Goal: Task Accomplishment & Management: Manage account settings

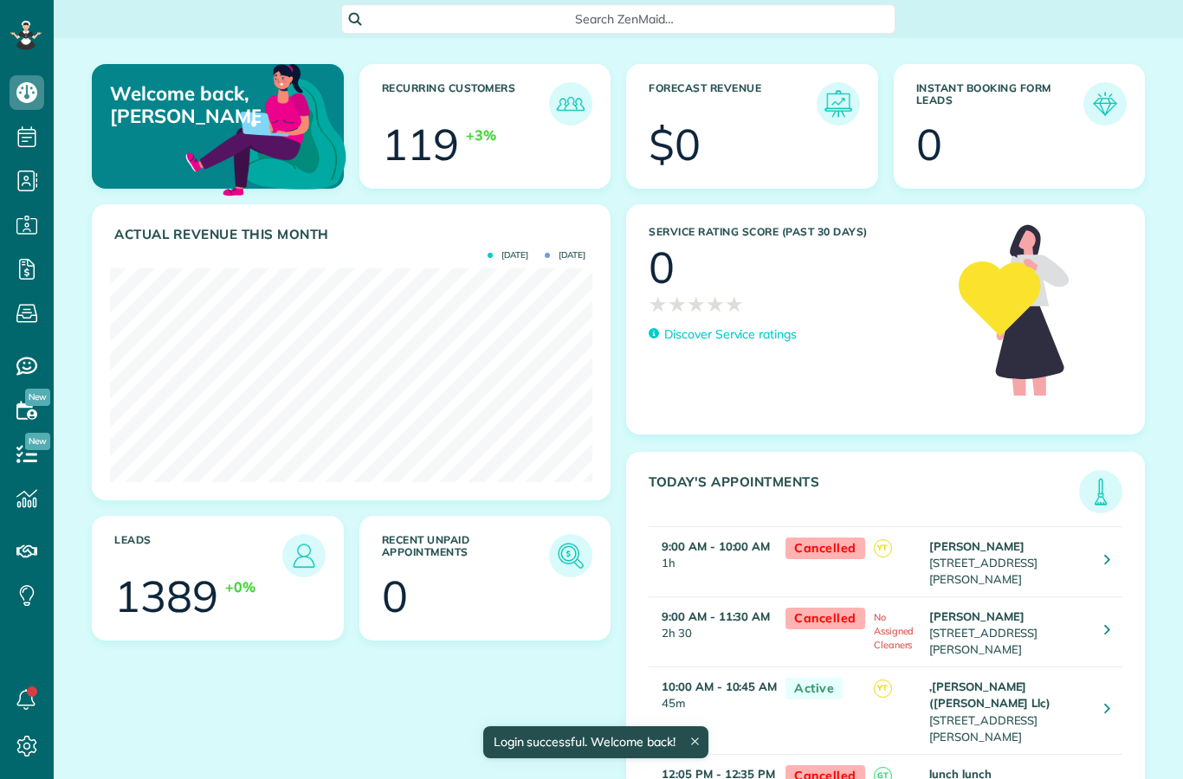
scroll to position [214, 482]
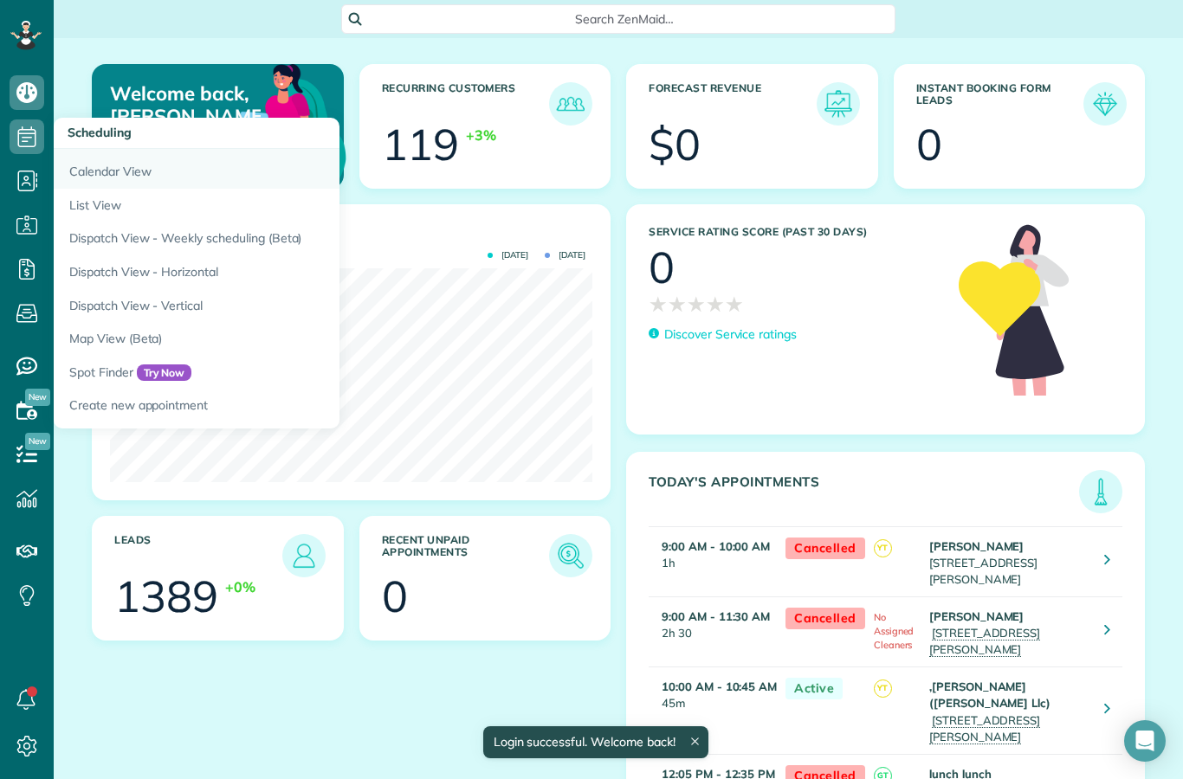
click at [94, 179] on link "Calendar View" at bounding box center [270, 169] width 433 height 40
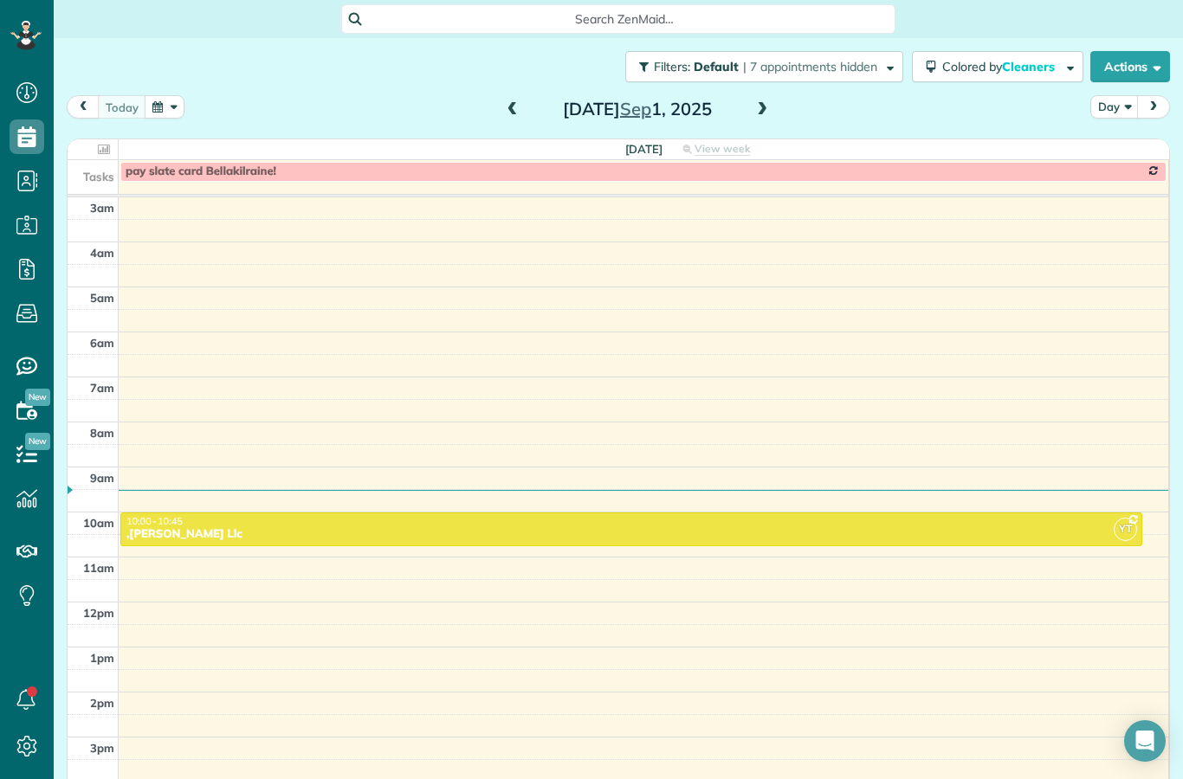
scroll to position [18, 0]
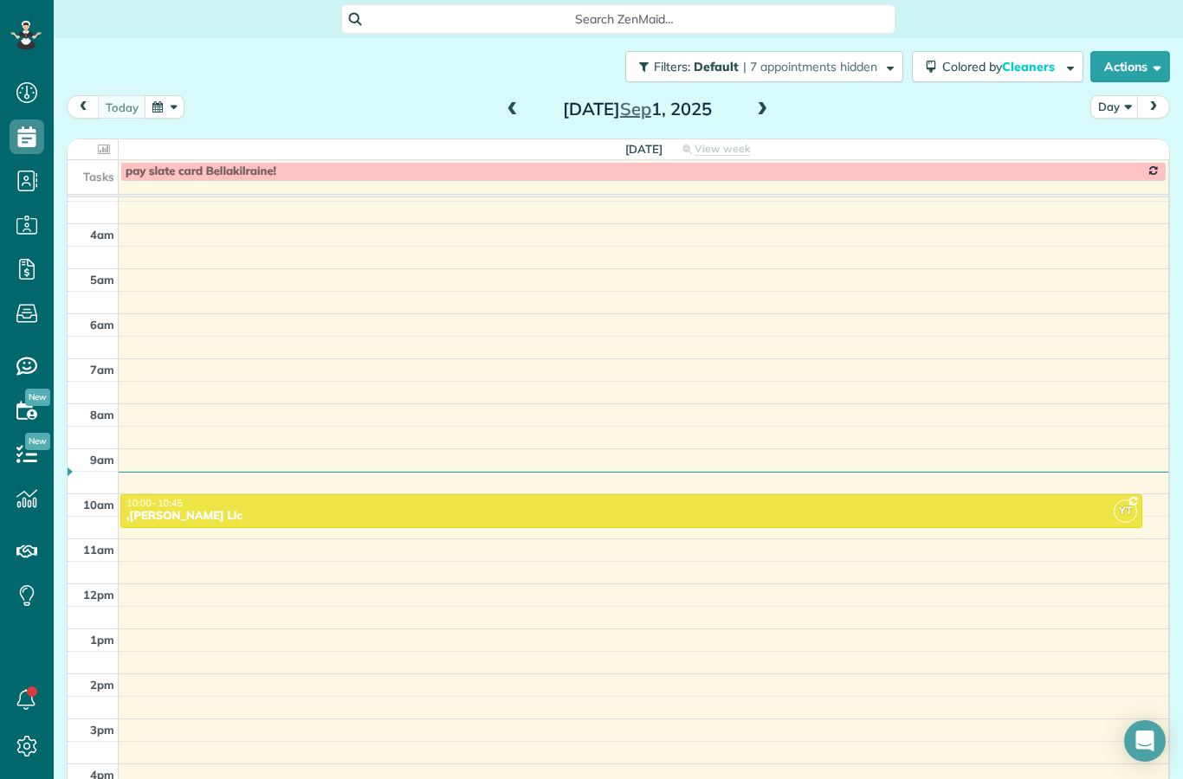
click at [762, 111] on span at bounding box center [762, 110] width 19 height 16
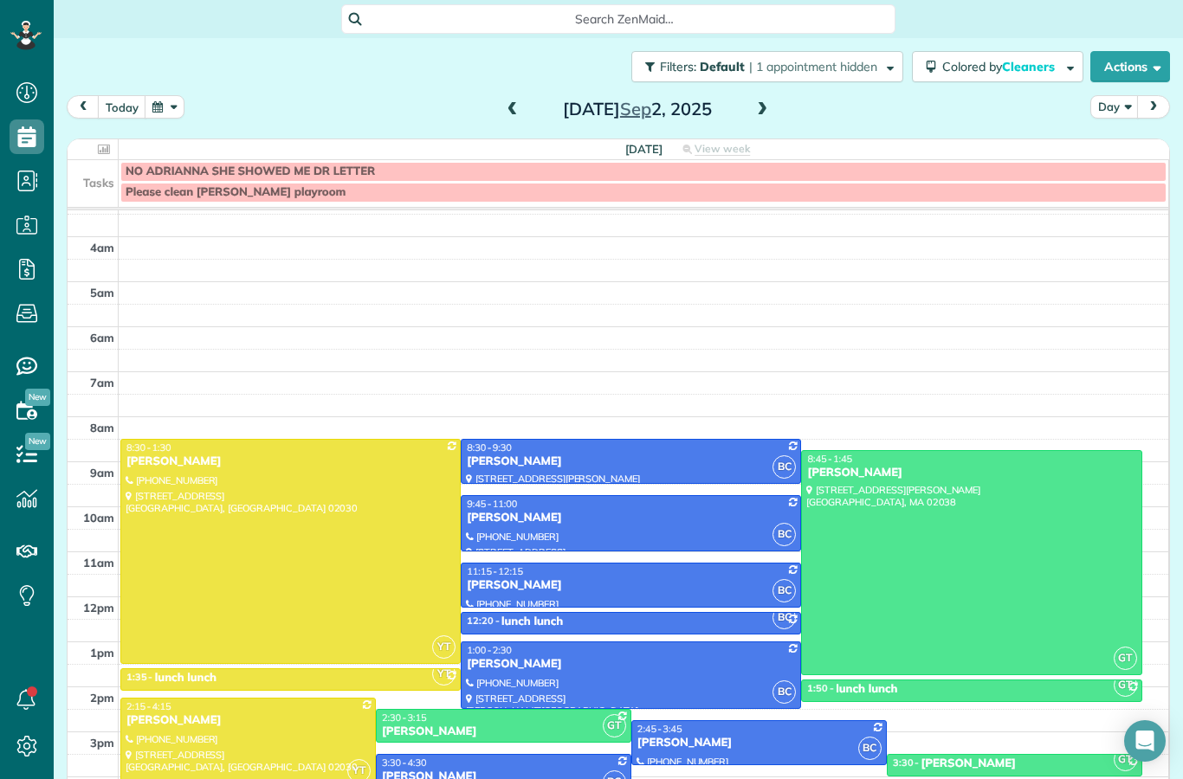
click at [155, 115] on button "button" at bounding box center [165, 106] width 40 height 23
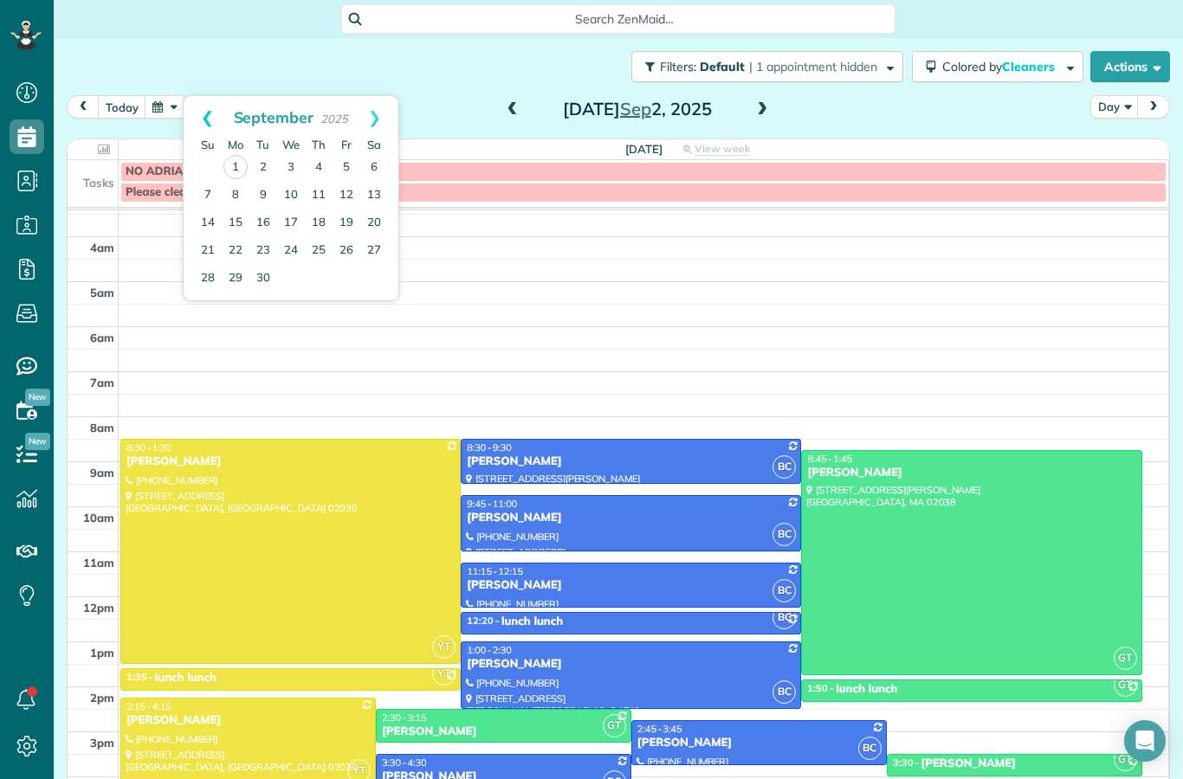
click at [201, 122] on link "Prev" at bounding box center [208, 117] width 48 height 43
click at [322, 285] on link "28" at bounding box center [319, 278] width 28 height 28
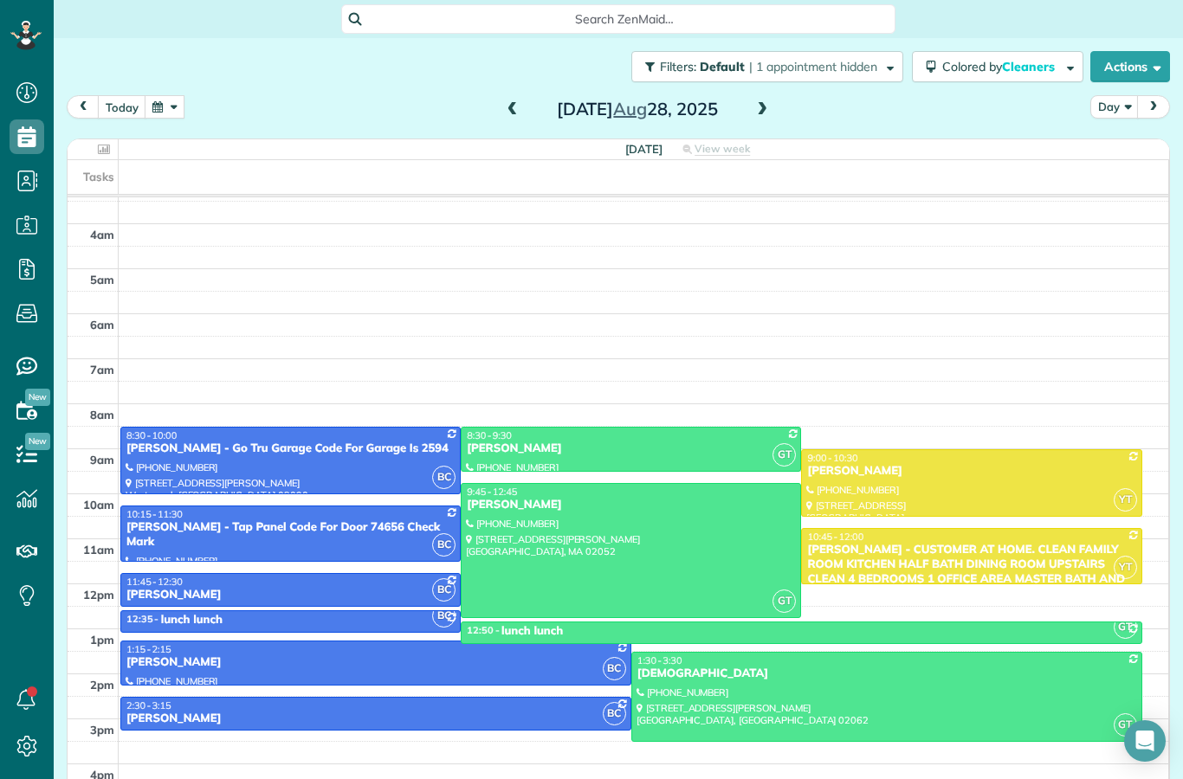
click at [515, 117] on span at bounding box center [512, 110] width 19 height 16
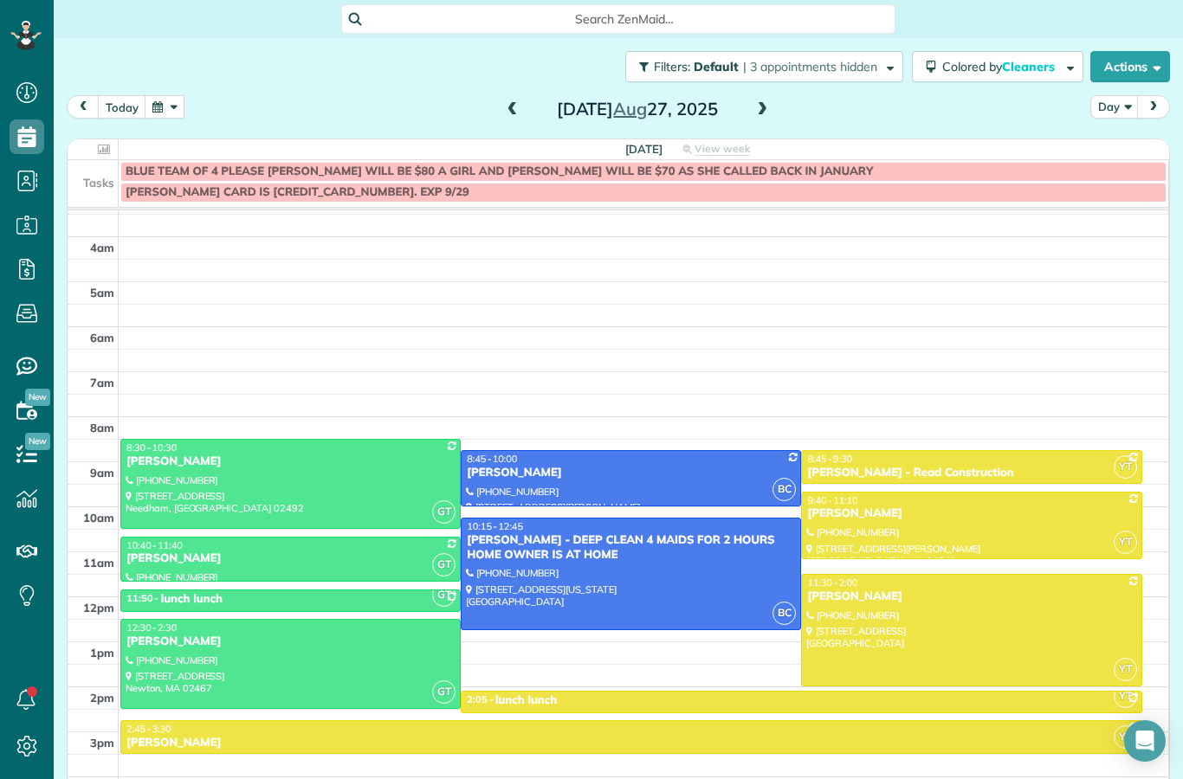
click at [515, 120] on span at bounding box center [512, 110] width 19 height 26
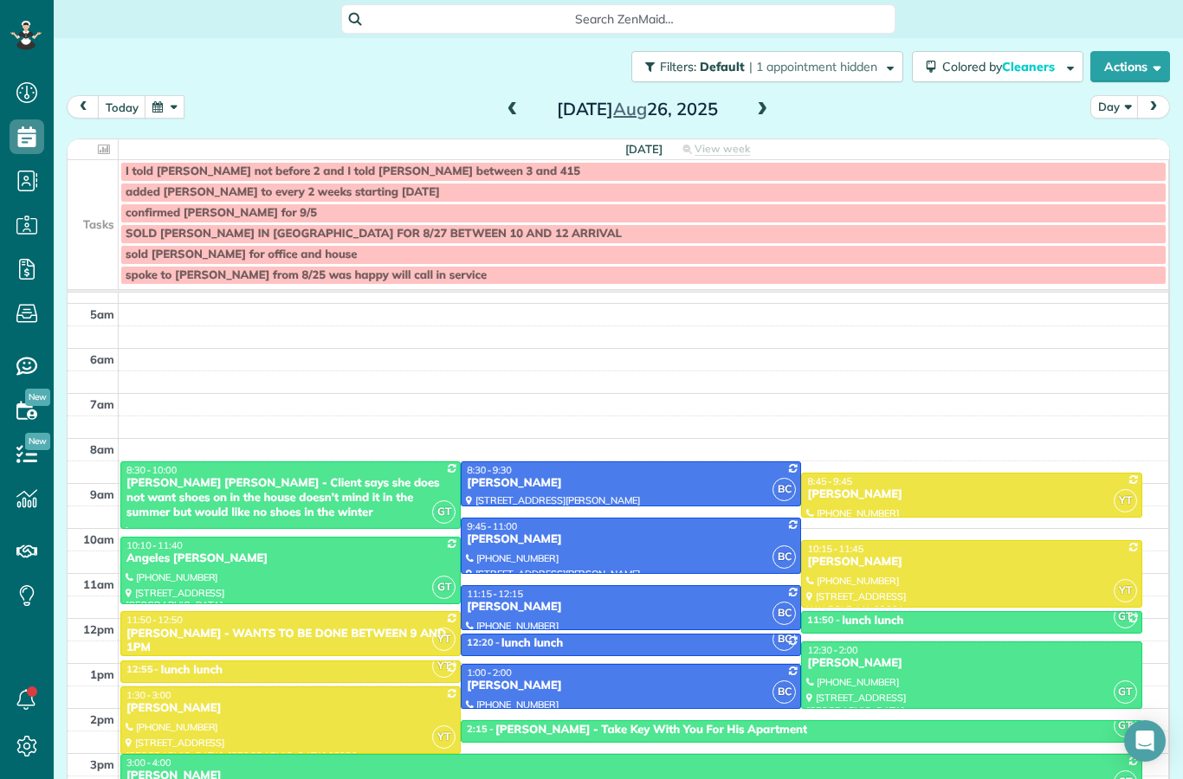
scroll to position [77, 0]
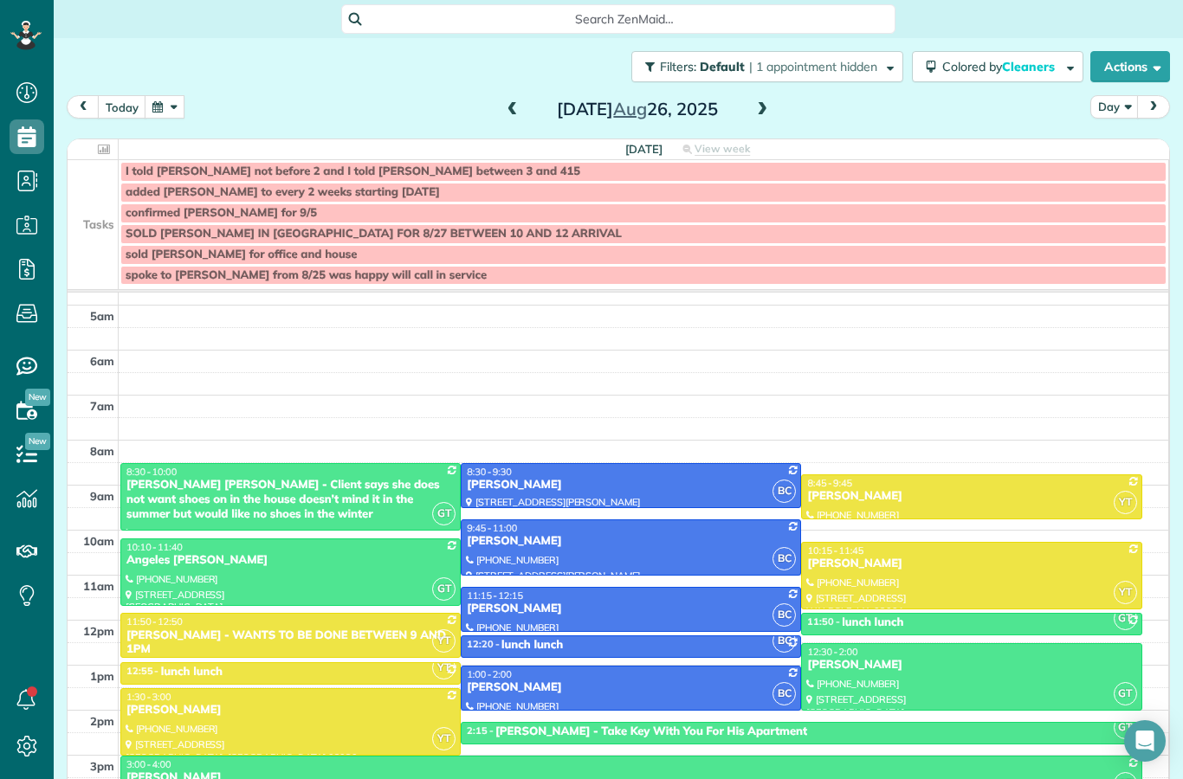
click at [534, 116] on h2 "[DATE]" at bounding box center [637, 109] width 217 height 19
click at [515, 107] on span at bounding box center [512, 110] width 19 height 16
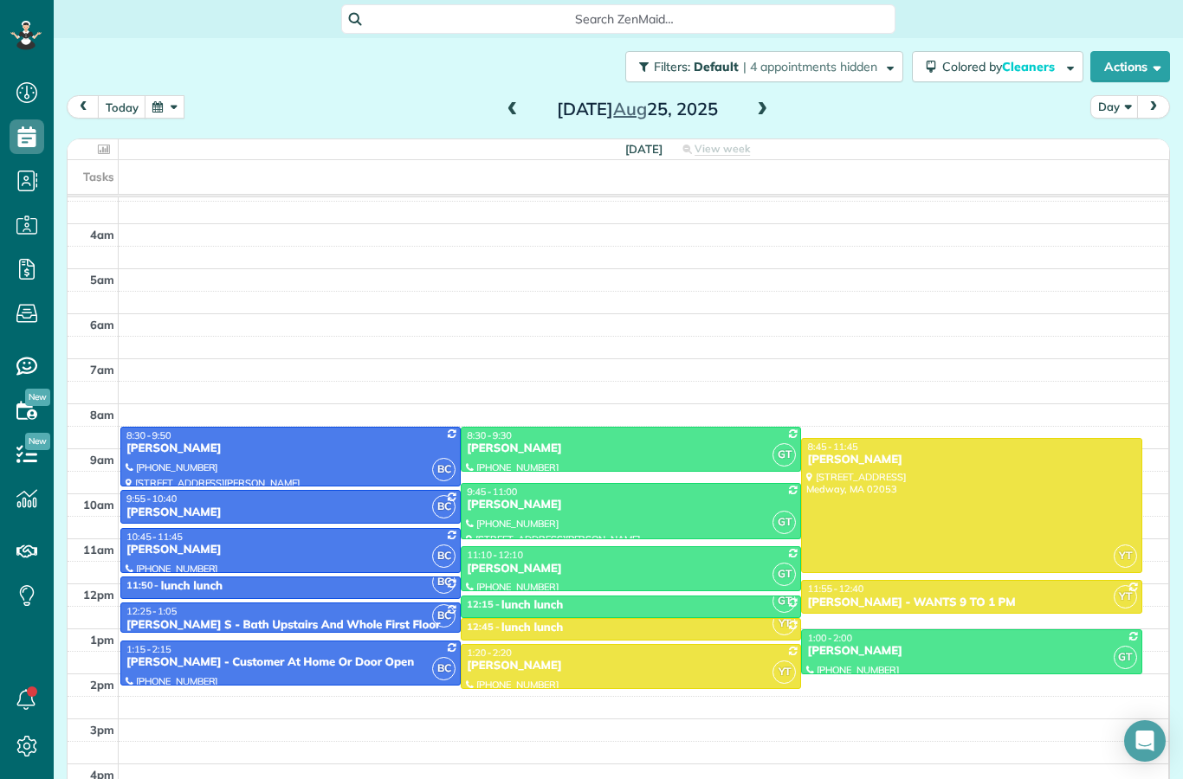
click at [161, 112] on button "button" at bounding box center [165, 106] width 40 height 23
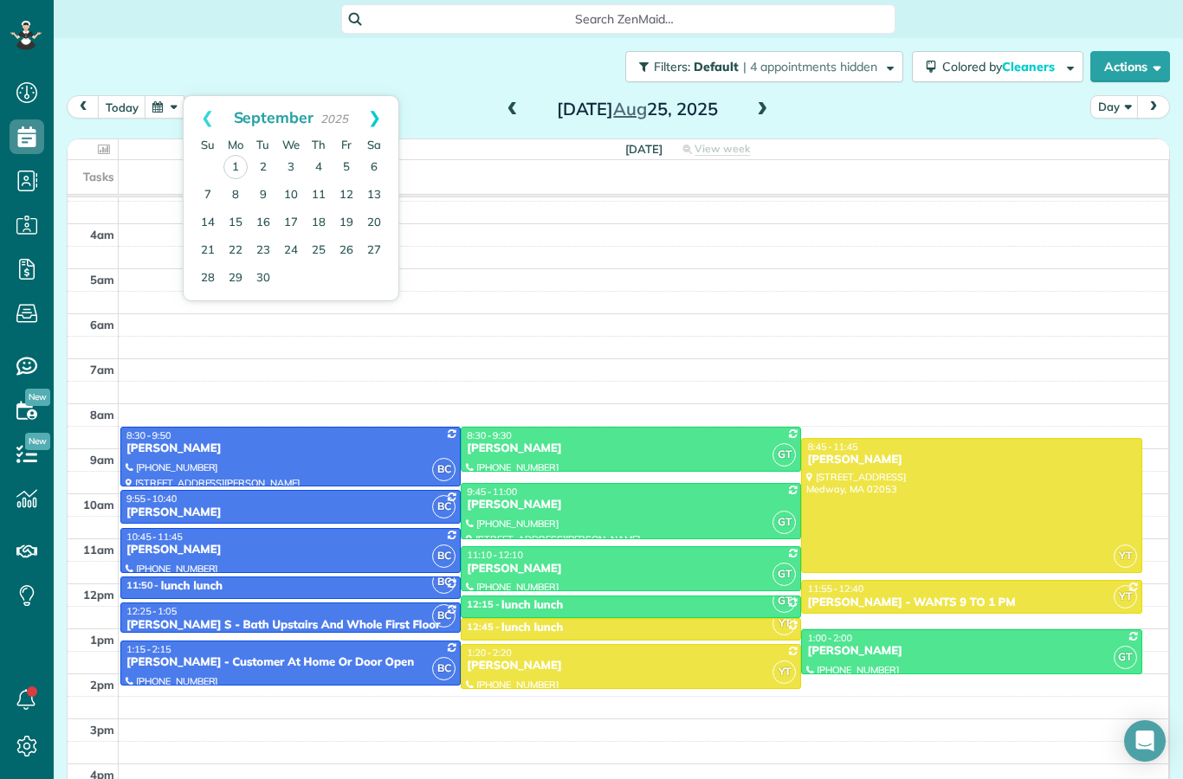
click at [378, 120] on link "Next" at bounding box center [375, 117] width 48 height 43
click at [205, 126] on link "Prev" at bounding box center [208, 117] width 48 height 43
click at [364, 65] on div "Filters: Default | 4 appointments hidden Colored by Cleaners Color by Cleaner C…" at bounding box center [618, 66] width 1129 height 57
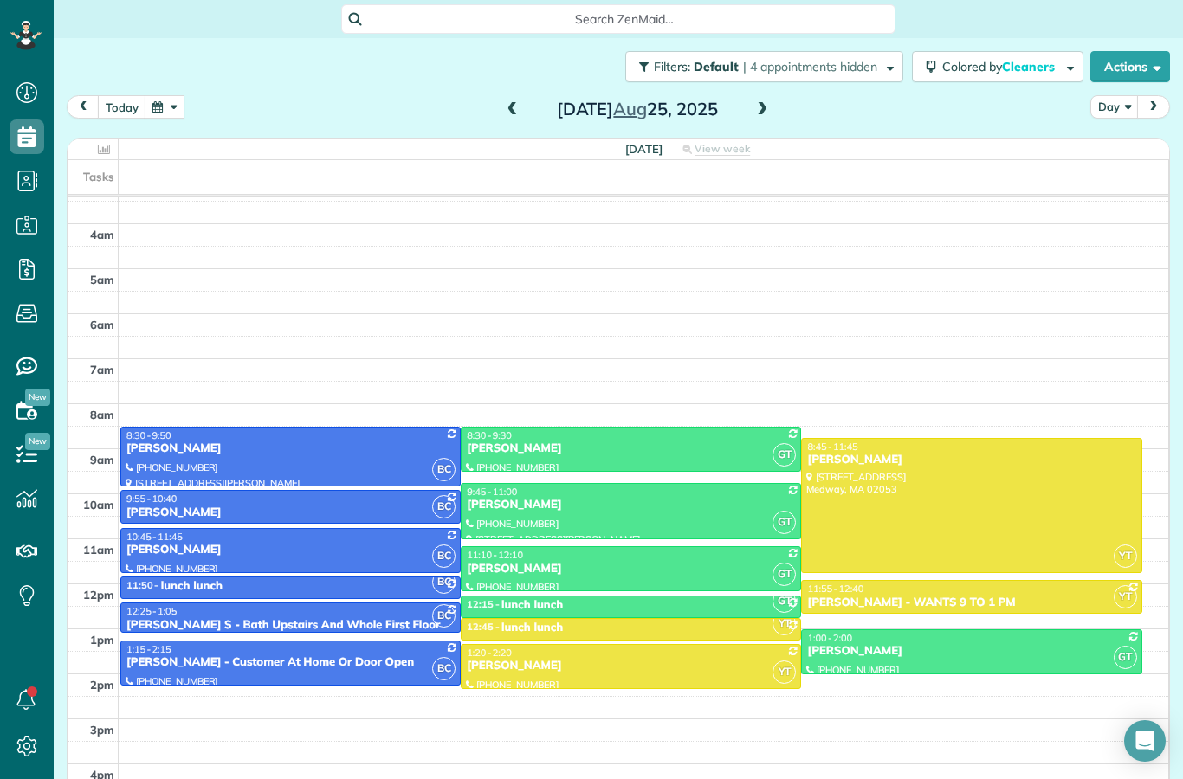
click at [162, 113] on button "button" at bounding box center [165, 106] width 40 height 23
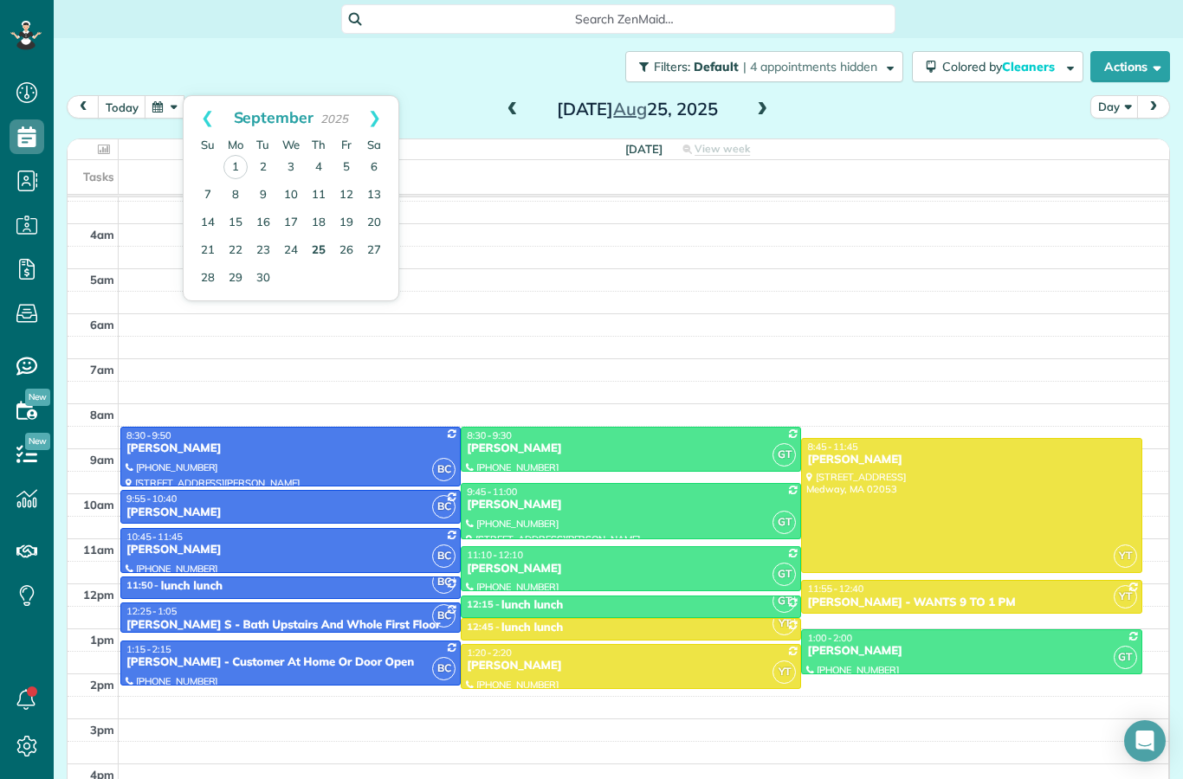
click at [320, 251] on link "25" at bounding box center [319, 251] width 28 height 28
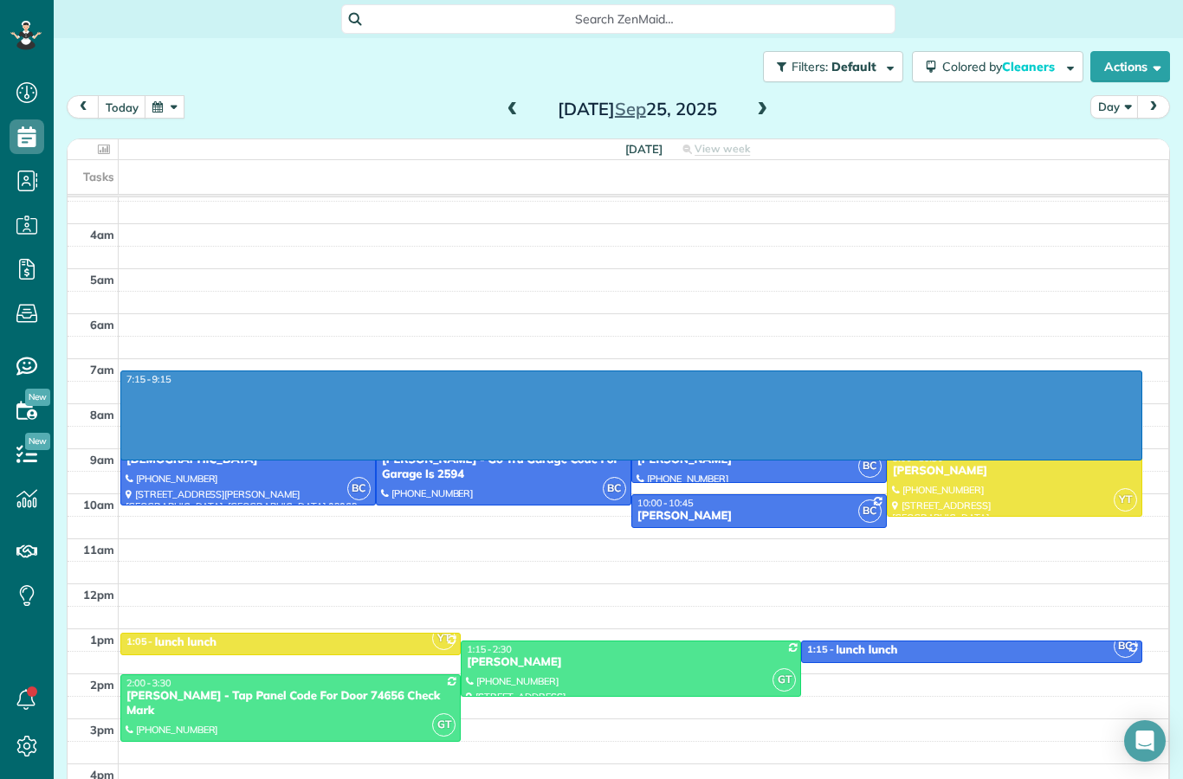
drag, startPoint x: 879, startPoint y: 376, endPoint x: 868, endPoint y: 455, distance: 79.6
click at [868, 455] on div "3am 4am 5am 6am 7am 8am 9am 10am 11am 12pm 1pm 2pm 3pm 4pm 5pm 7:15 - 9:15 BC 8…" at bounding box center [618, 516] width 1101 height 675
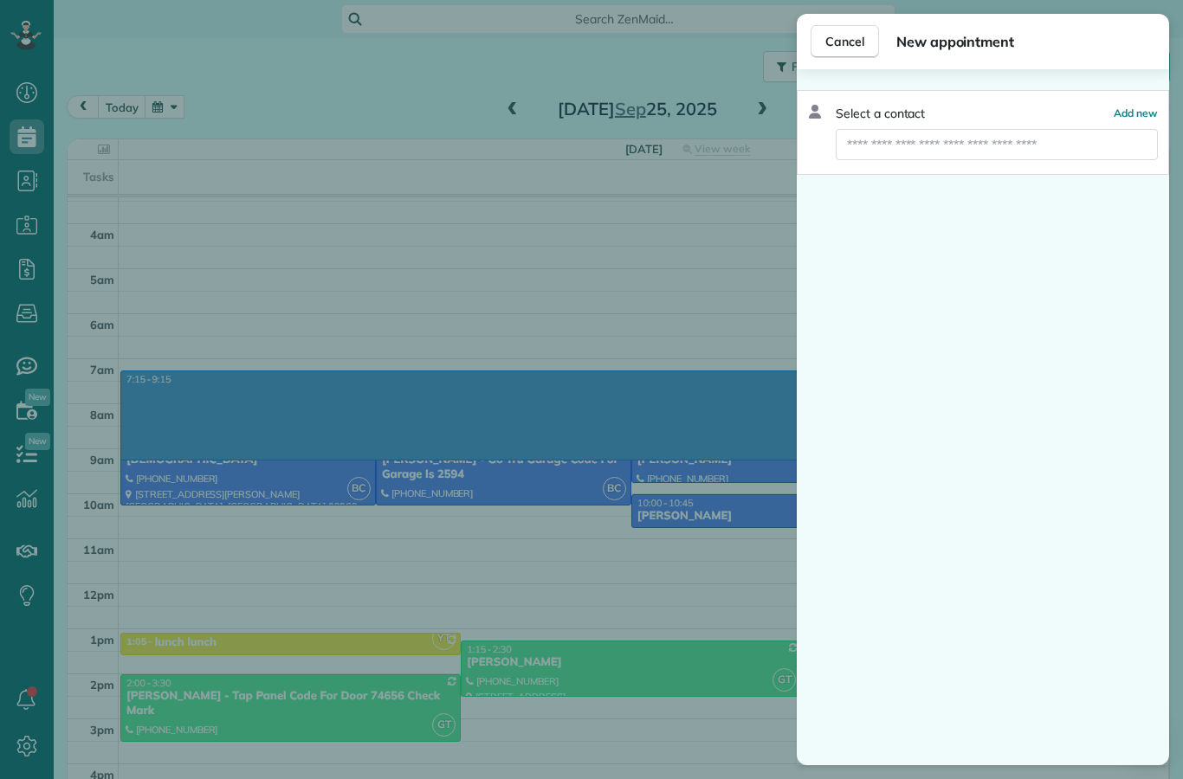
click at [707, 637] on div "Cancel New appointment Select a contact Add new" at bounding box center [591, 389] width 1183 height 779
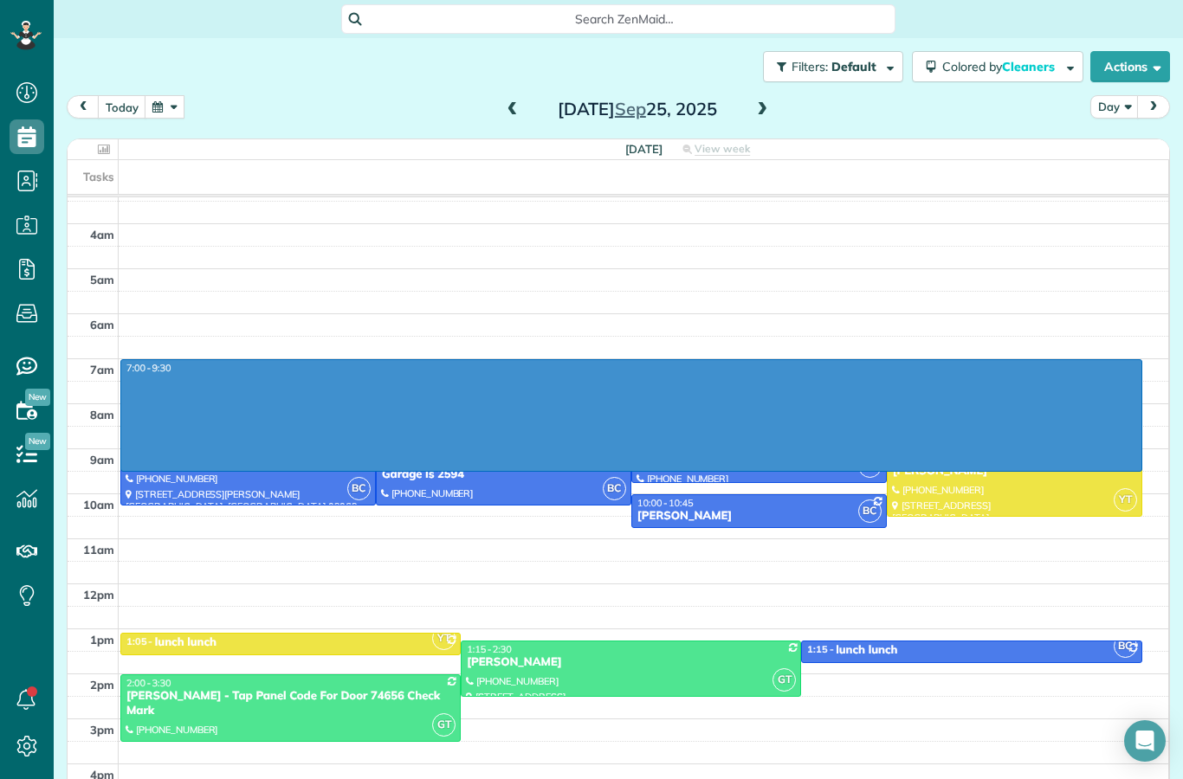
drag, startPoint x: 878, startPoint y: 371, endPoint x: 864, endPoint y: 465, distance: 95.4
click at [864, 465] on div "3am 4am 5am 6am 7am 8am 9am 10am 11am 12pm 1pm 2pm 3pm 4pm 5pm 7:00 - 9:30 BC 8…" at bounding box center [618, 516] width 1101 height 675
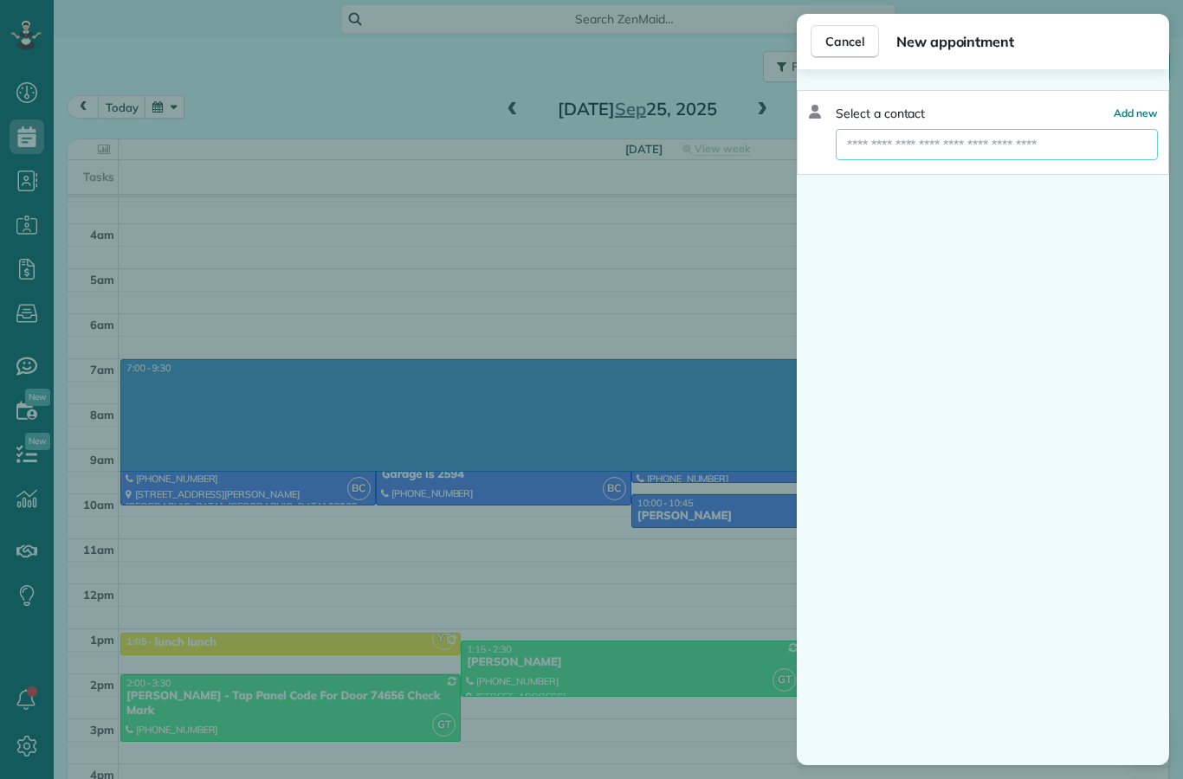
click at [1091, 145] on input "text" at bounding box center [997, 144] width 322 height 31
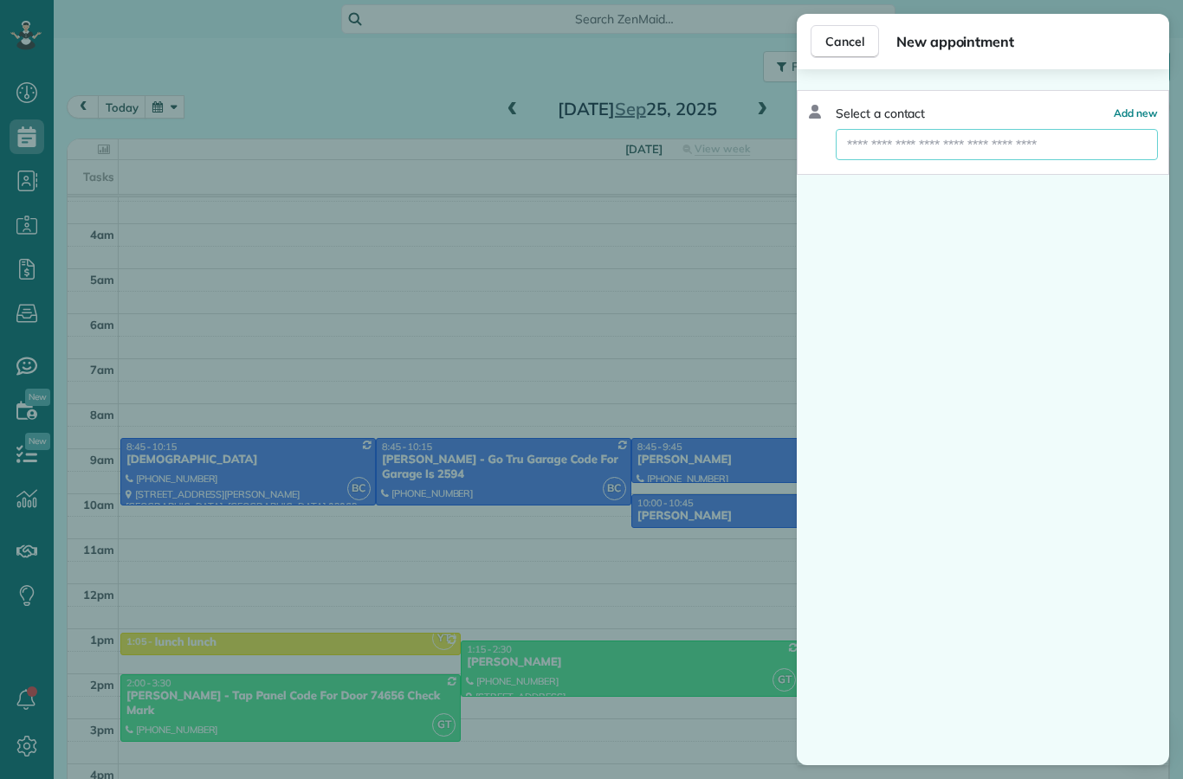
click at [1101, 141] on input "text" at bounding box center [997, 144] width 322 height 31
click at [1111, 147] on input "text" at bounding box center [997, 144] width 322 height 31
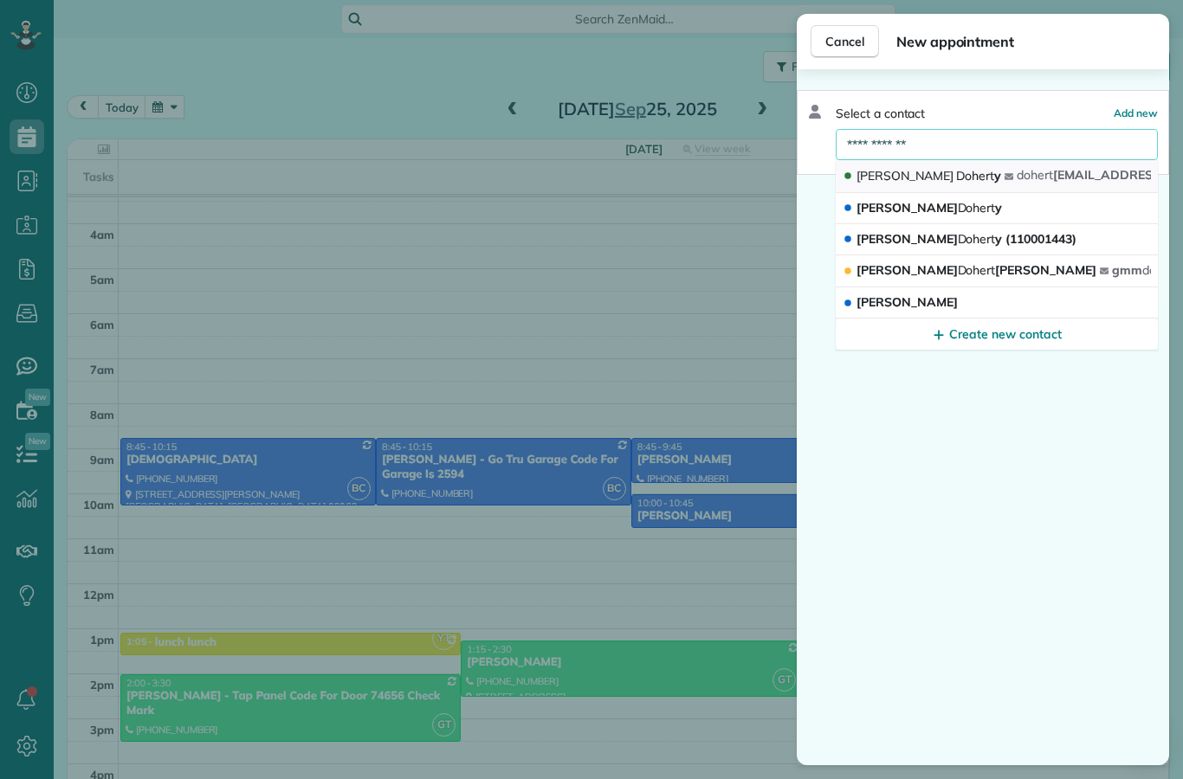
type input "**********"
click at [1127, 174] on span "dohe r t [EMAIL_ADDRESS][DOMAIN_NAME]" at bounding box center [1142, 175] width 250 height 16
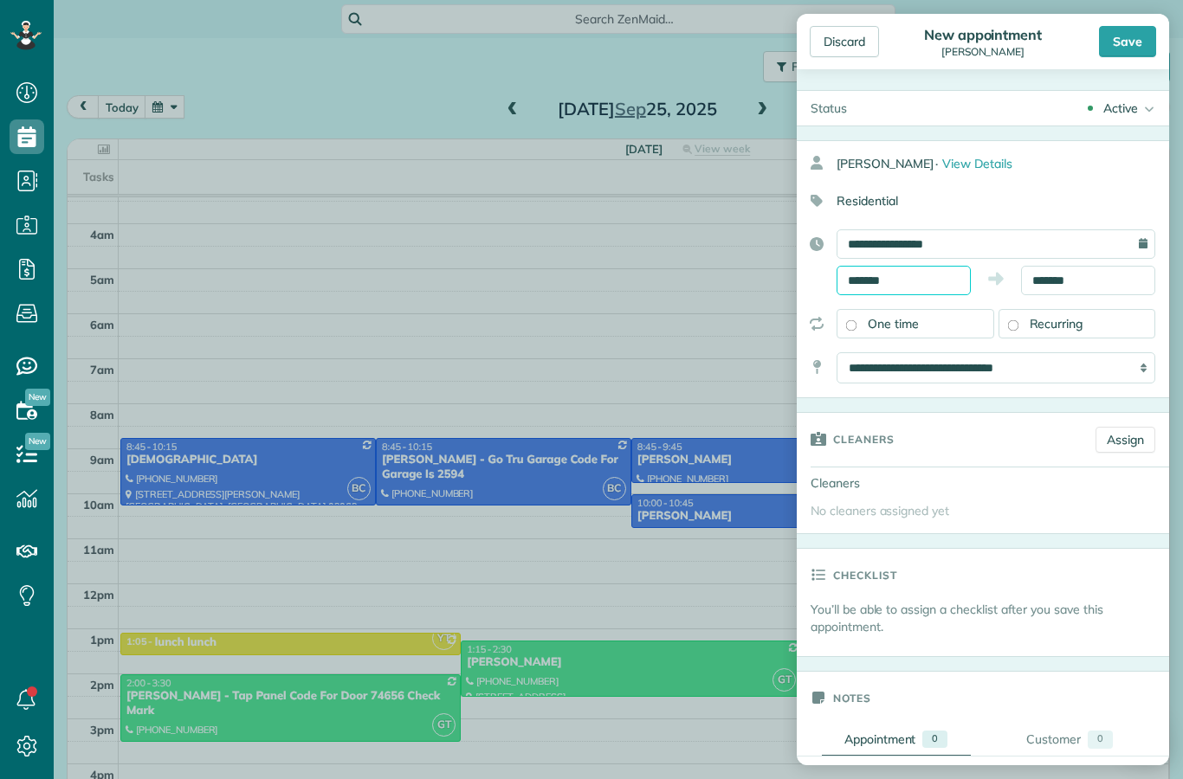
click at [929, 279] on input "*******" at bounding box center [904, 280] width 134 height 29
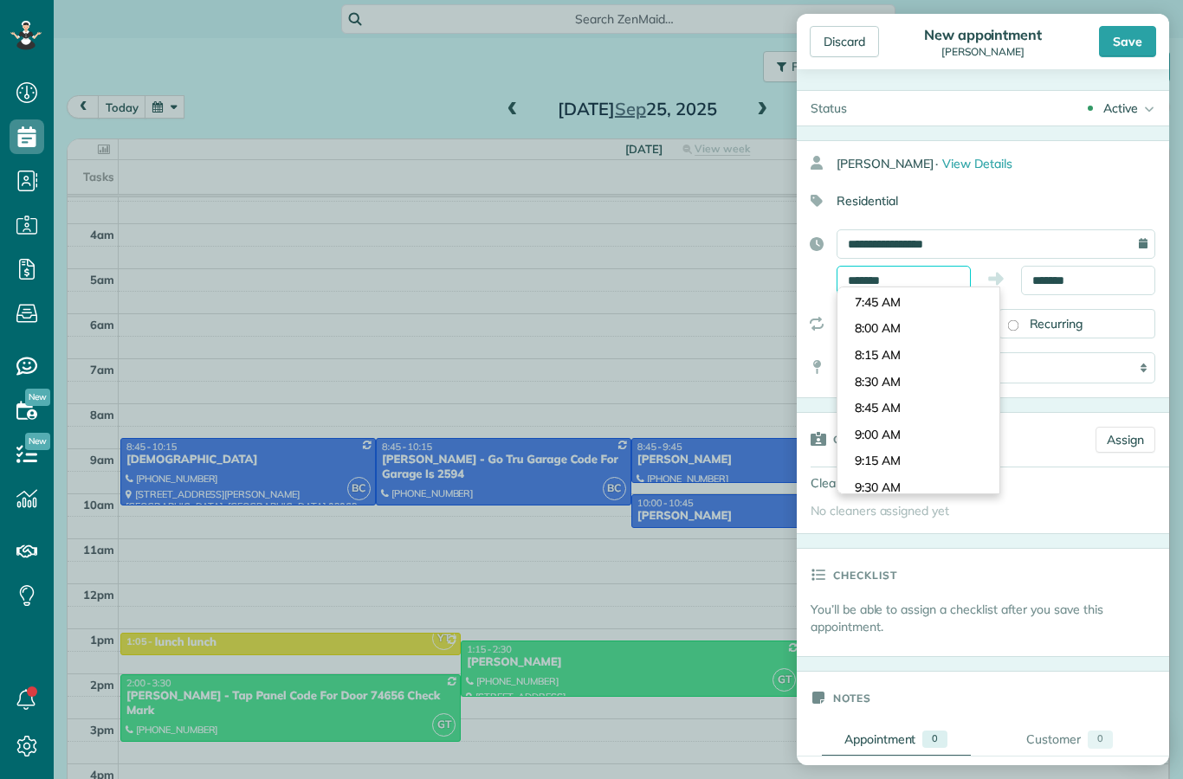
scroll to position [791, 0]
click at [948, 418] on body "Dashboard Scheduling Calendar View List View Dispatch View - Weekly scheduling …" at bounding box center [591, 389] width 1183 height 779
type input "*******"
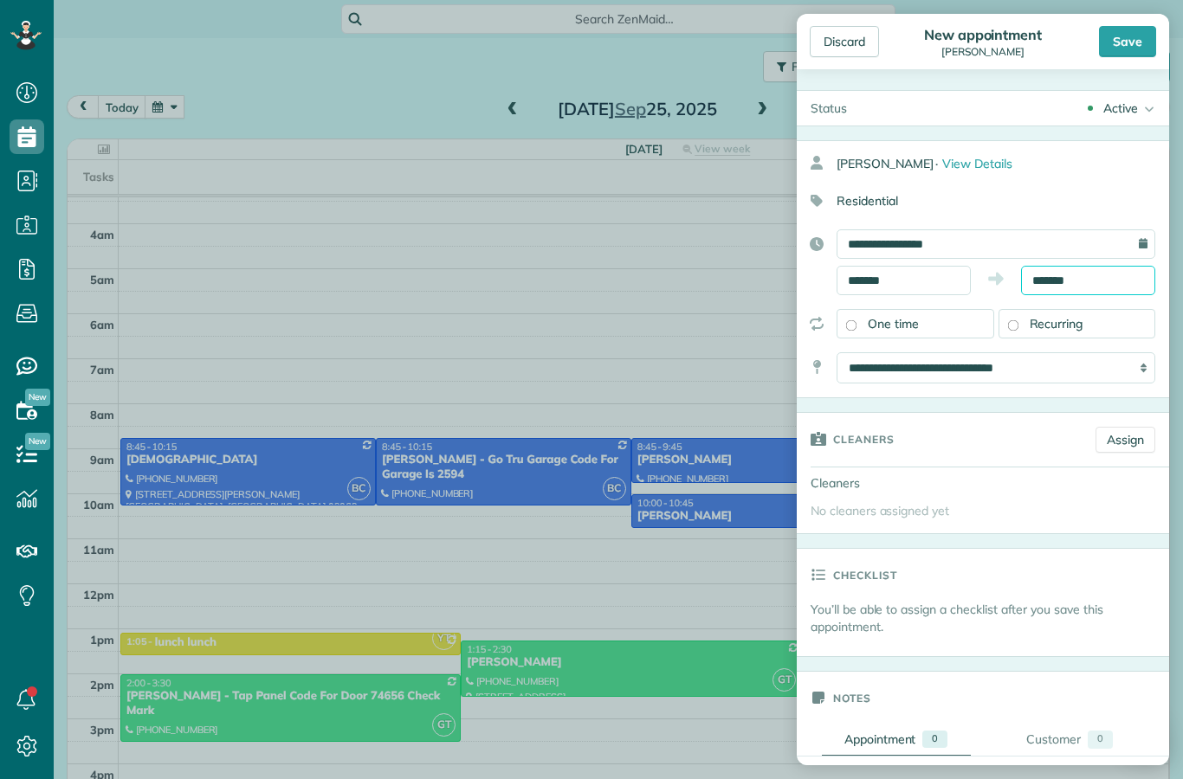
click at [1124, 286] on input "*******" at bounding box center [1088, 280] width 134 height 29
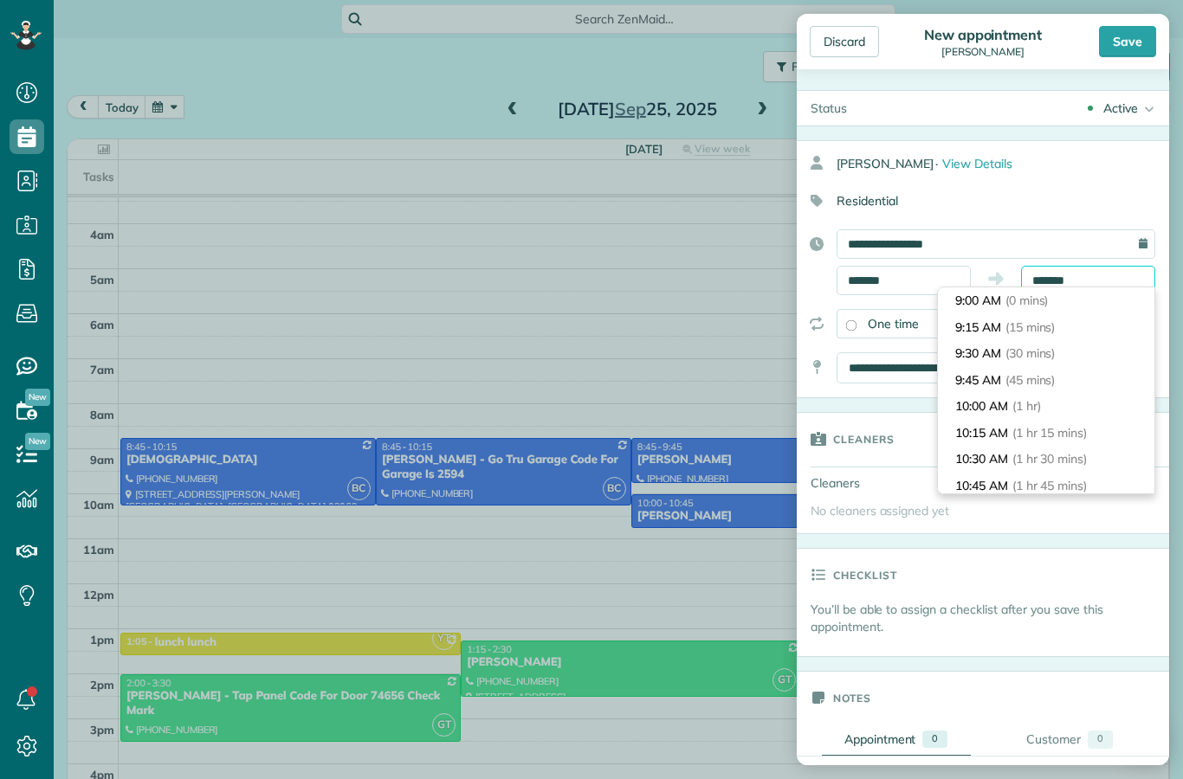
scroll to position [26, 0]
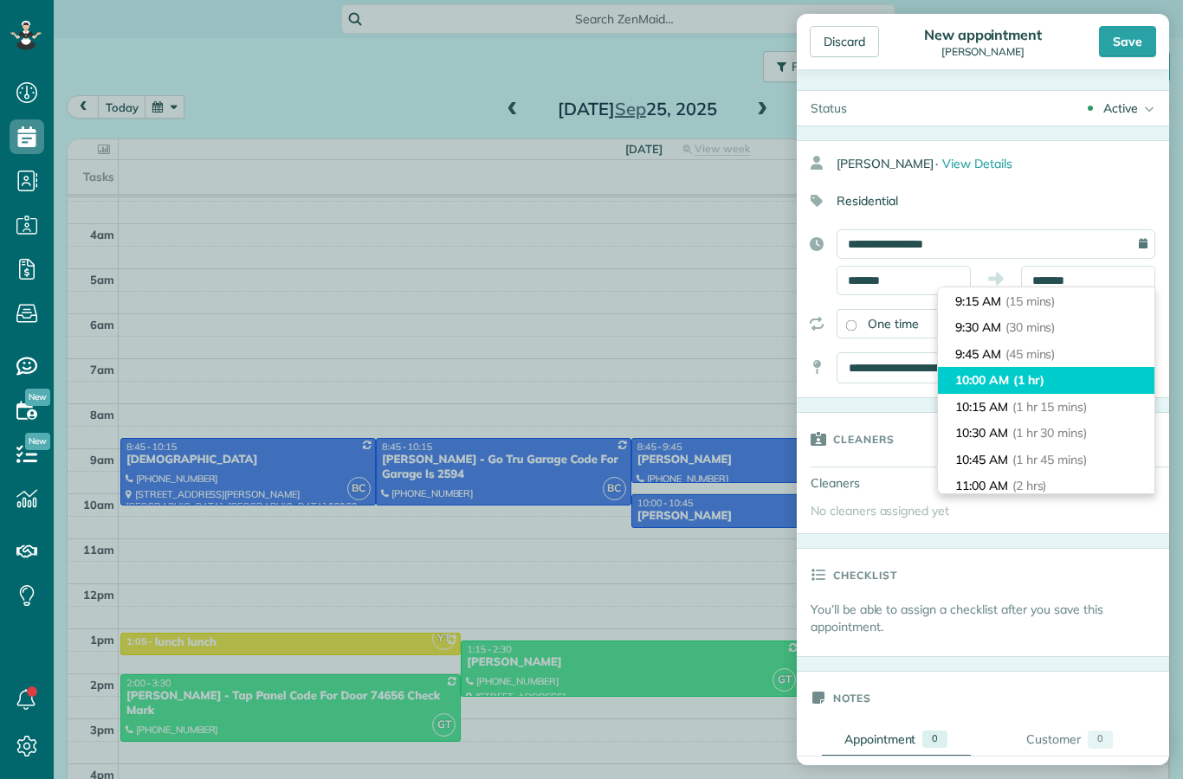
click at [1110, 379] on li "10:00 AM (1 hr)" at bounding box center [1046, 380] width 217 height 27
type input "********"
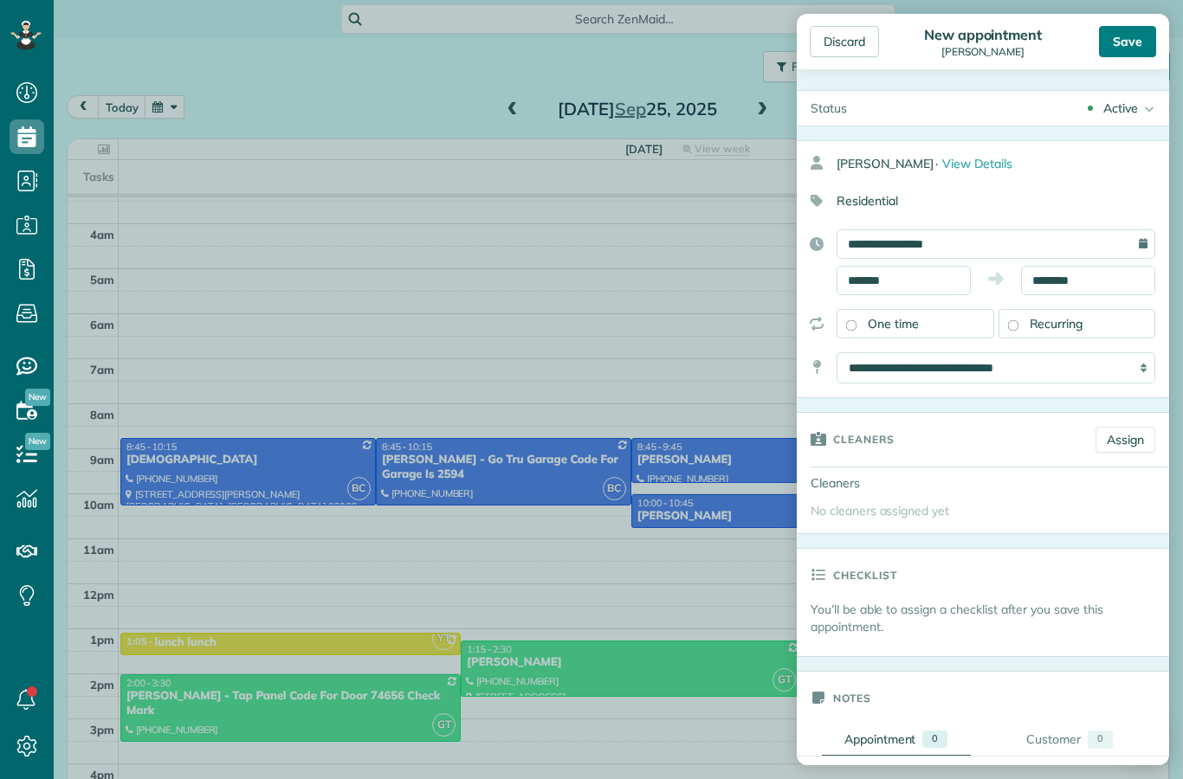
click at [1137, 45] on div "Save" at bounding box center [1127, 41] width 57 height 31
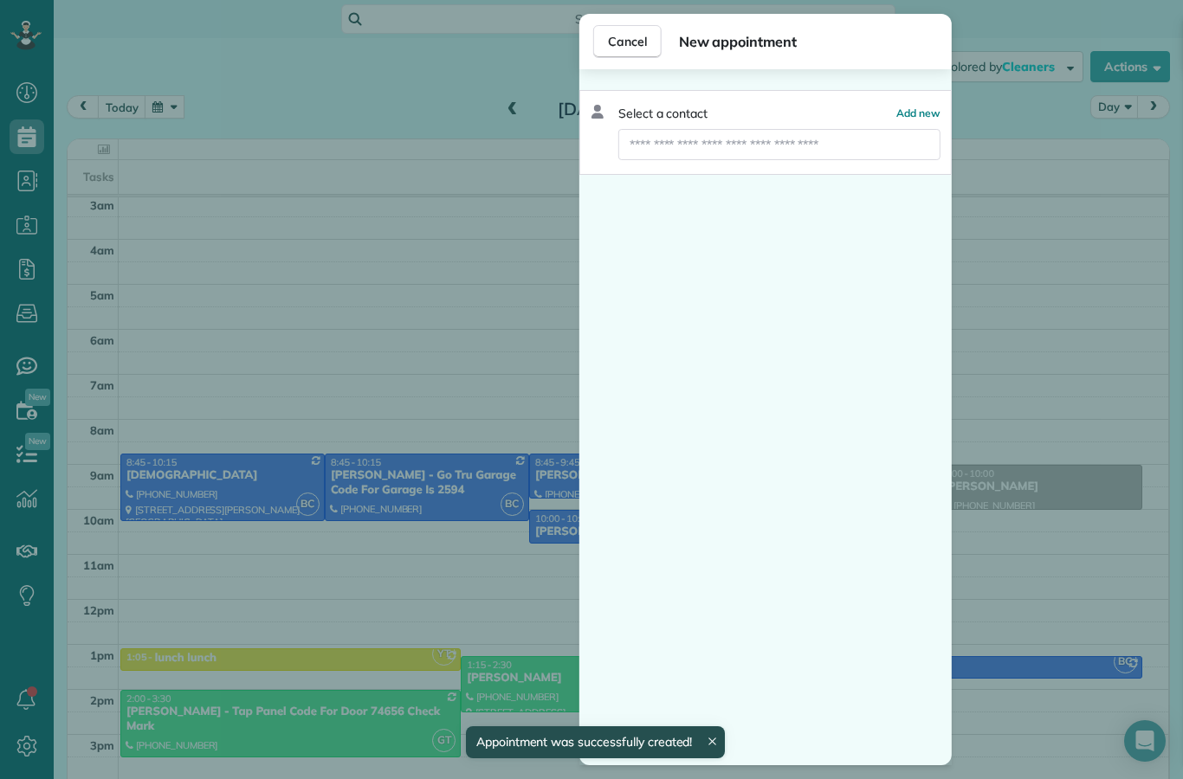
scroll to position [3, 0]
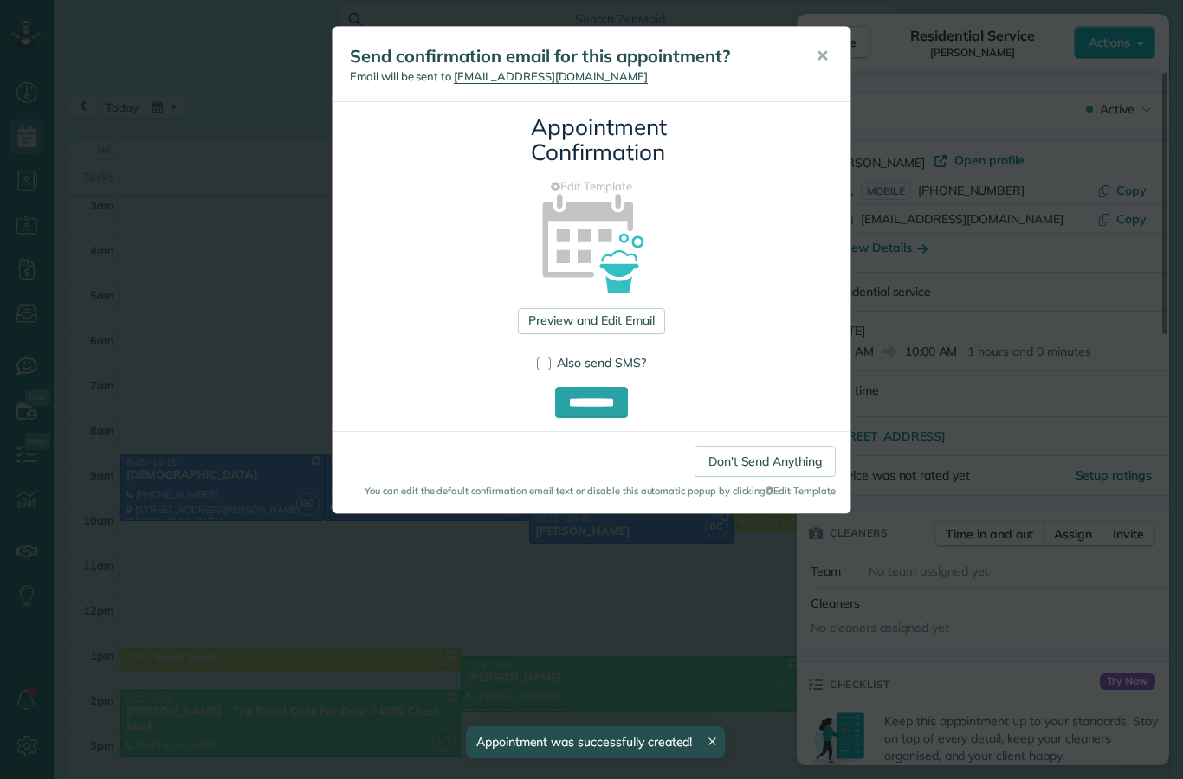
click at [665, 631] on div "**********" at bounding box center [591, 389] width 1183 height 779
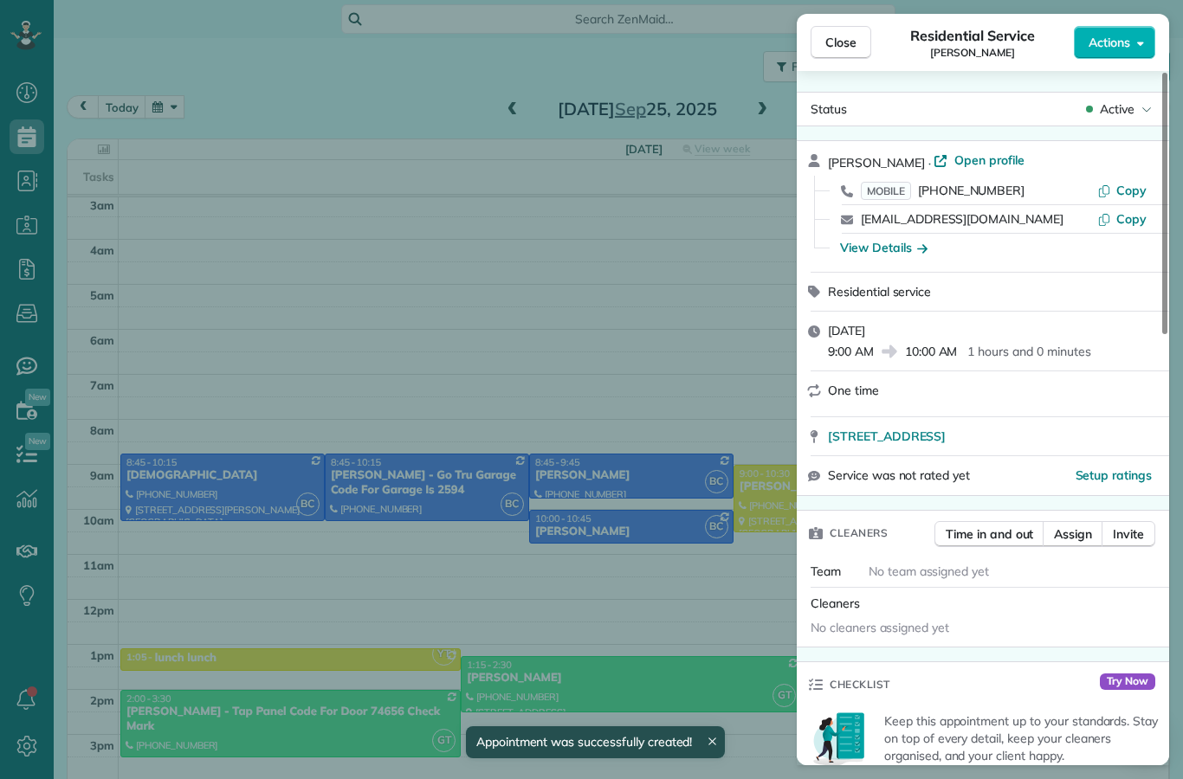
click at [690, 605] on div "Close Residential Service [PERSON_NAME] Actions Status Active [PERSON_NAME] · O…" at bounding box center [591, 389] width 1183 height 779
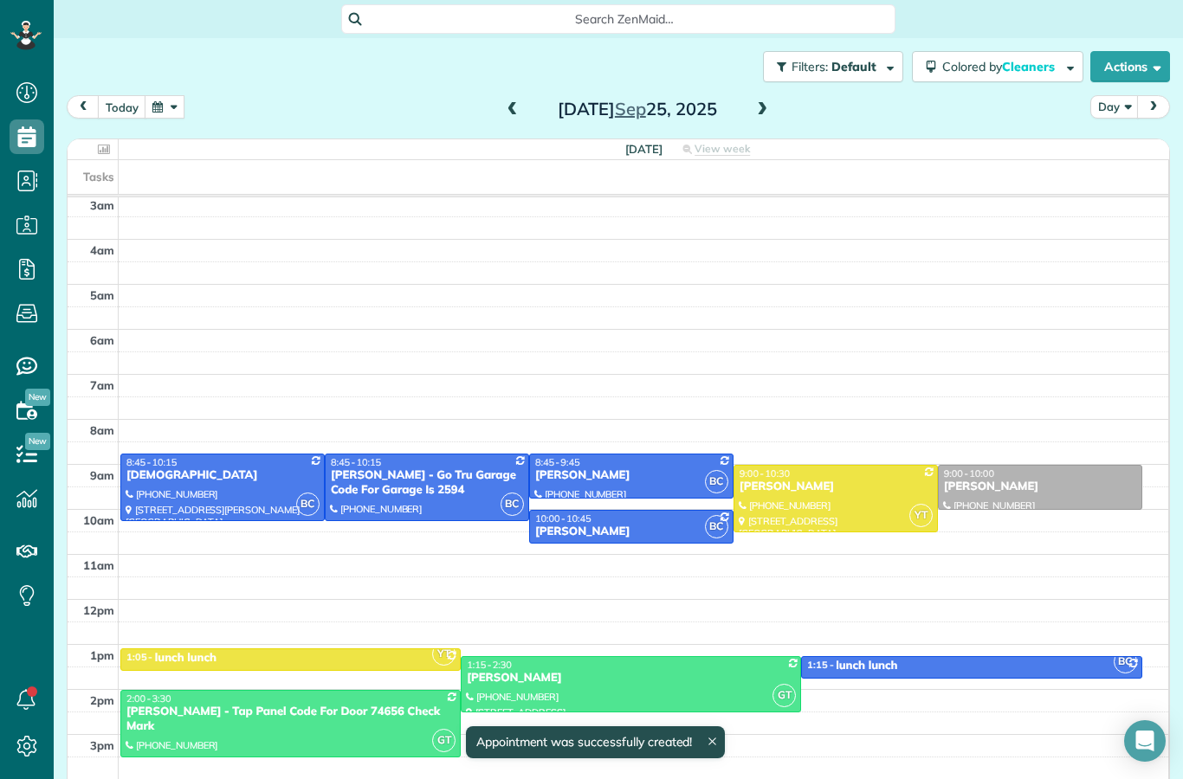
click at [126, 112] on button "today" at bounding box center [122, 106] width 49 height 23
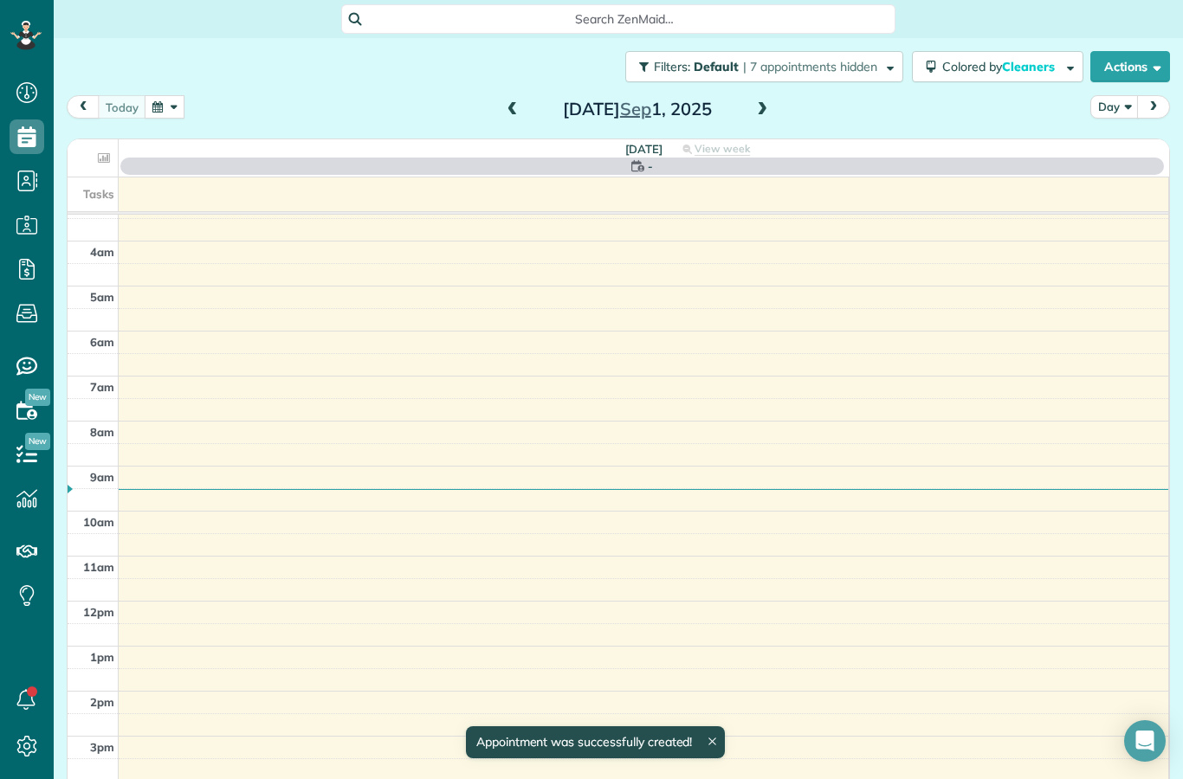
scroll to position [18, 0]
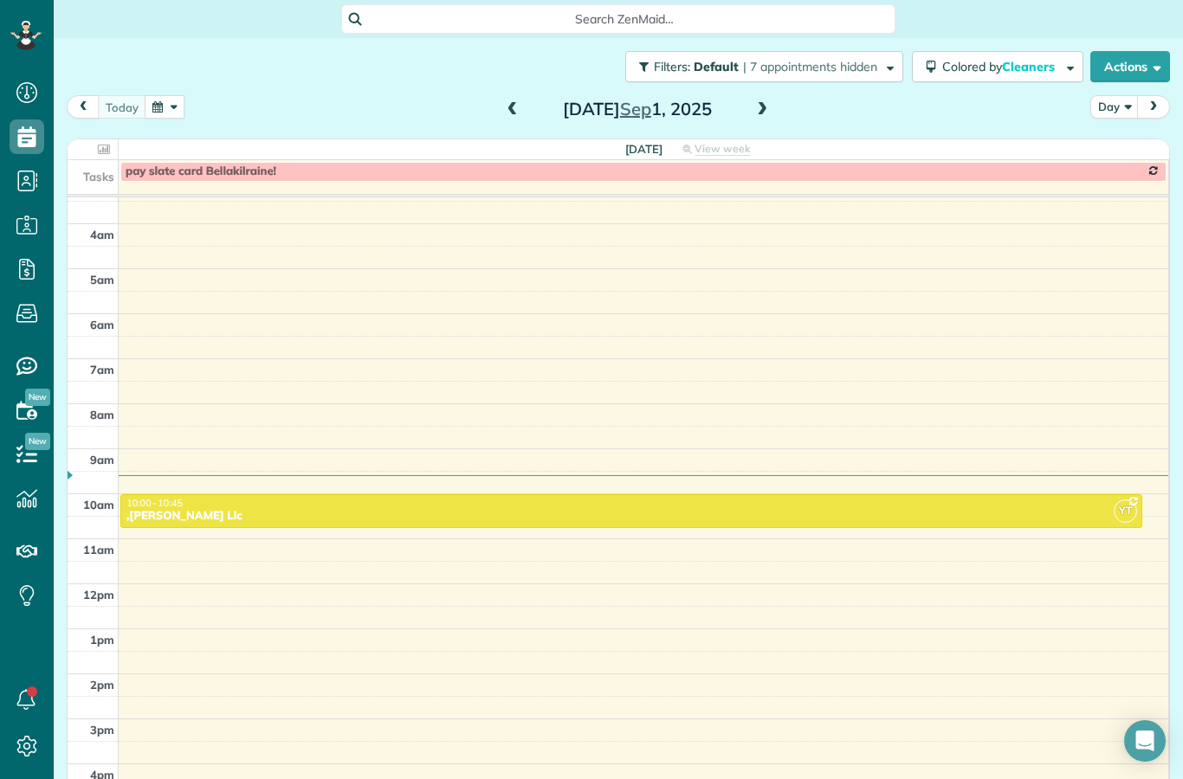
click at [521, 99] on span at bounding box center [512, 110] width 19 height 26
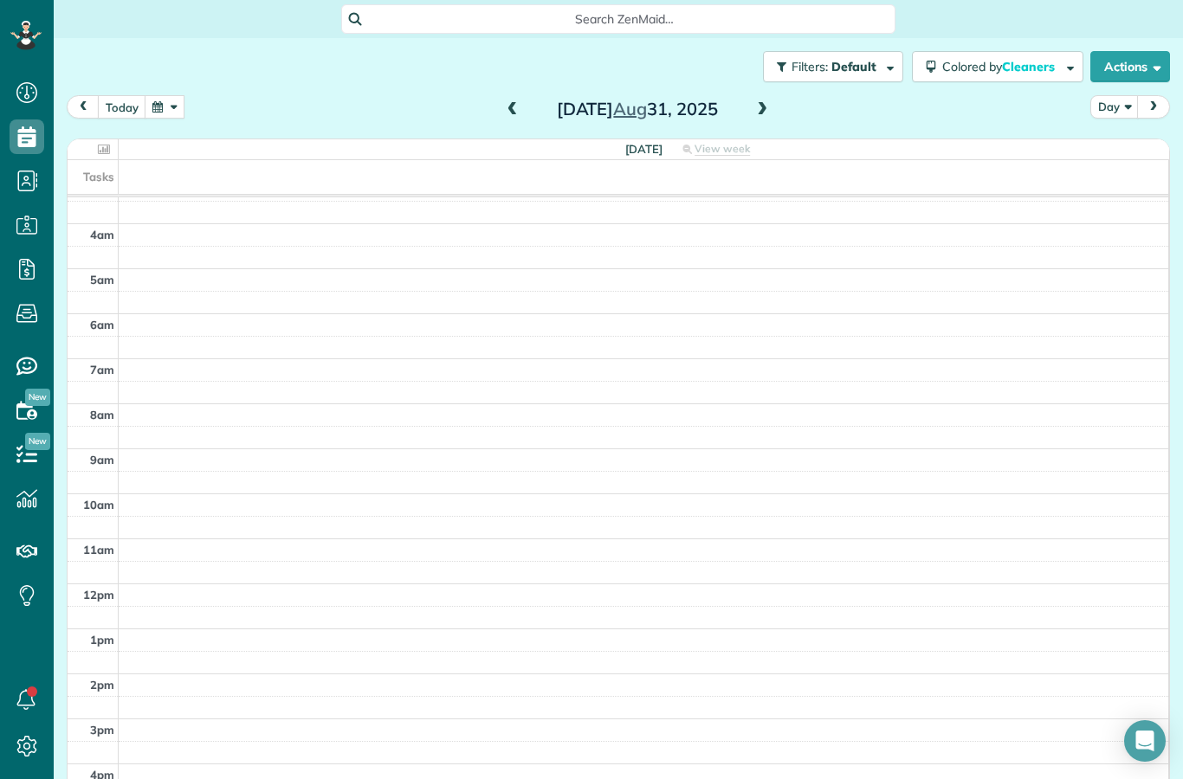
click at [513, 113] on span at bounding box center [512, 110] width 19 height 16
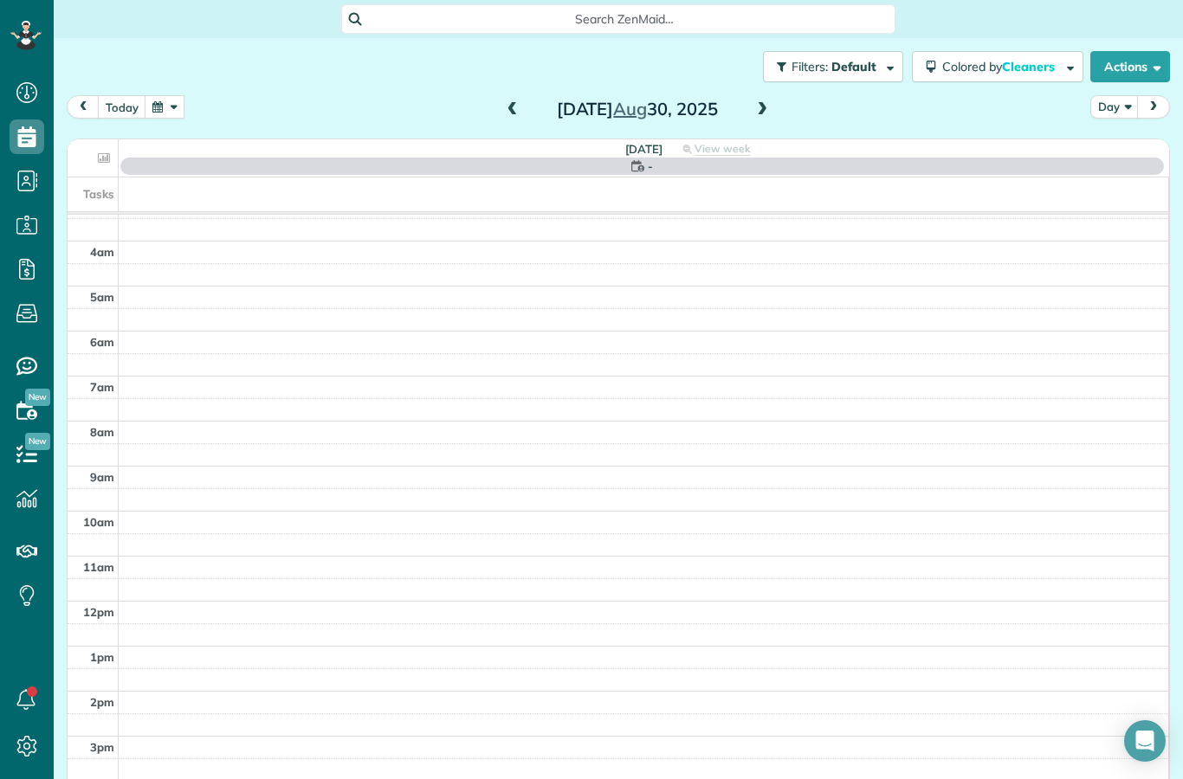
click at [508, 117] on span at bounding box center [512, 110] width 19 height 16
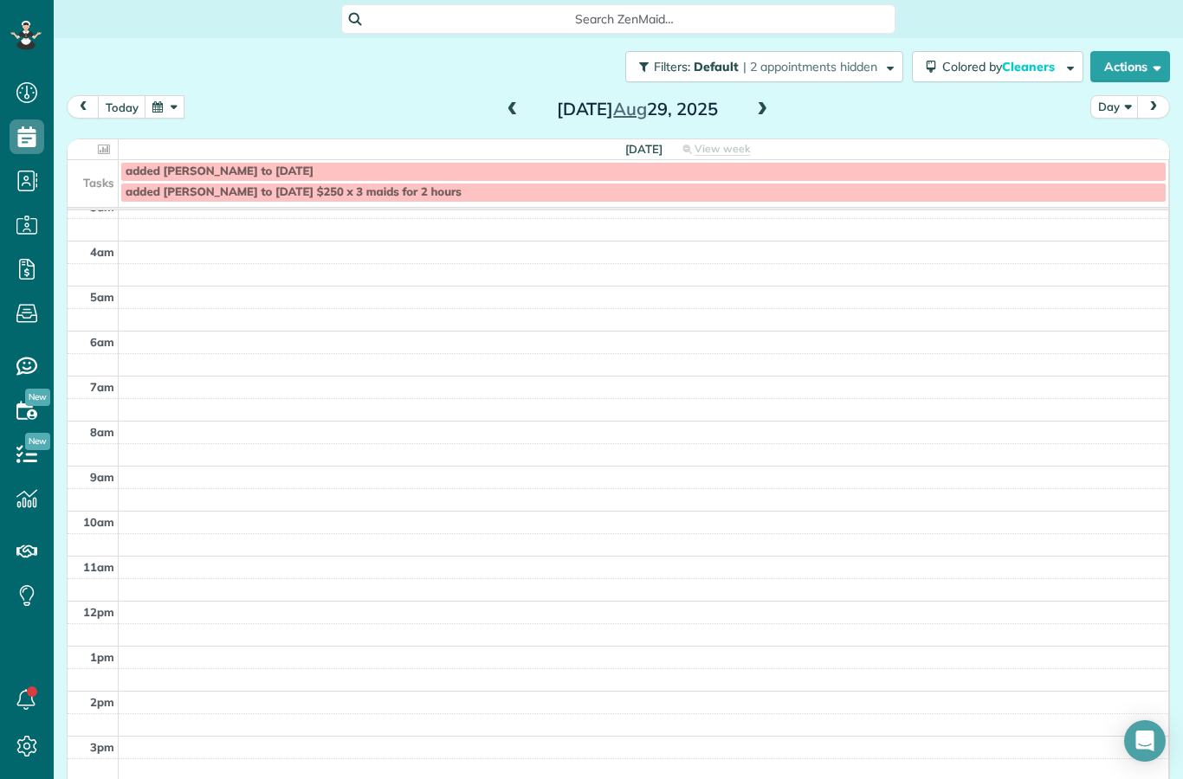
click at [520, 115] on span at bounding box center [512, 110] width 19 height 16
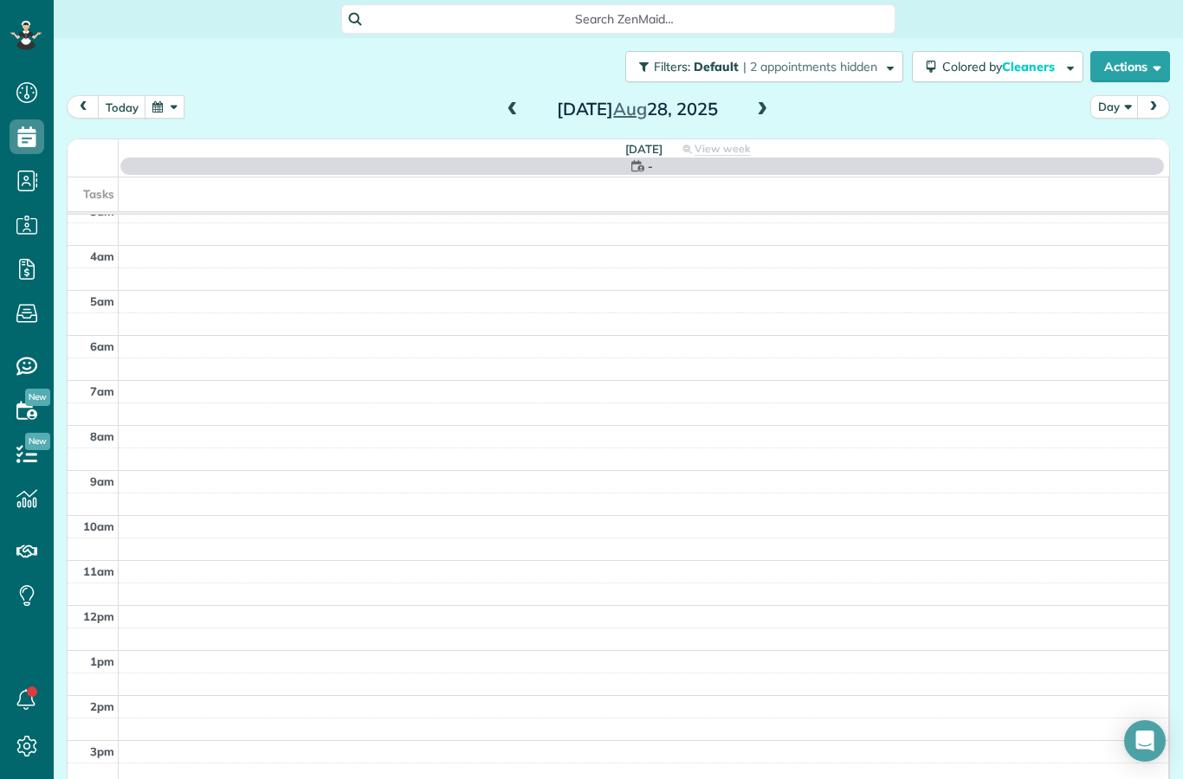
scroll to position [18, 0]
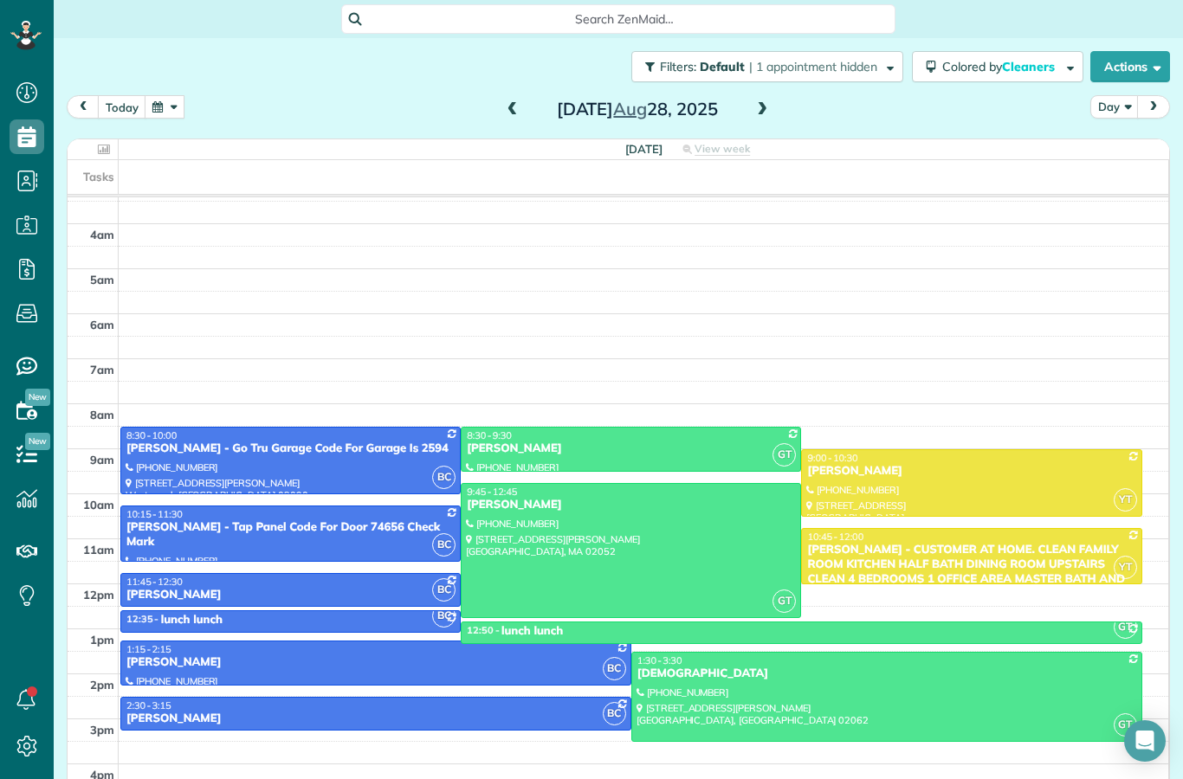
click at [517, 111] on span at bounding box center [512, 110] width 19 height 16
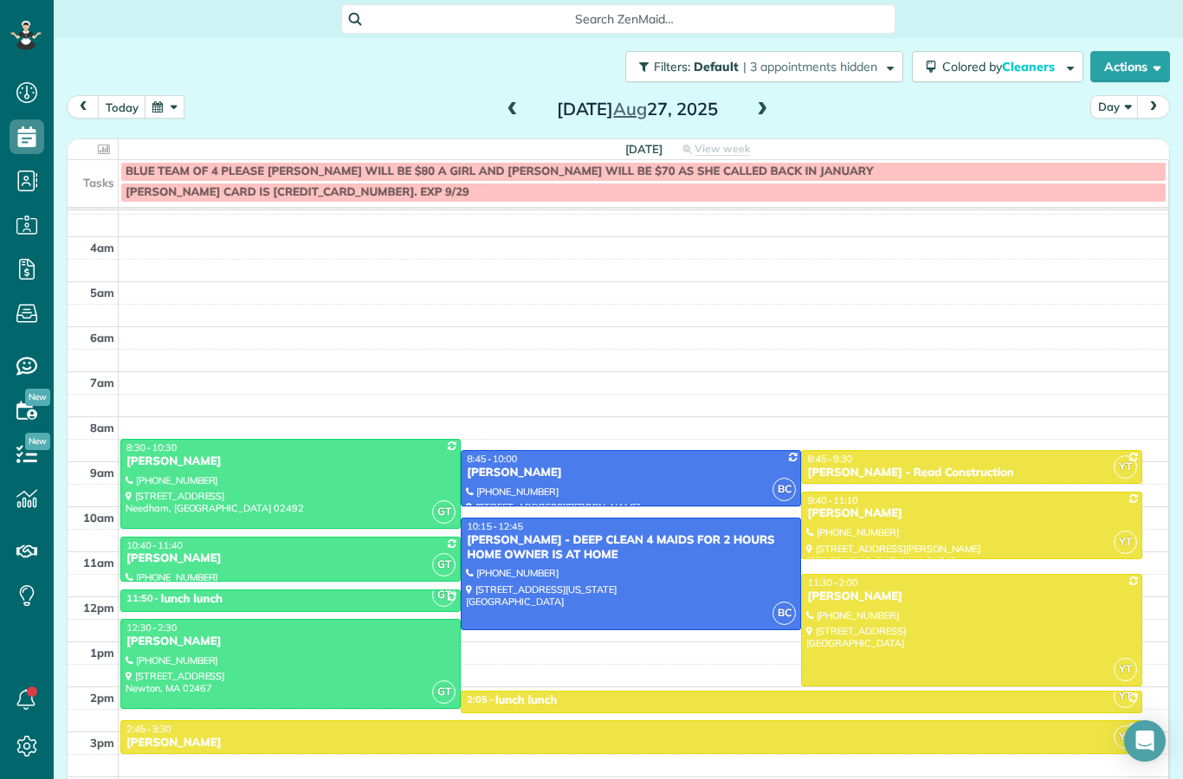
click at [514, 116] on span at bounding box center [512, 110] width 19 height 16
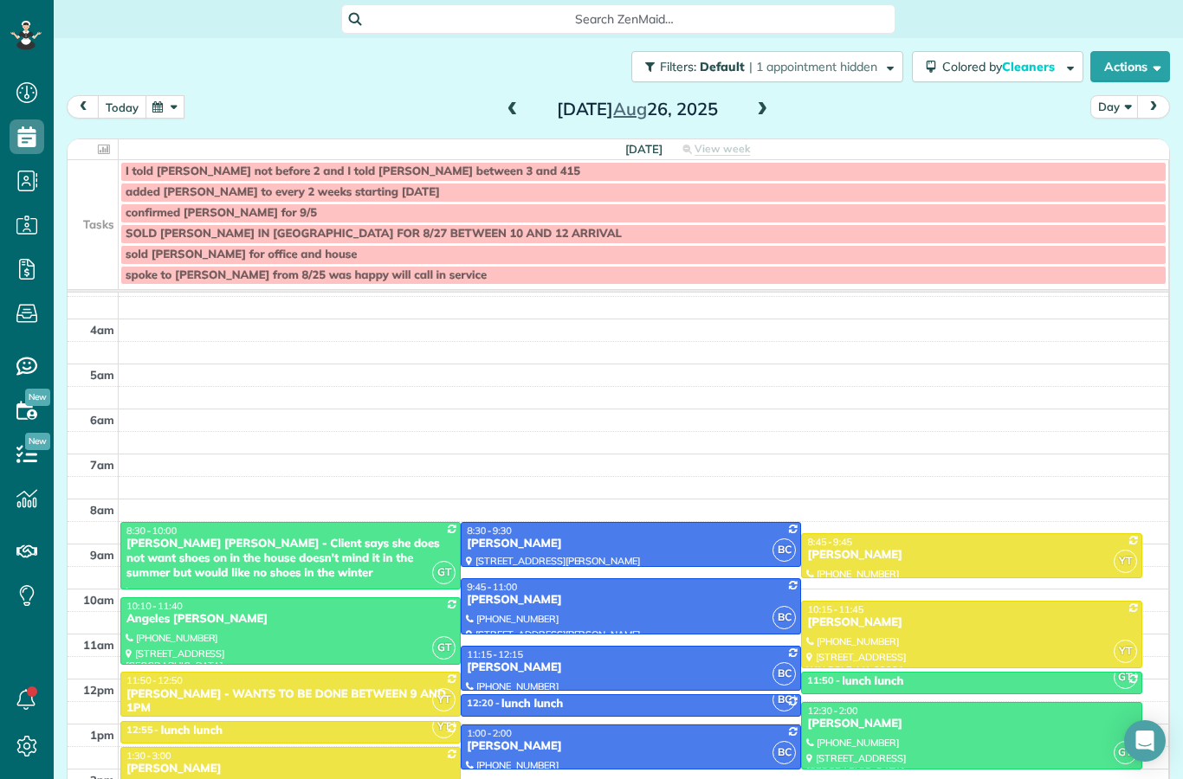
click at [130, 111] on button "today" at bounding box center [122, 106] width 49 height 23
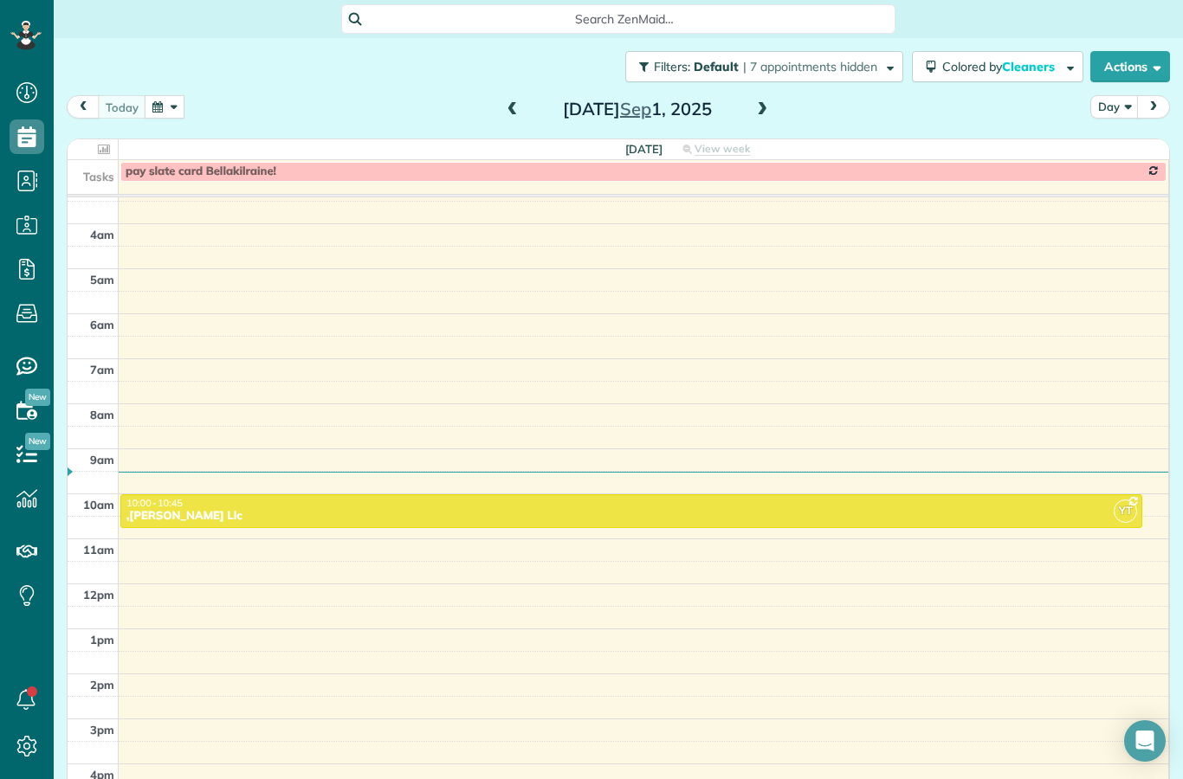
click at [765, 113] on span at bounding box center [762, 110] width 19 height 16
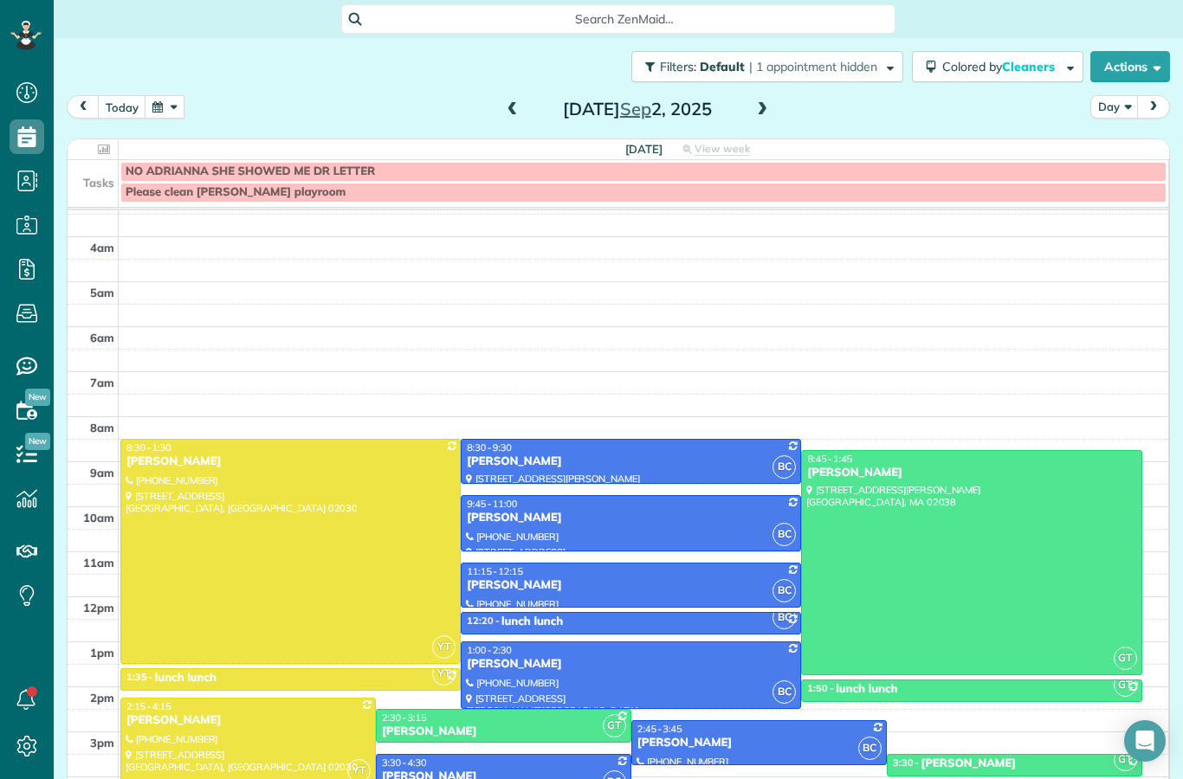
click at [508, 115] on span at bounding box center [512, 110] width 19 height 16
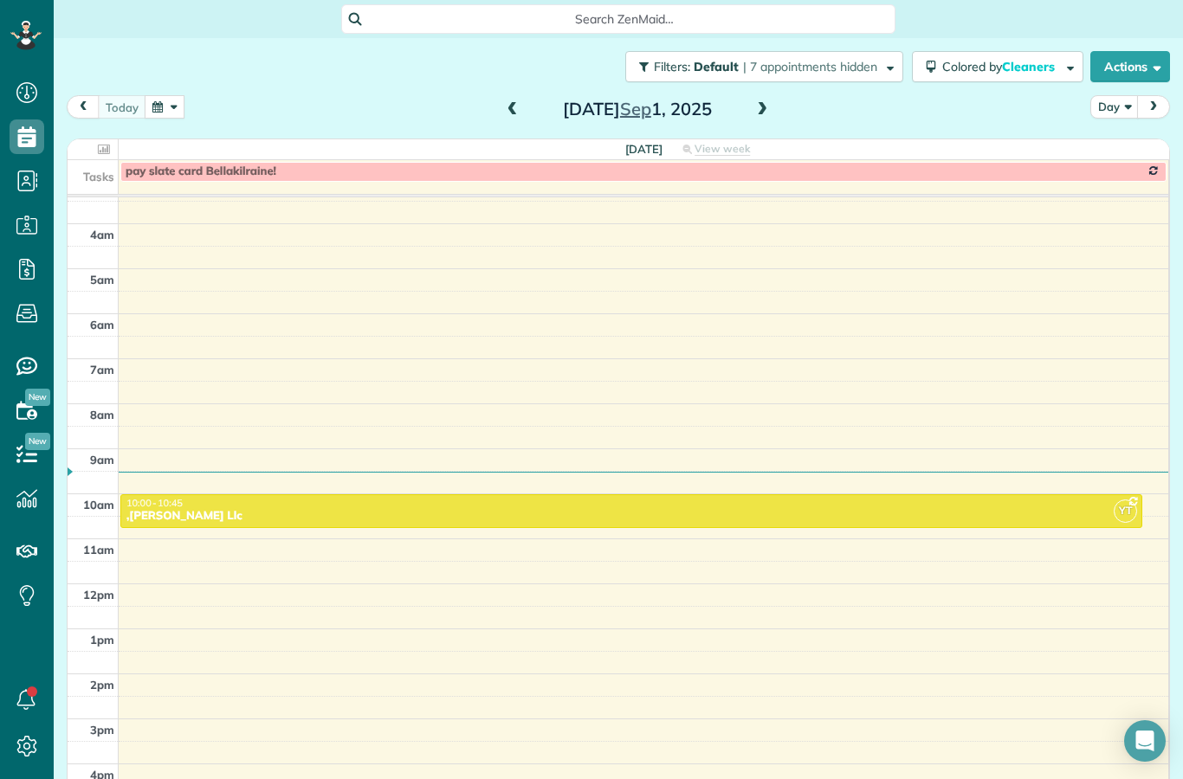
click at [763, 113] on span at bounding box center [762, 110] width 19 height 16
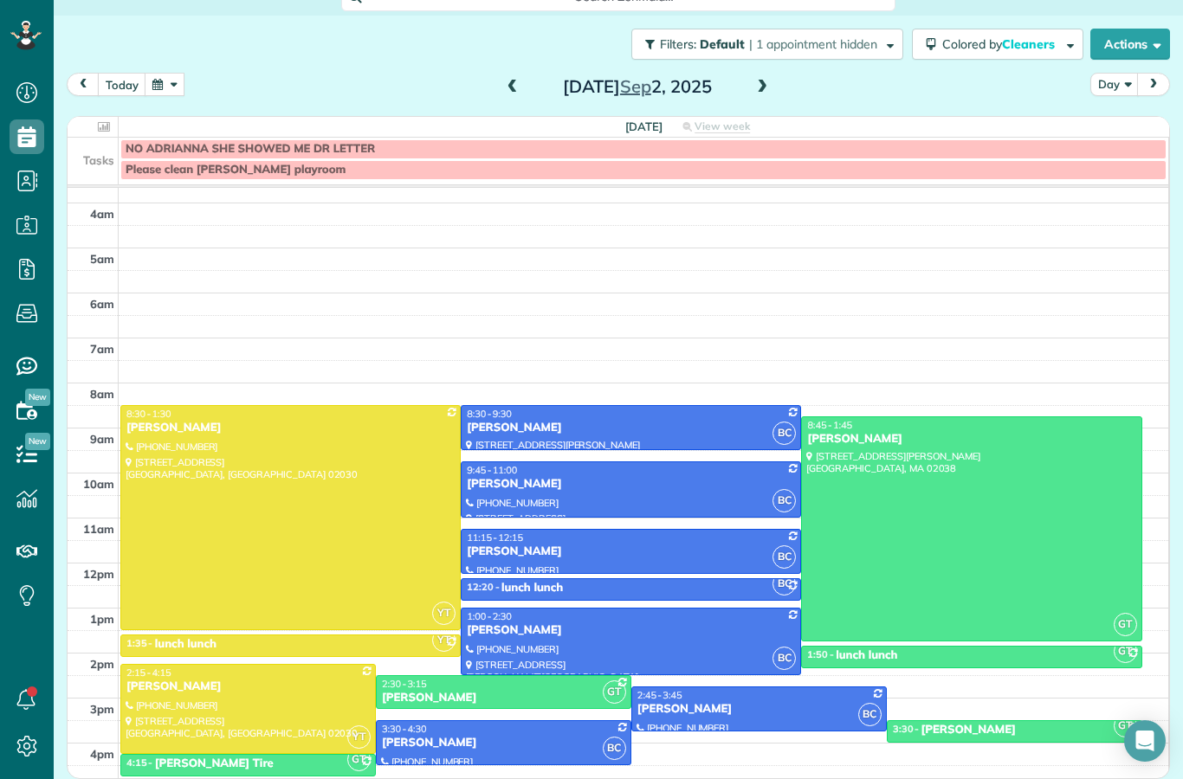
scroll to position [69, 0]
click at [505, 80] on span at bounding box center [512, 88] width 19 height 16
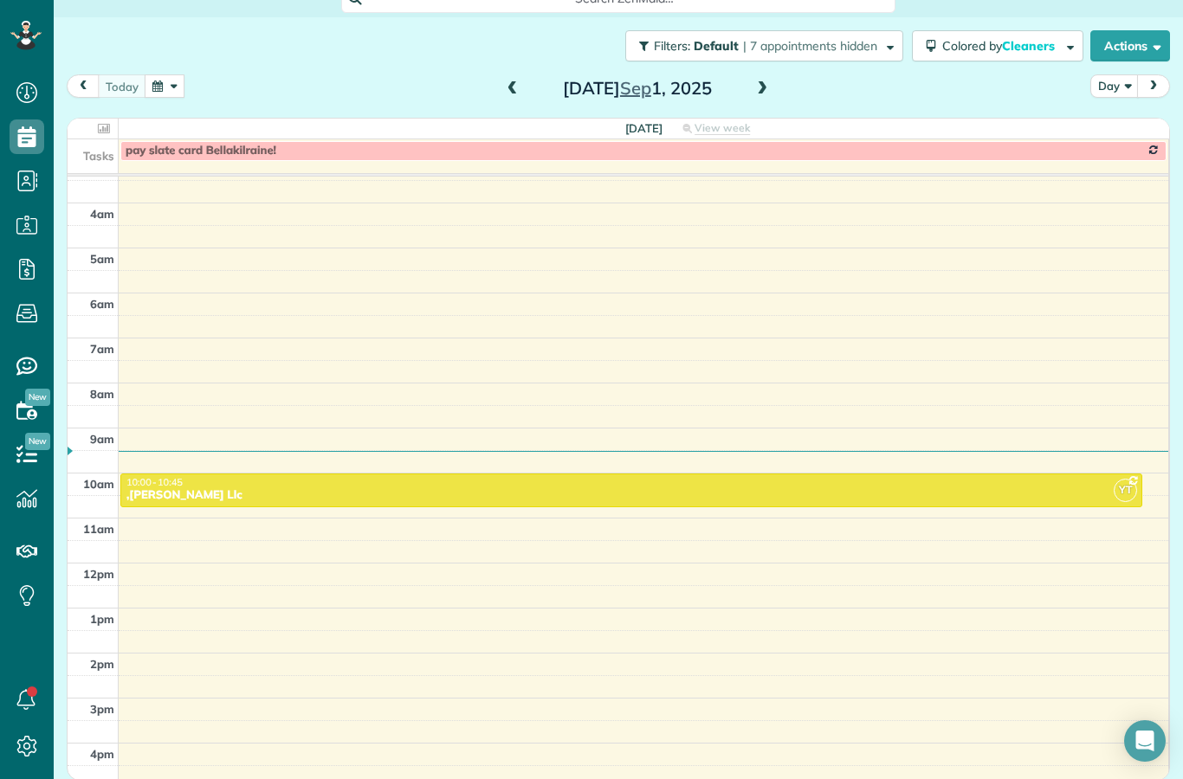
click at [515, 81] on span at bounding box center [512, 89] width 19 height 16
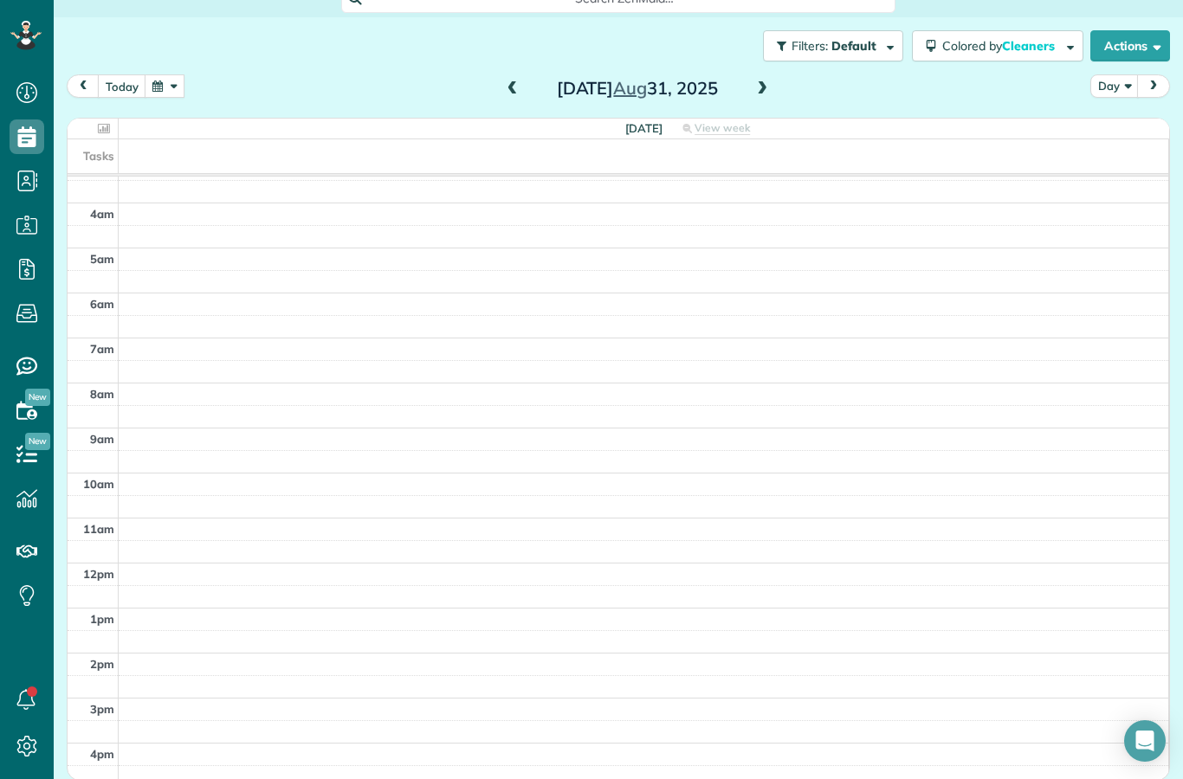
click at [514, 76] on span at bounding box center [512, 89] width 19 height 26
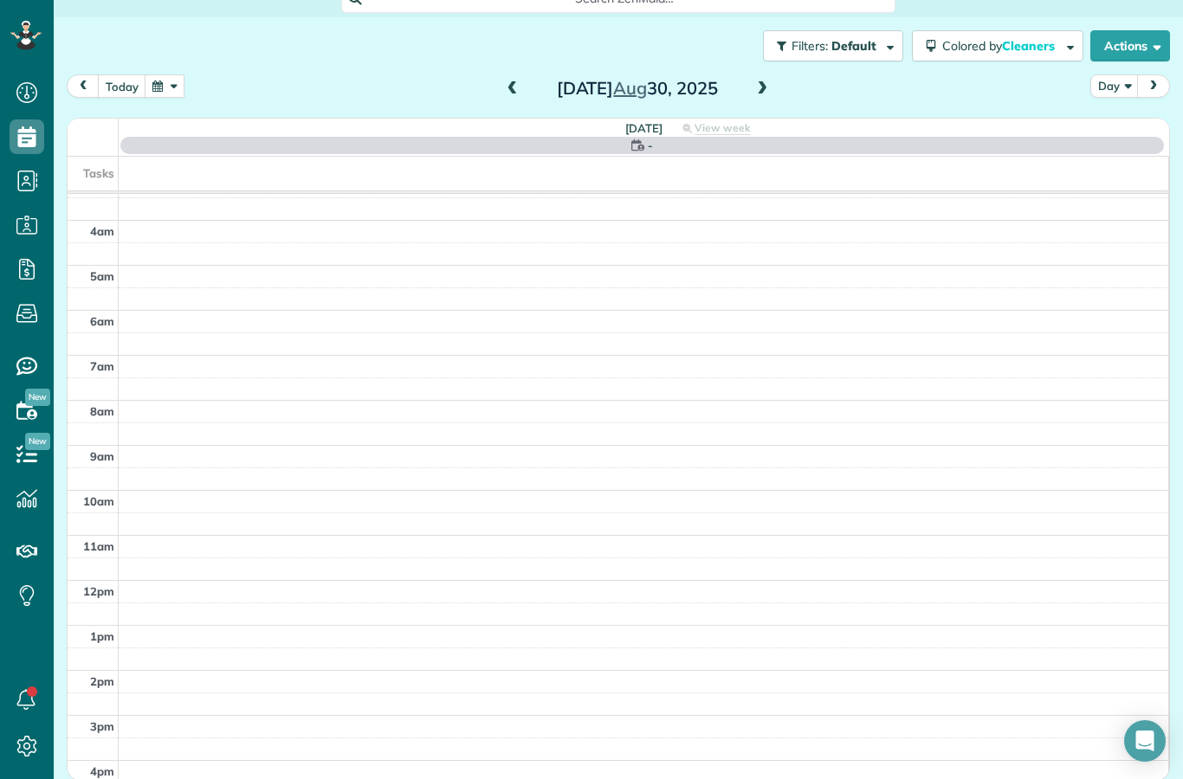
click at [519, 81] on span at bounding box center [512, 89] width 19 height 16
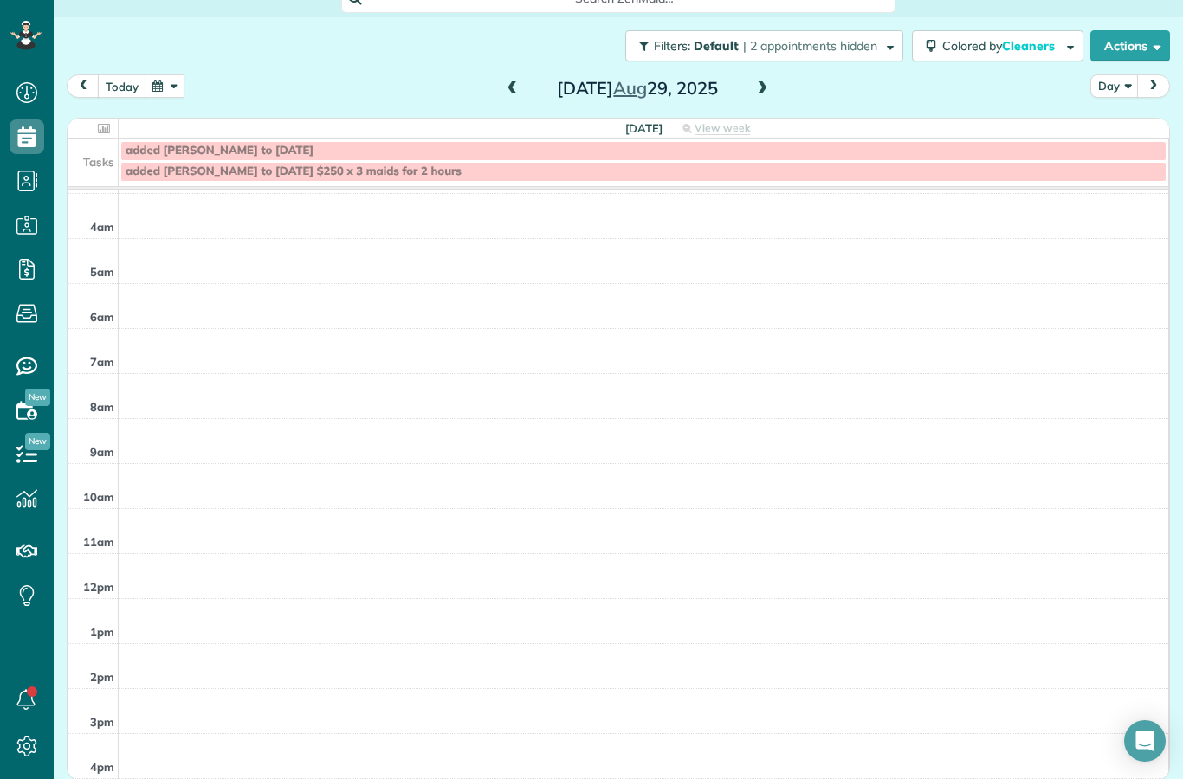
scroll to position [3, 0]
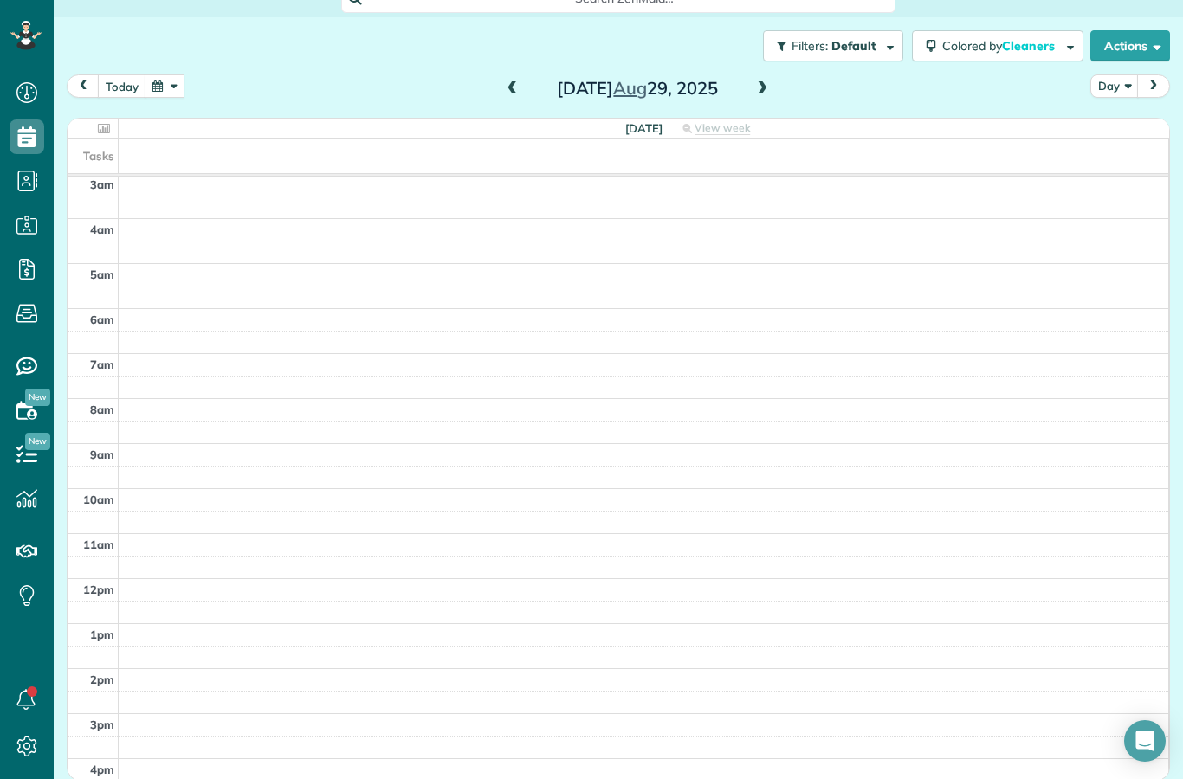
click at [764, 81] on span at bounding box center [762, 89] width 19 height 16
click at [765, 81] on span at bounding box center [762, 89] width 19 height 16
click at [771, 81] on span at bounding box center [762, 89] width 19 height 16
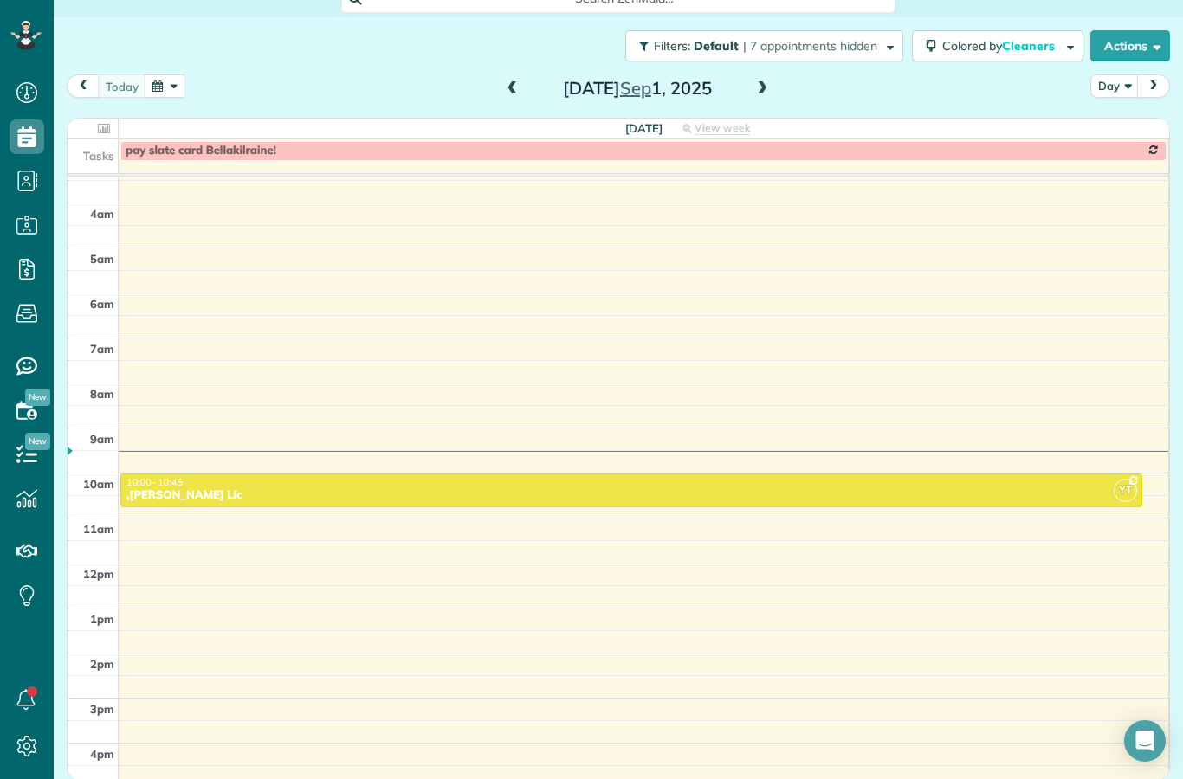
click at [510, 81] on span at bounding box center [512, 89] width 19 height 16
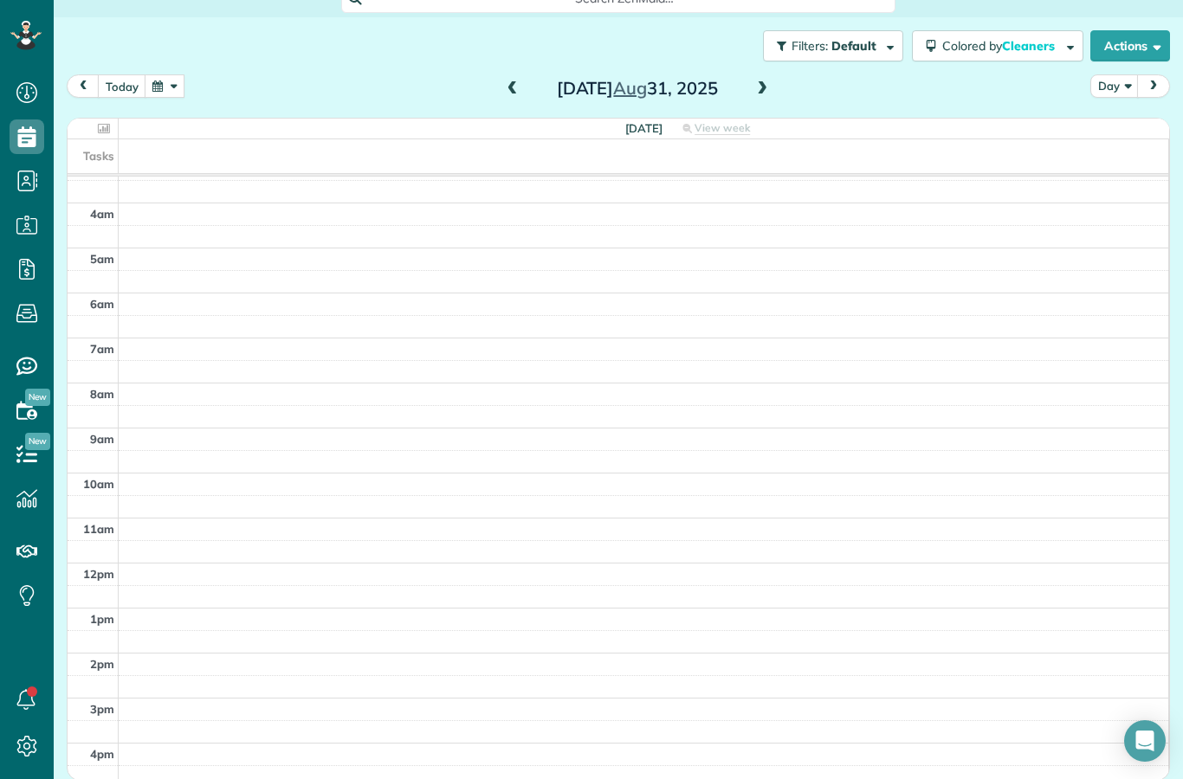
click at [516, 81] on span at bounding box center [512, 89] width 19 height 16
click at [510, 81] on span at bounding box center [512, 89] width 19 height 16
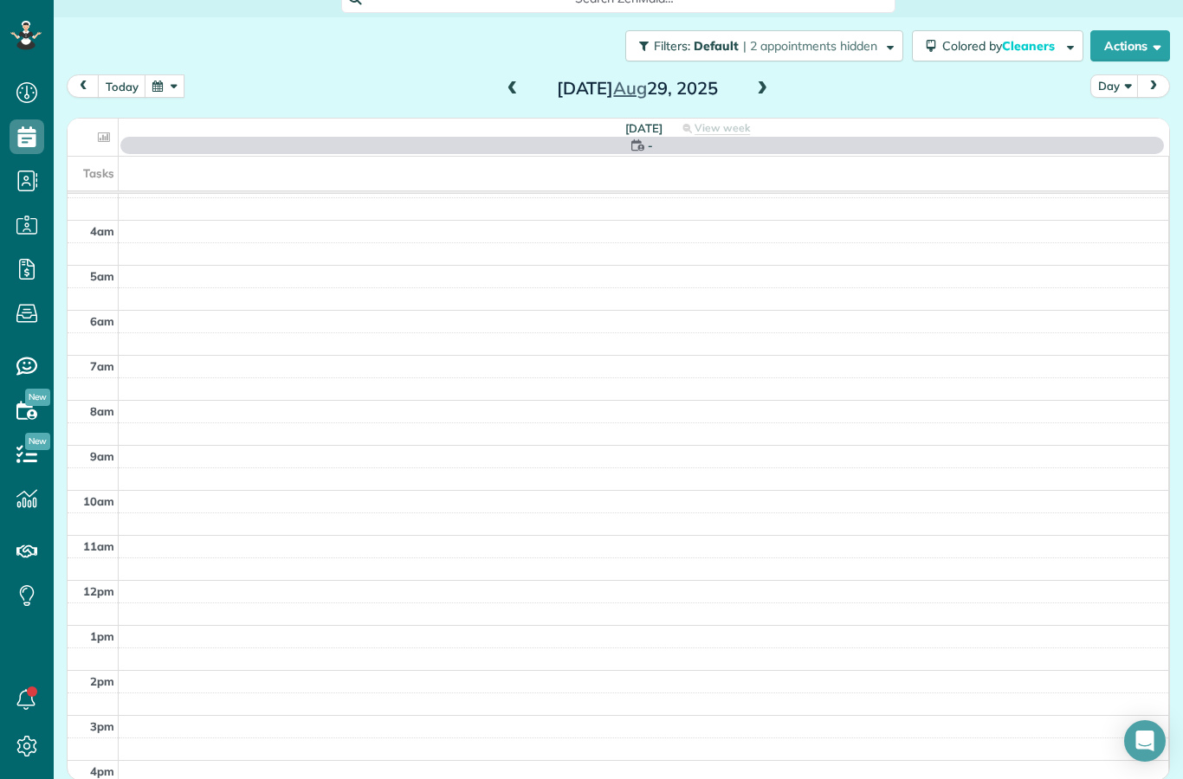
click at [518, 81] on span at bounding box center [512, 89] width 19 height 16
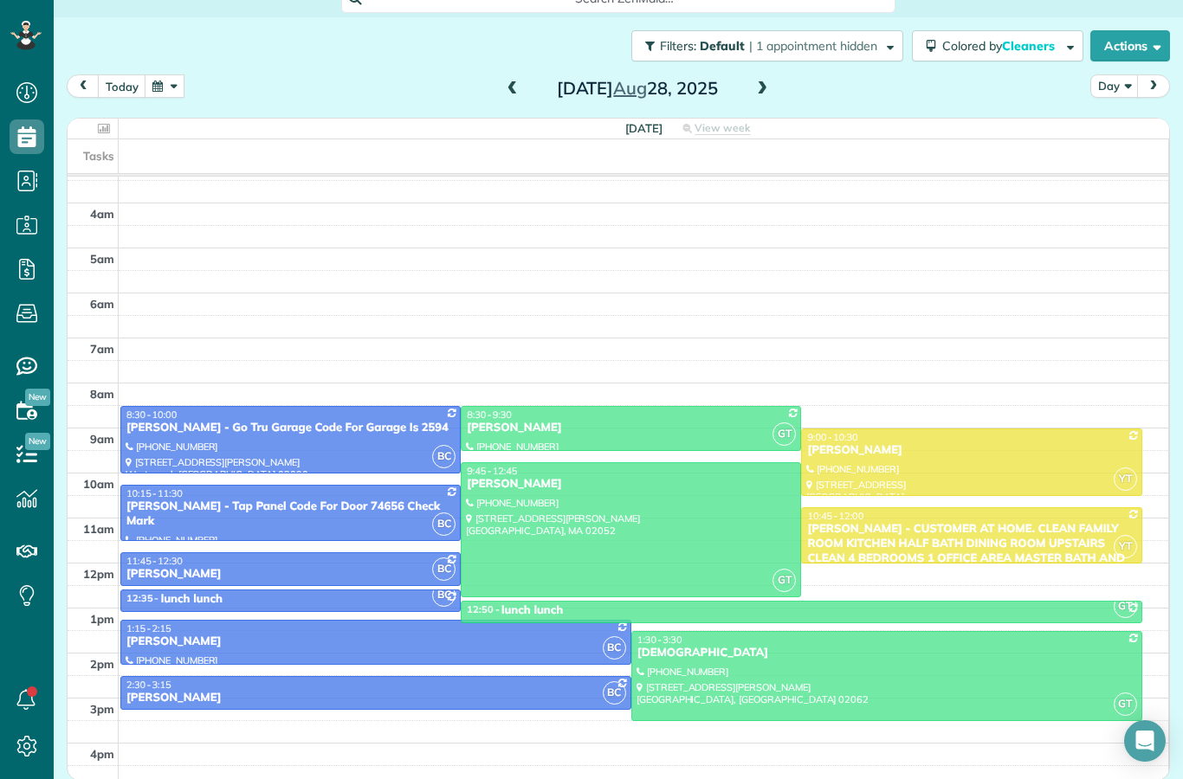
click at [763, 81] on span at bounding box center [762, 89] width 19 height 16
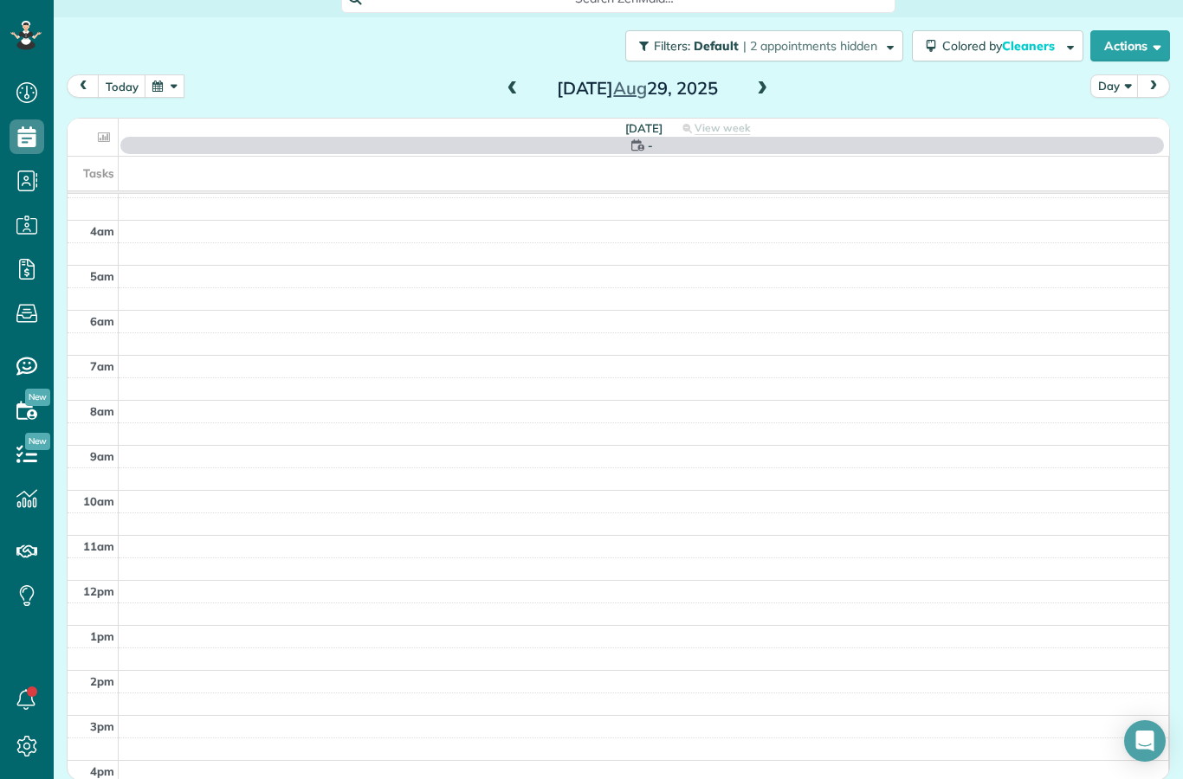
click at [517, 81] on span at bounding box center [512, 89] width 19 height 16
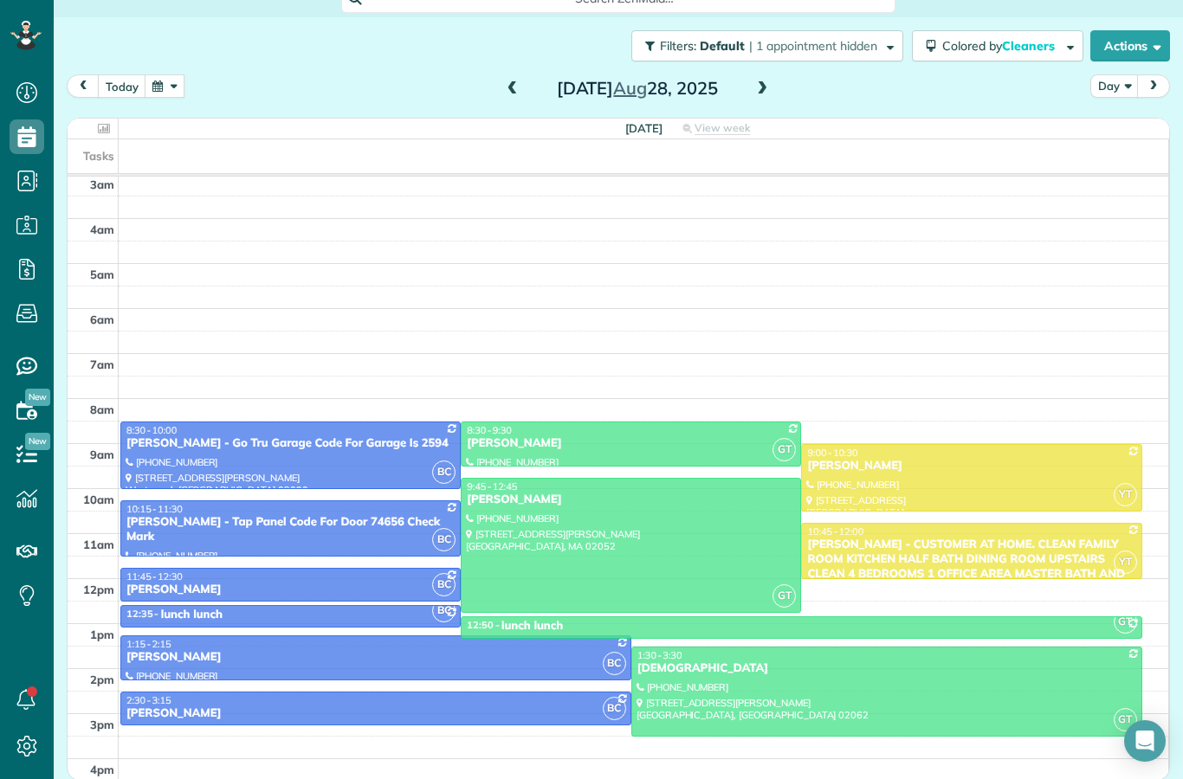
scroll to position [3, 0]
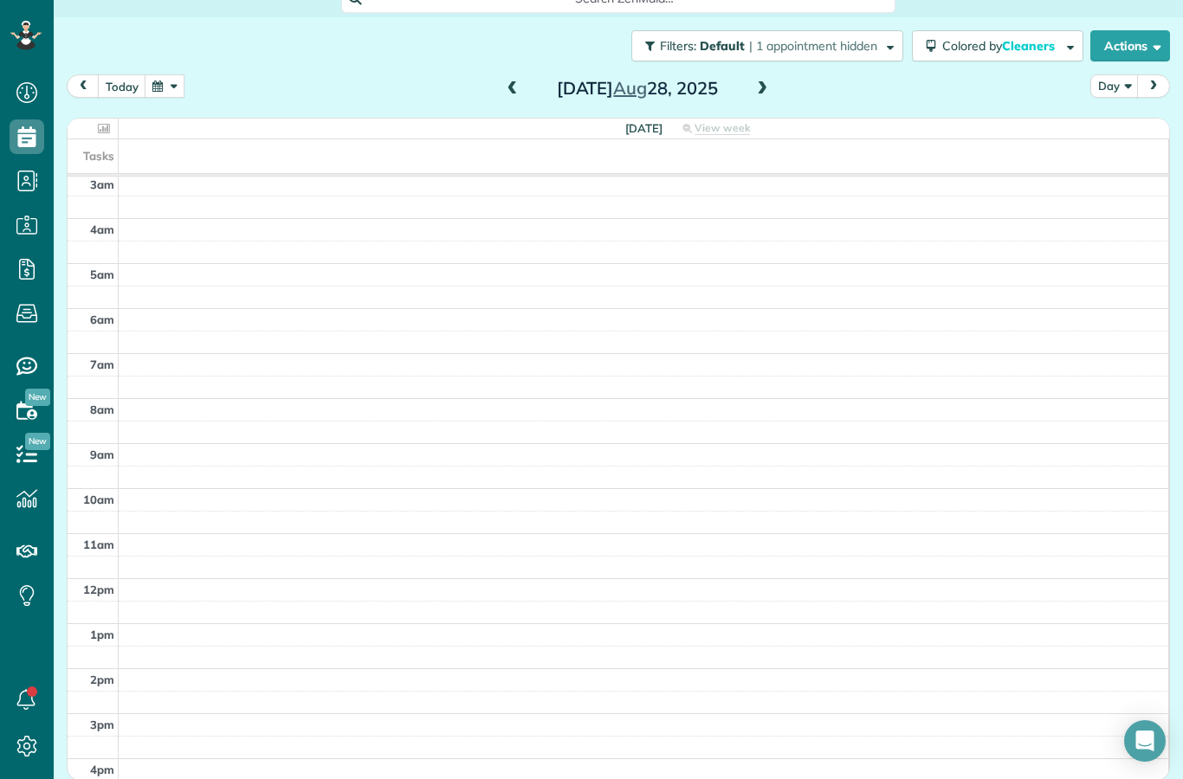
click at [516, 76] on span at bounding box center [512, 89] width 19 height 26
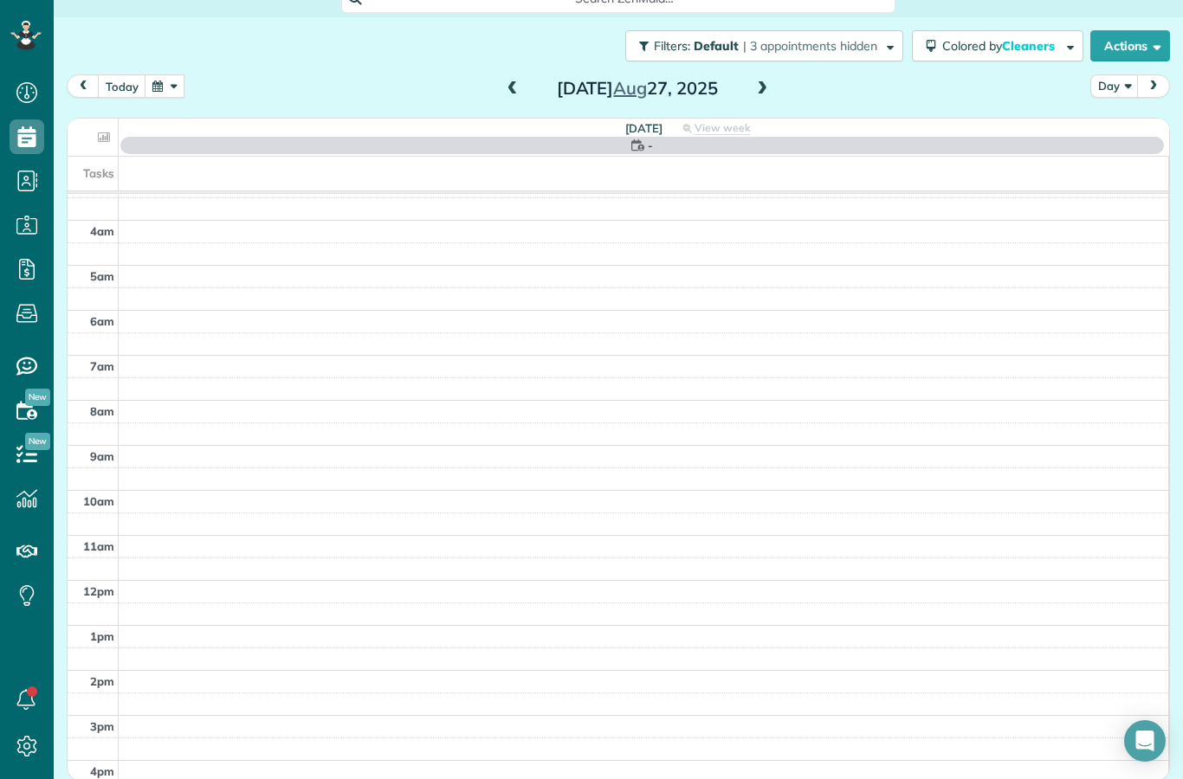
scroll to position [18, 0]
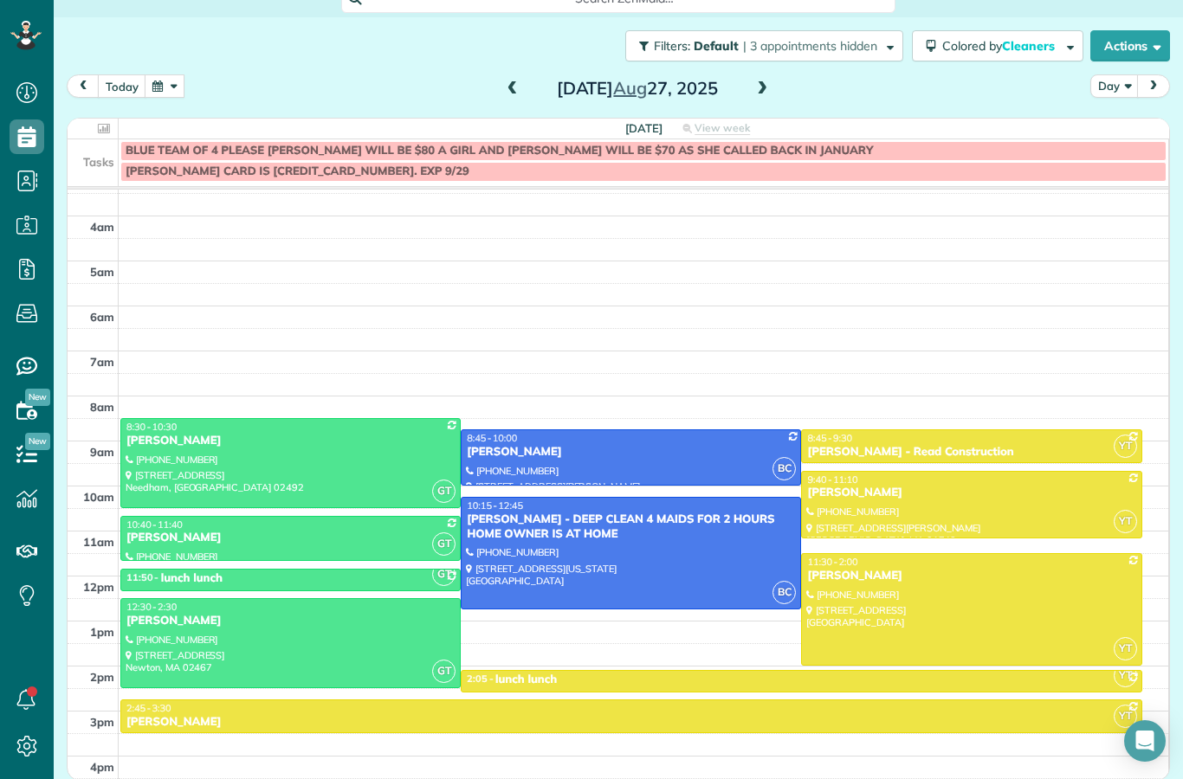
click at [513, 81] on span at bounding box center [512, 89] width 19 height 16
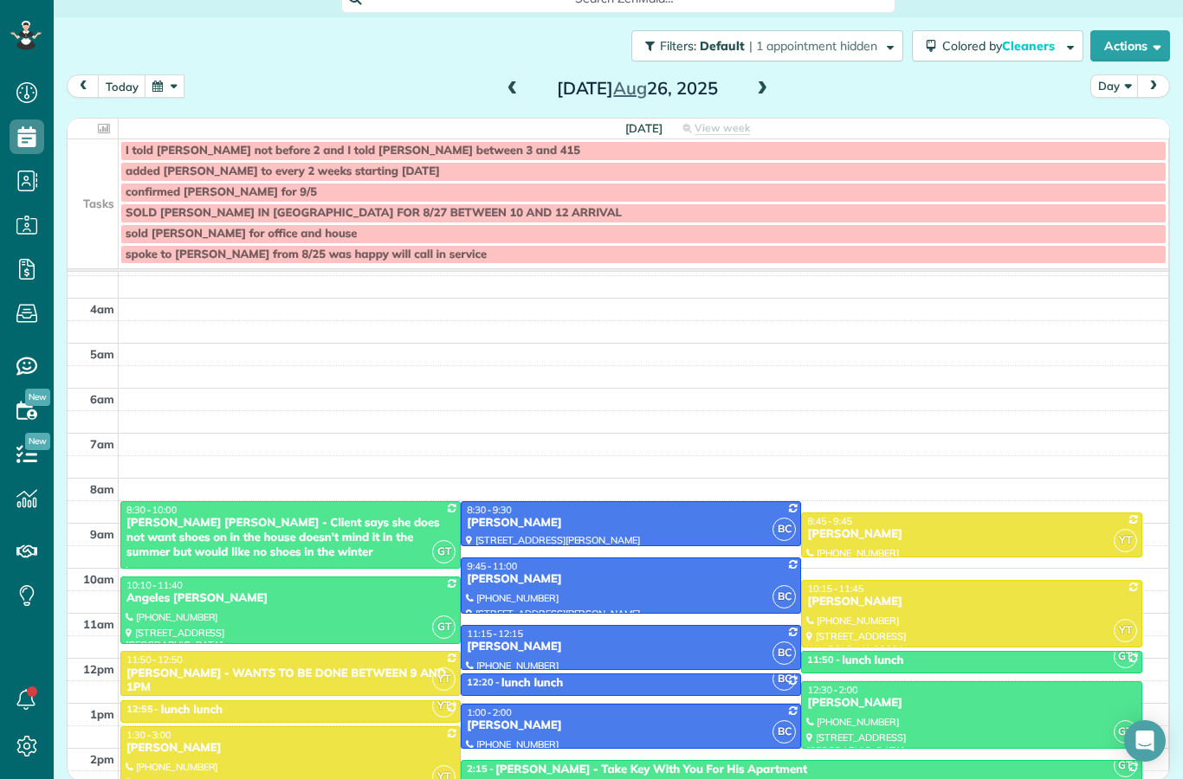
click at [521, 81] on span at bounding box center [512, 89] width 19 height 16
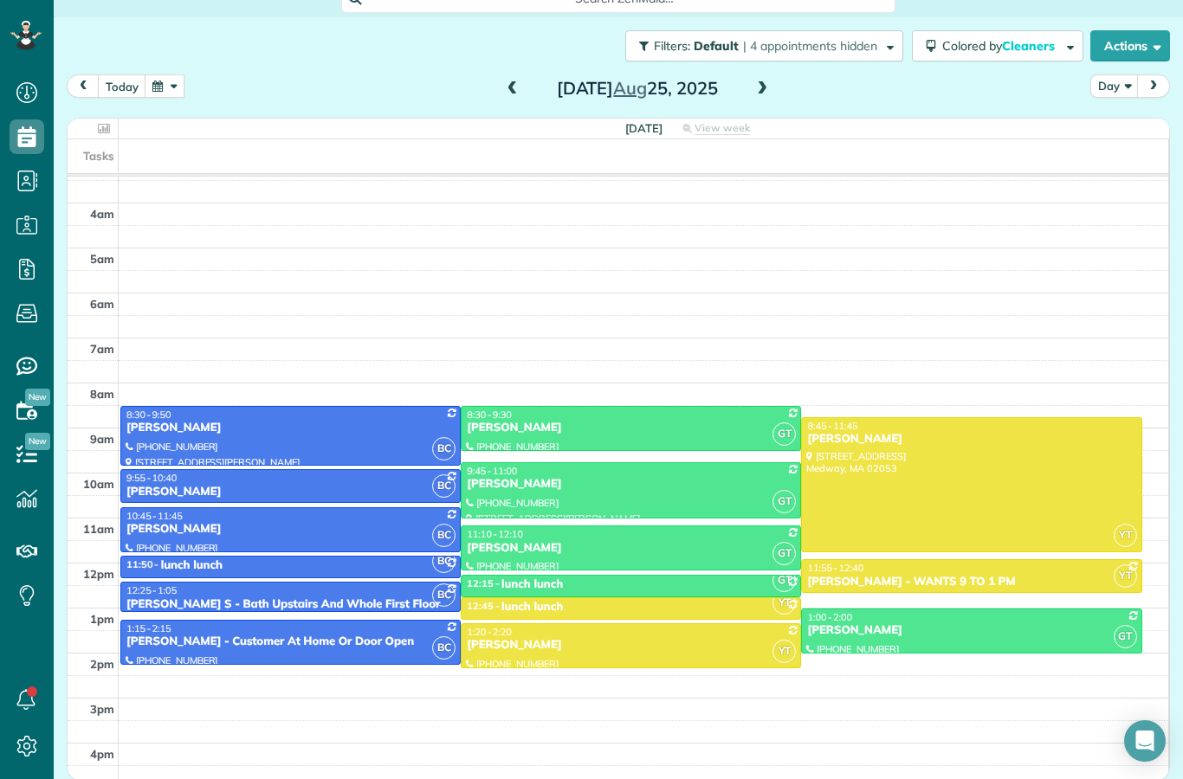
click at [516, 81] on span at bounding box center [512, 89] width 19 height 16
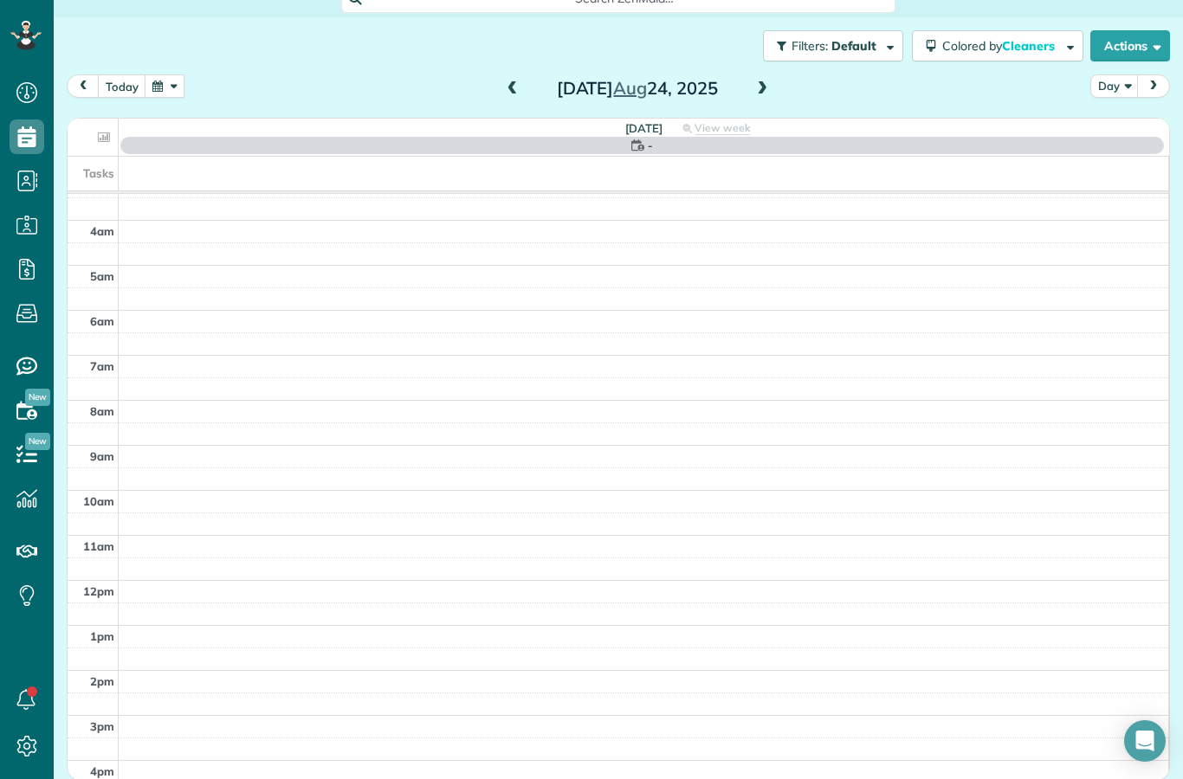
click at [515, 81] on span at bounding box center [512, 89] width 19 height 16
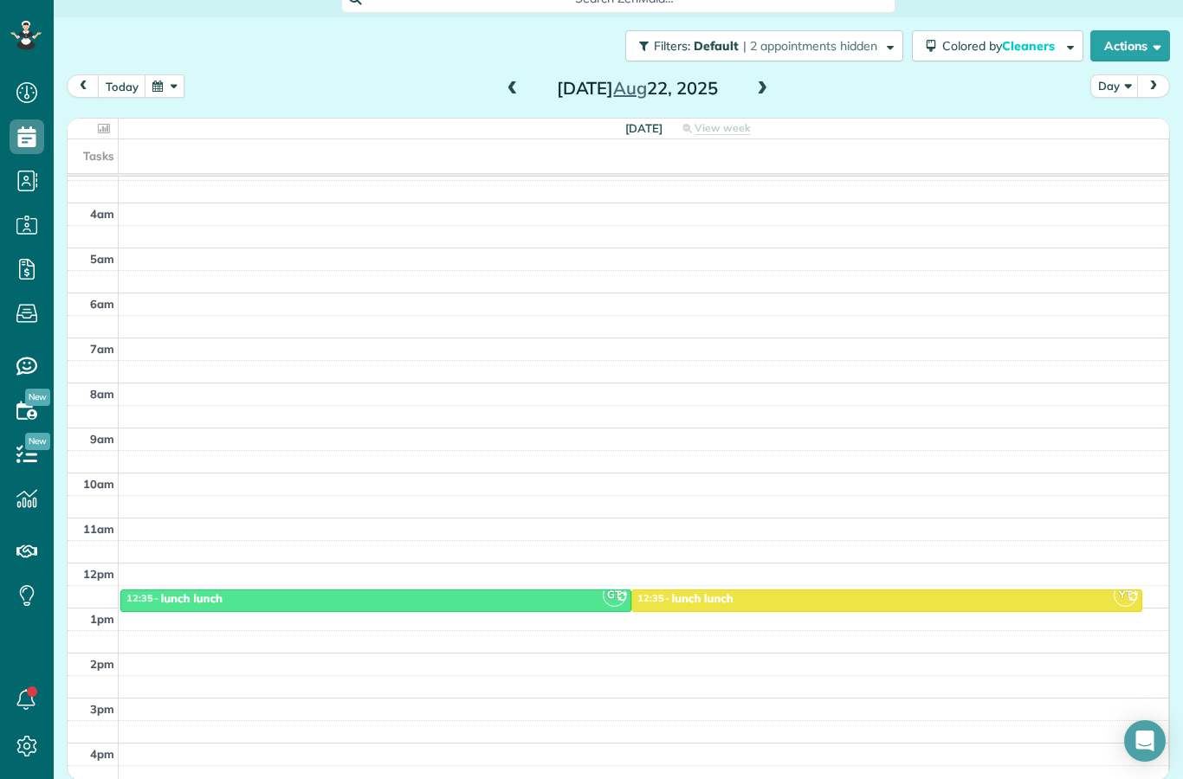
click at [514, 81] on span at bounding box center [512, 89] width 19 height 16
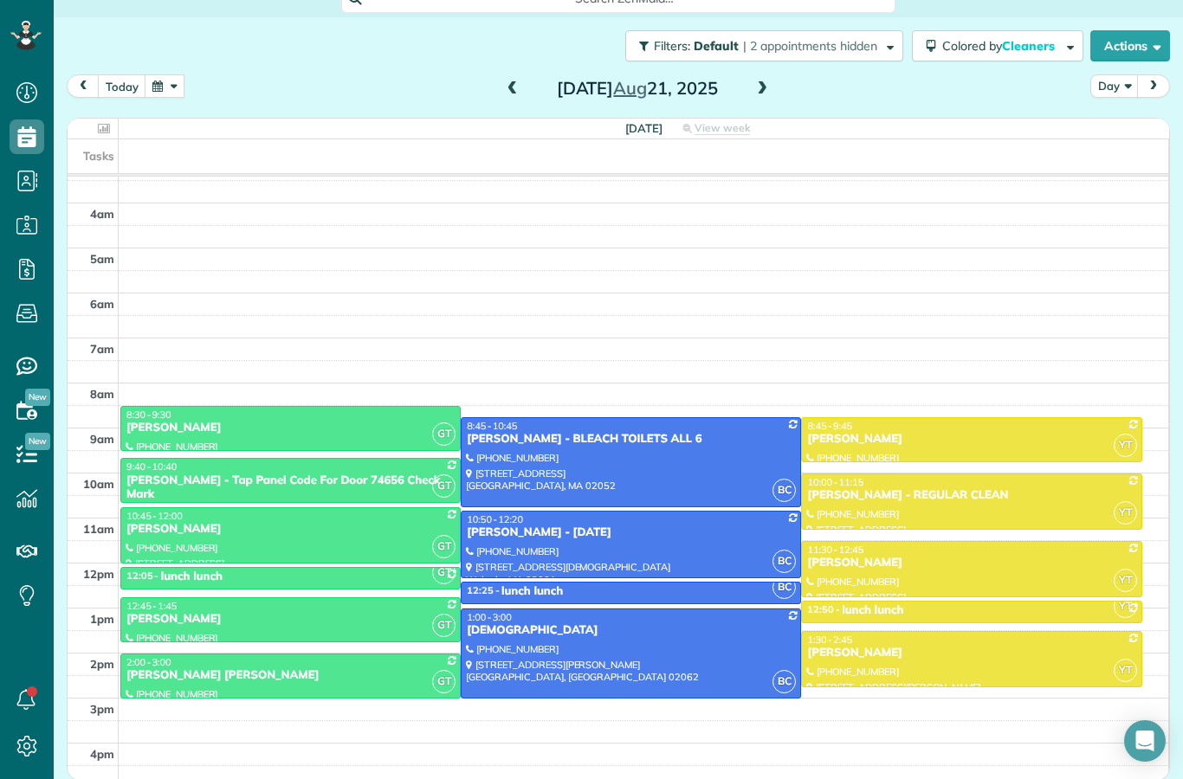
click at [519, 76] on span at bounding box center [512, 89] width 19 height 26
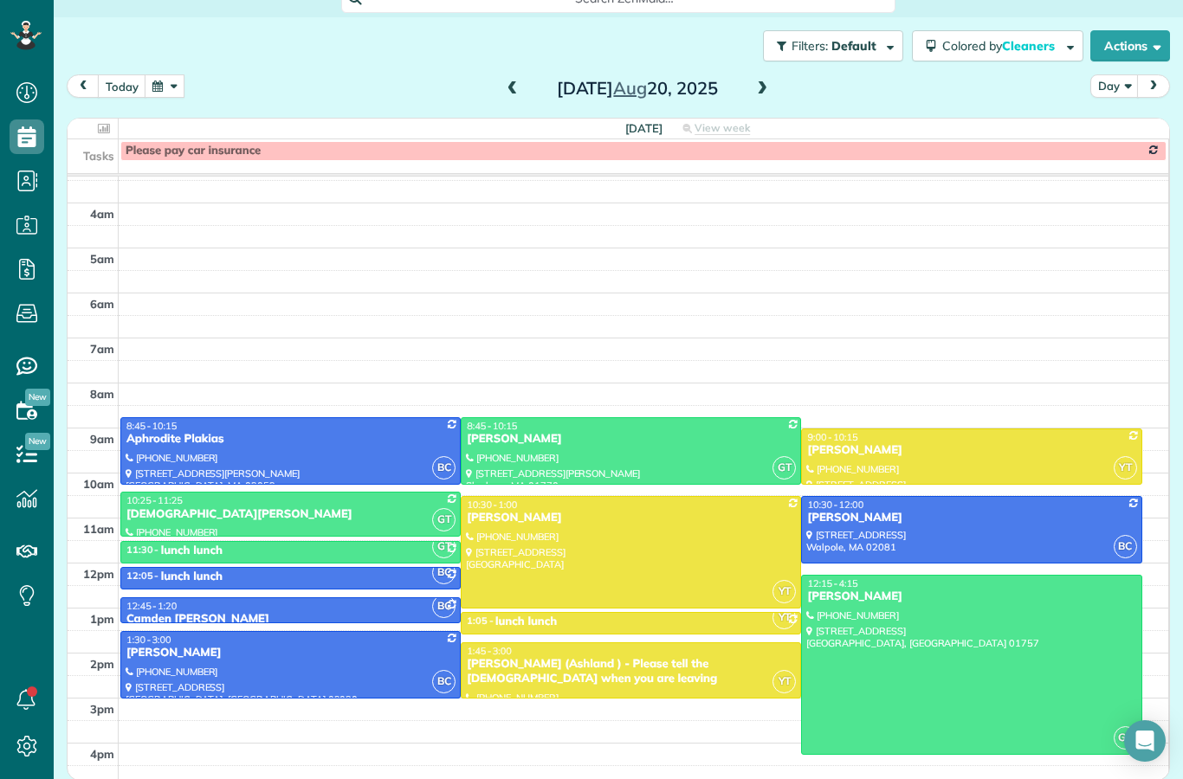
click at [770, 81] on span at bounding box center [762, 89] width 19 height 16
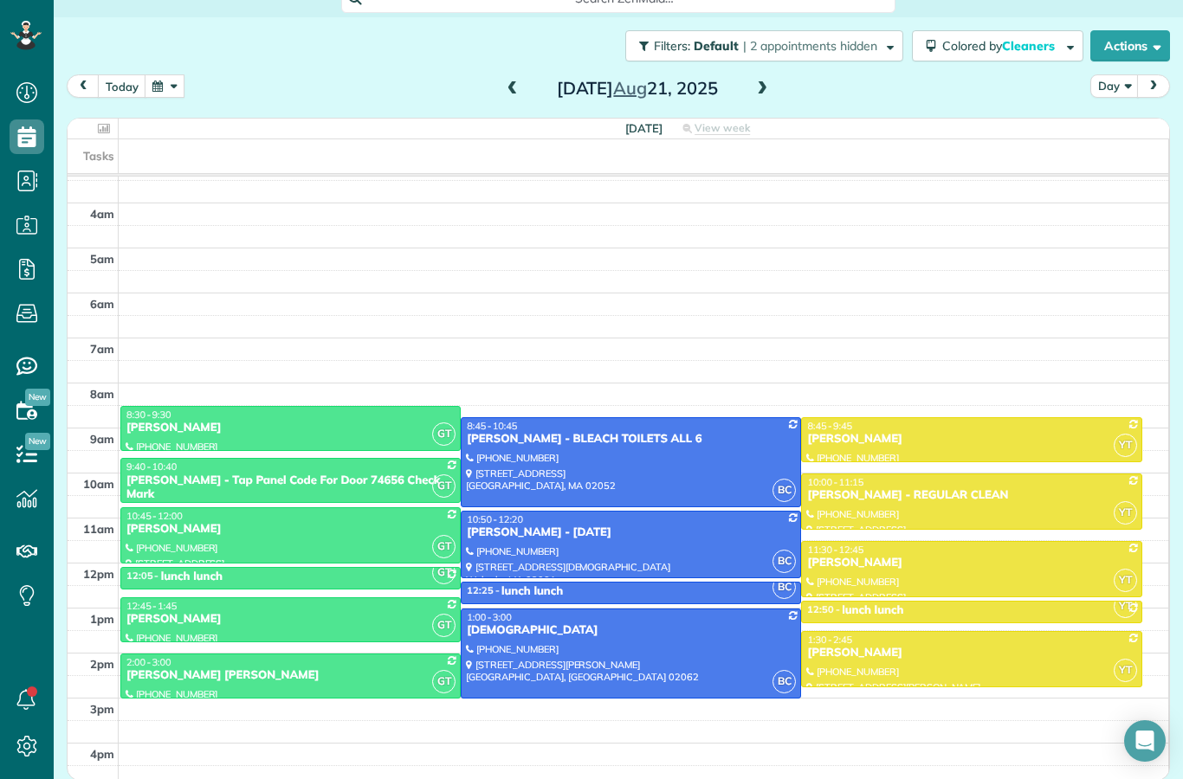
click at [515, 81] on span at bounding box center [512, 89] width 19 height 16
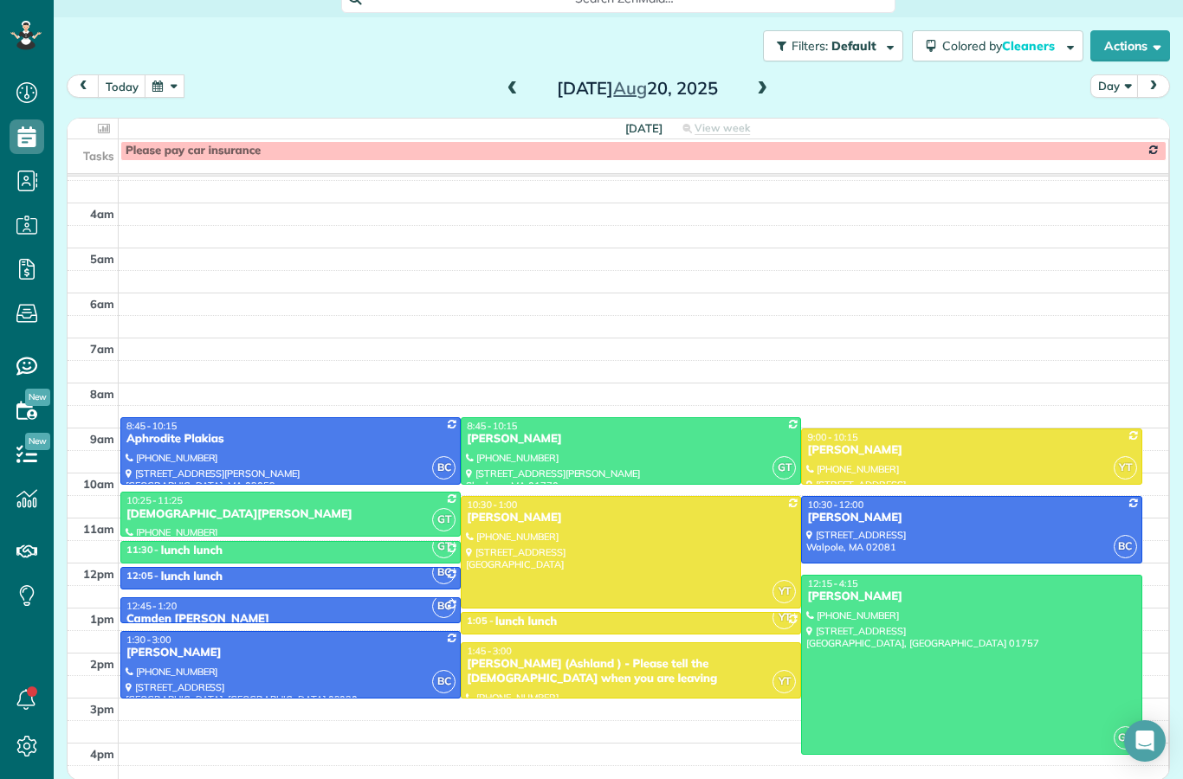
click at [515, 81] on span at bounding box center [512, 89] width 19 height 16
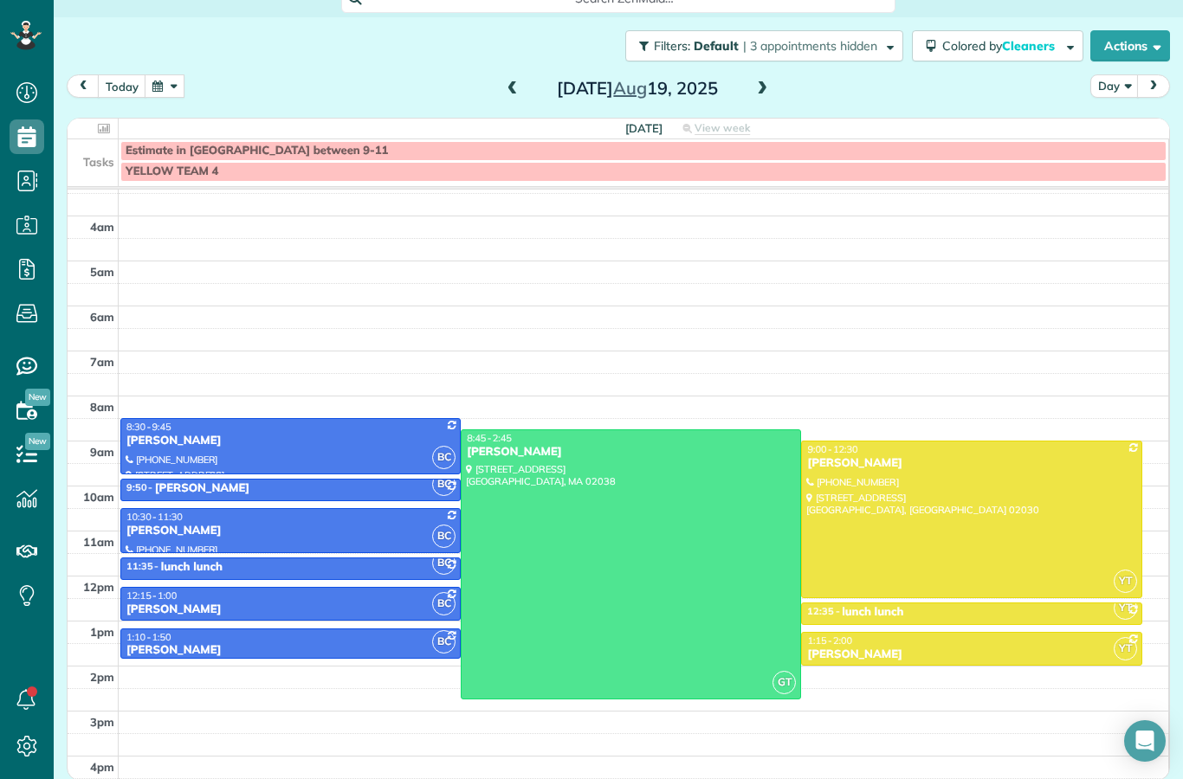
click at [517, 81] on span at bounding box center [512, 89] width 19 height 16
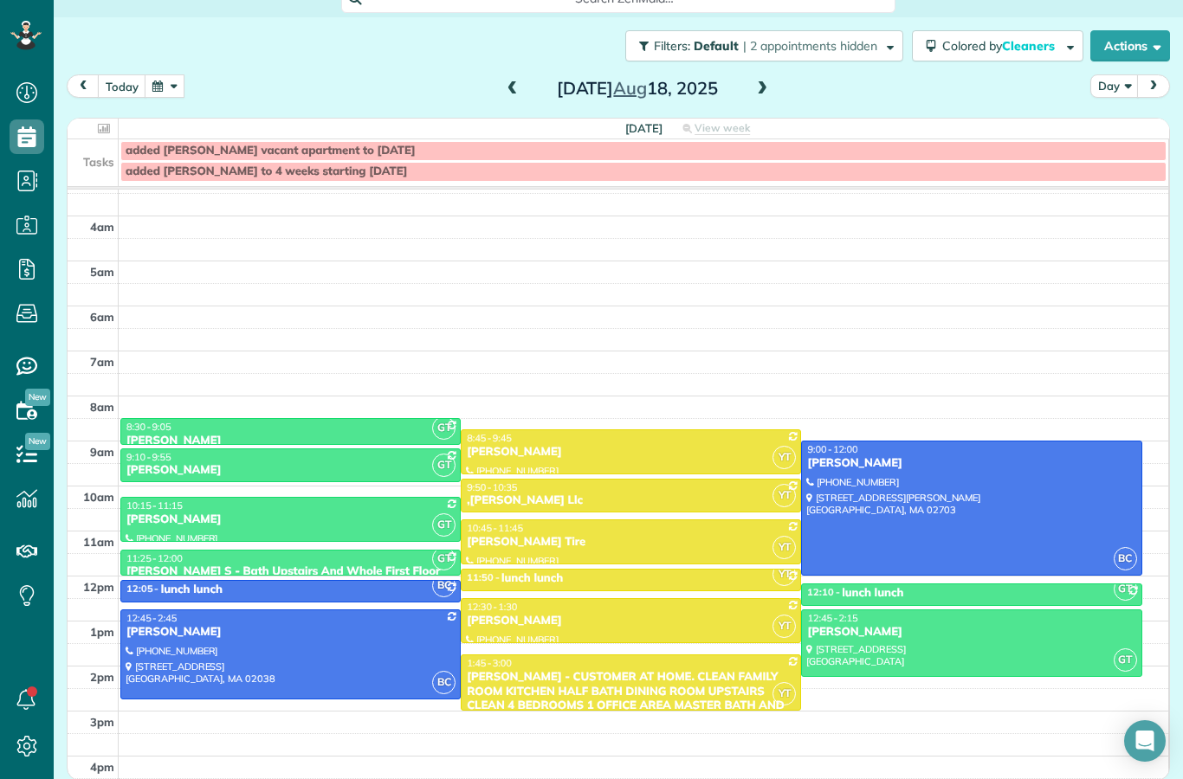
click at [521, 81] on span at bounding box center [512, 89] width 19 height 16
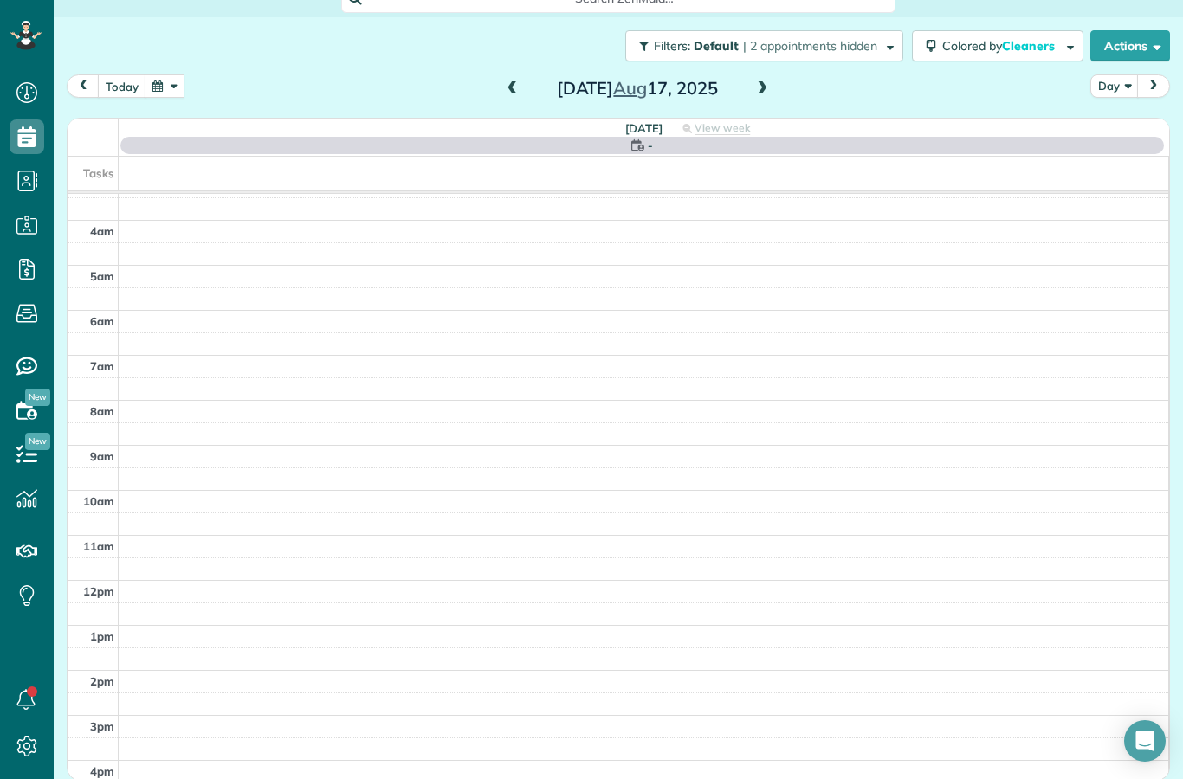
click at [514, 81] on span at bounding box center [512, 89] width 19 height 16
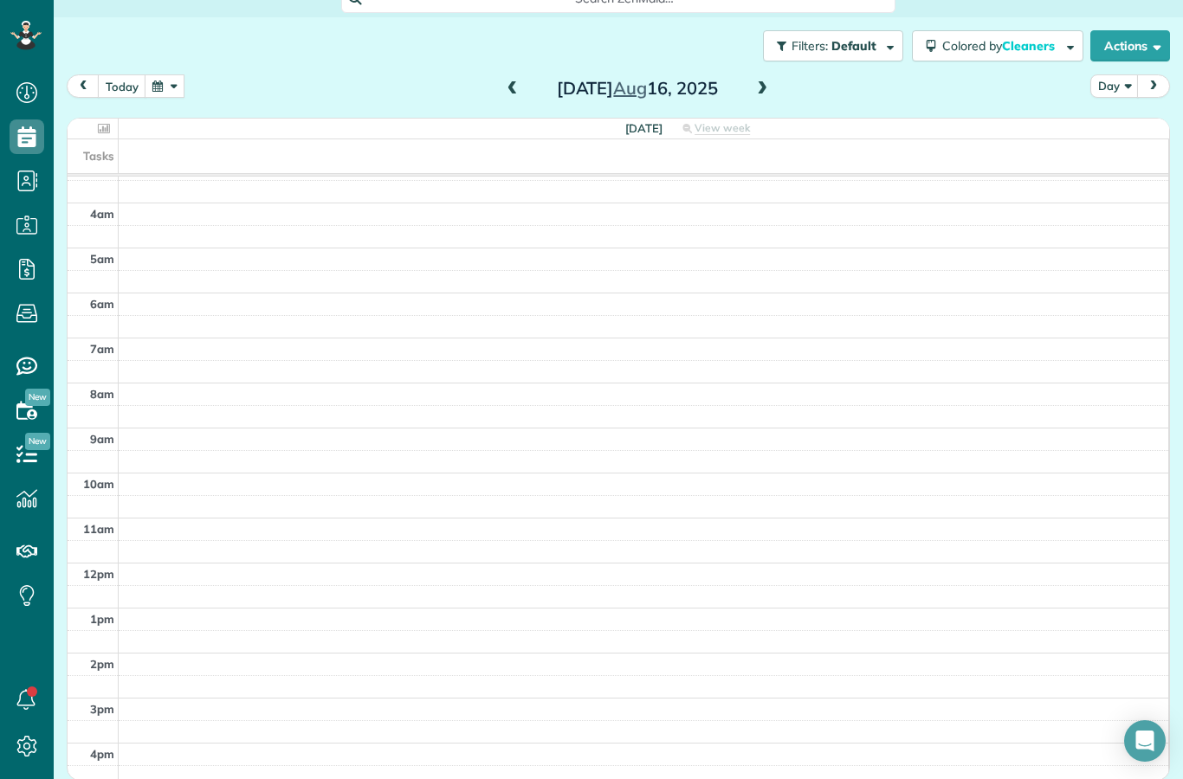
click at [508, 76] on span at bounding box center [512, 89] width 19 height 26
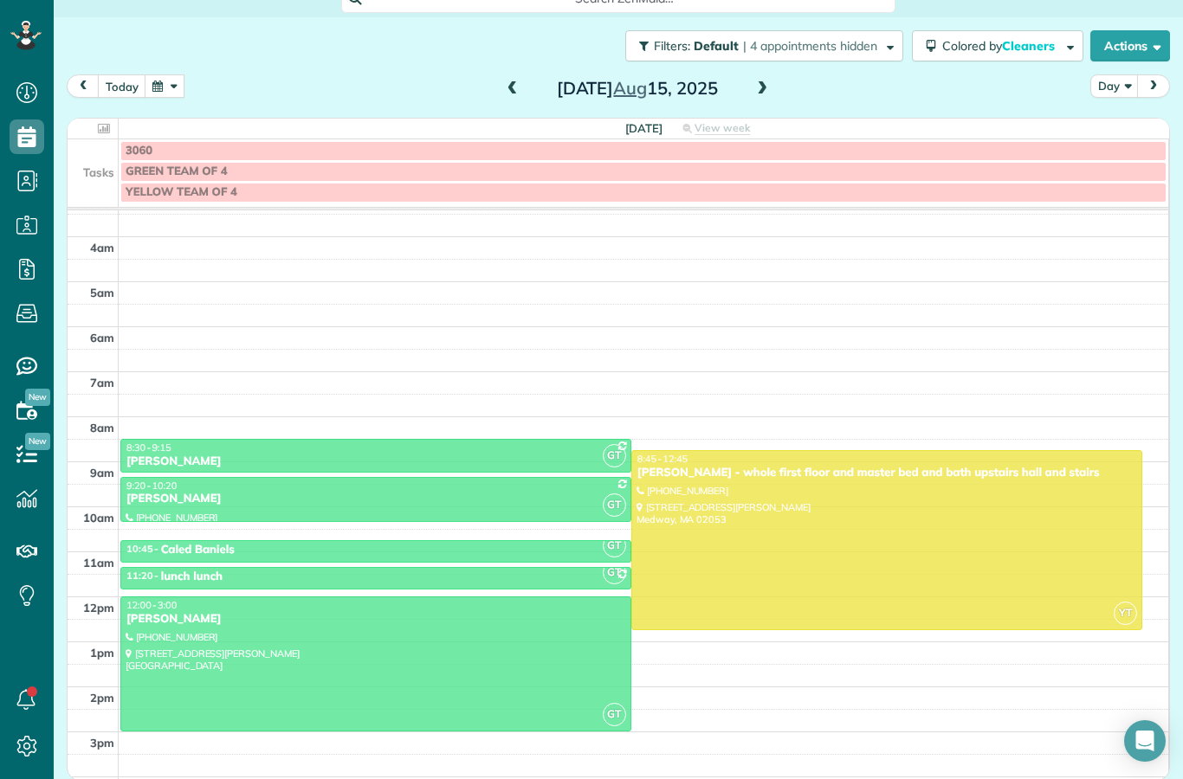
click at [766, 81] on span at bounding box center [762, 89] width 19 height 16
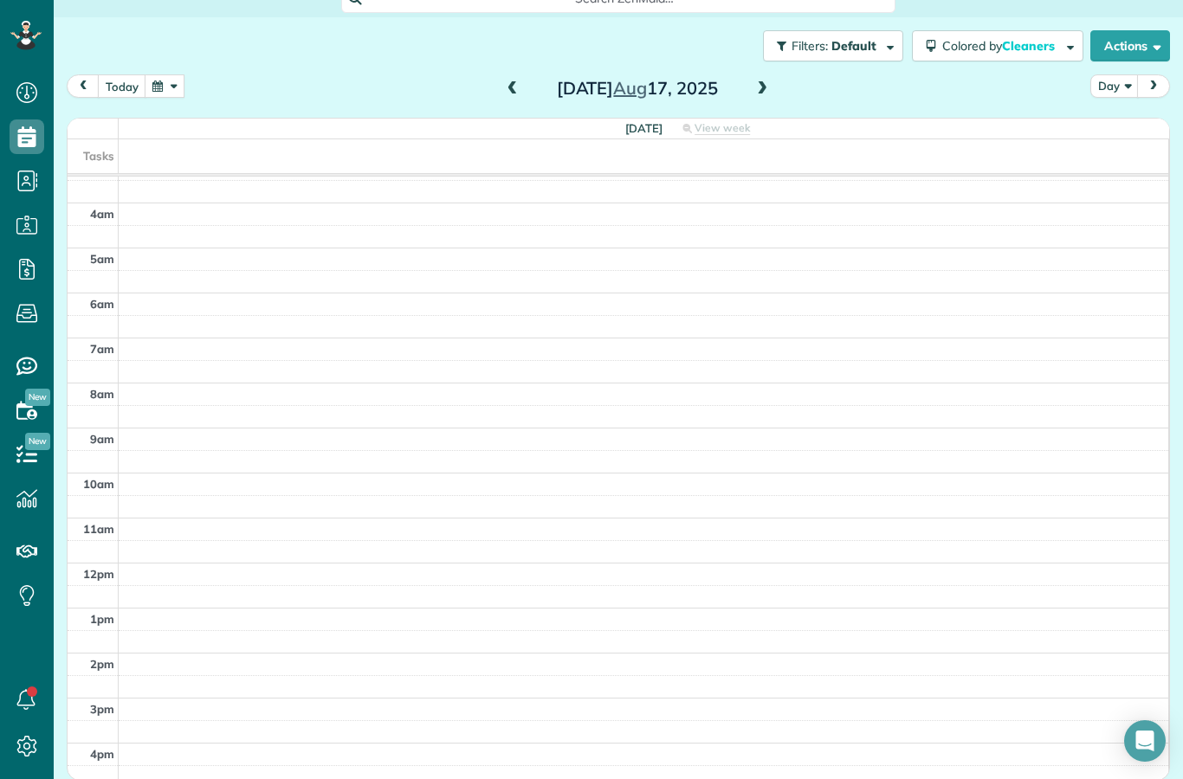
click at [767, 81] on span at bounding box center [762, 89] width 19 height 16
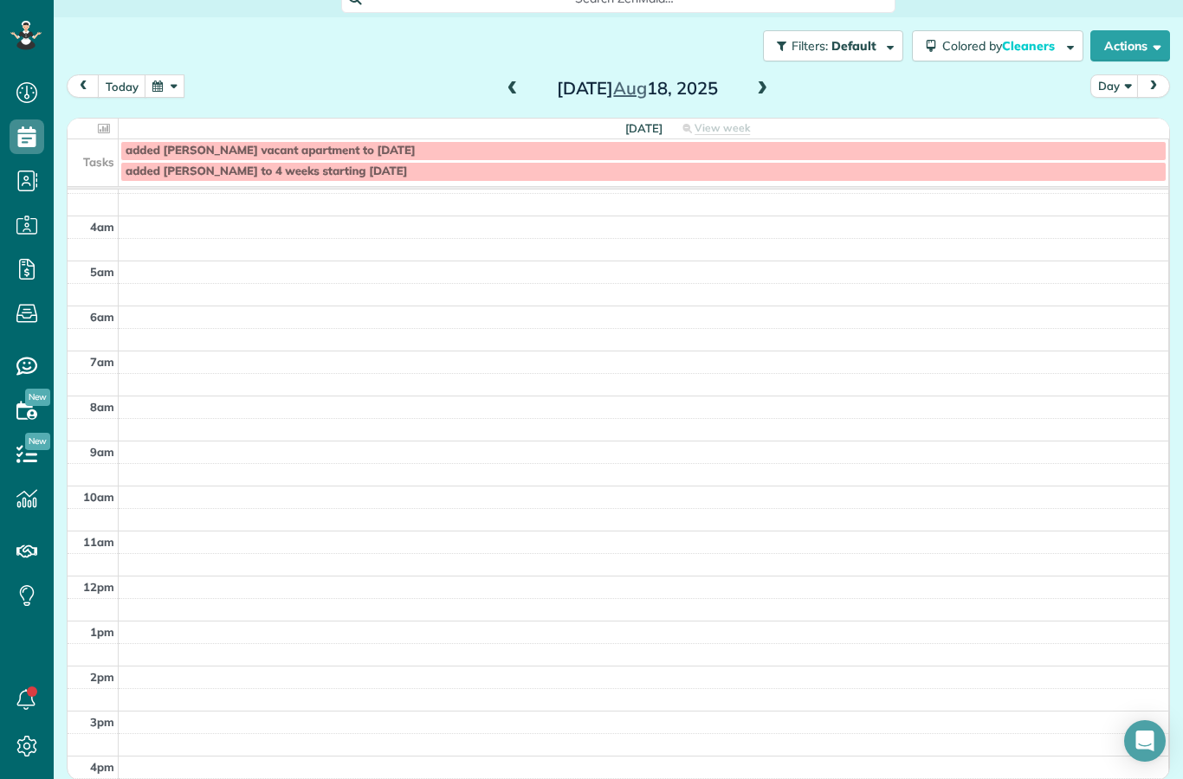
click at [515, 81] on span at bounding box center [512, 89] width 19 height 16
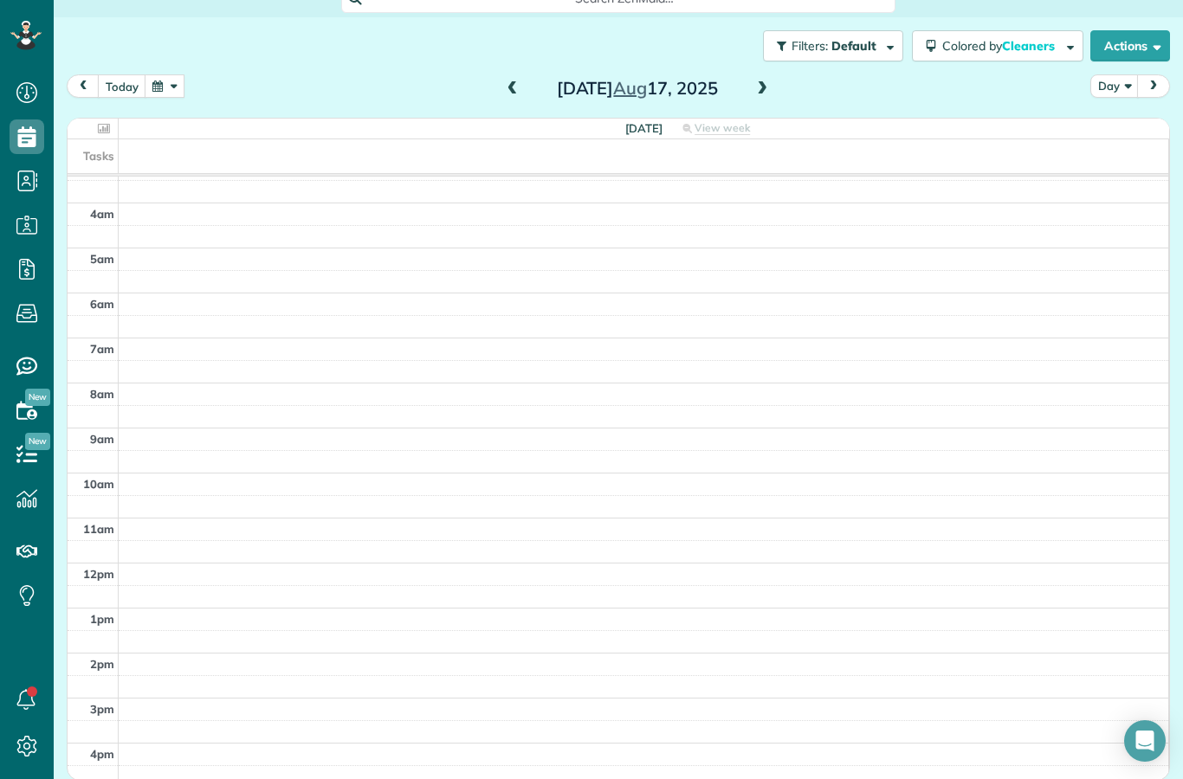
click at [507, 76] on span at bounding box center [512, 89] width 19 height 26
click at [517, 81] on span at bounding box center [512, 89] width 19 height 16
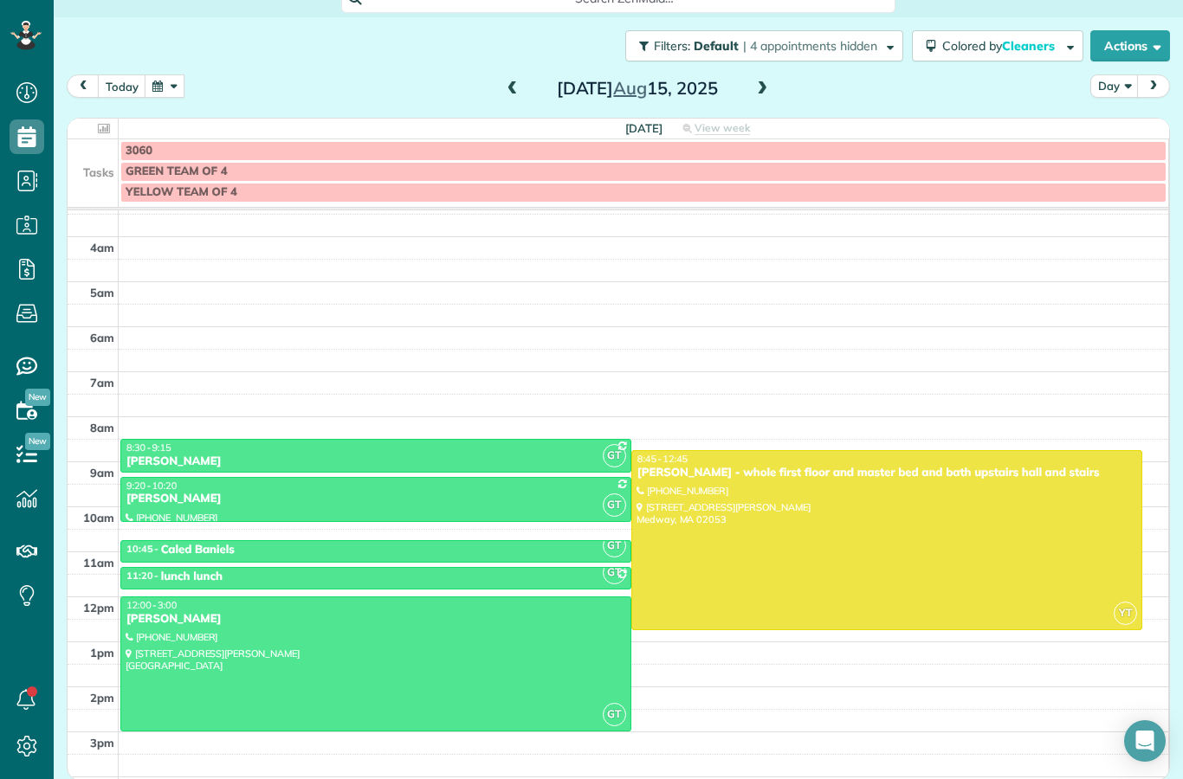
click at [512, 81] on span at bounding box center [512, 89] width 19 height 16
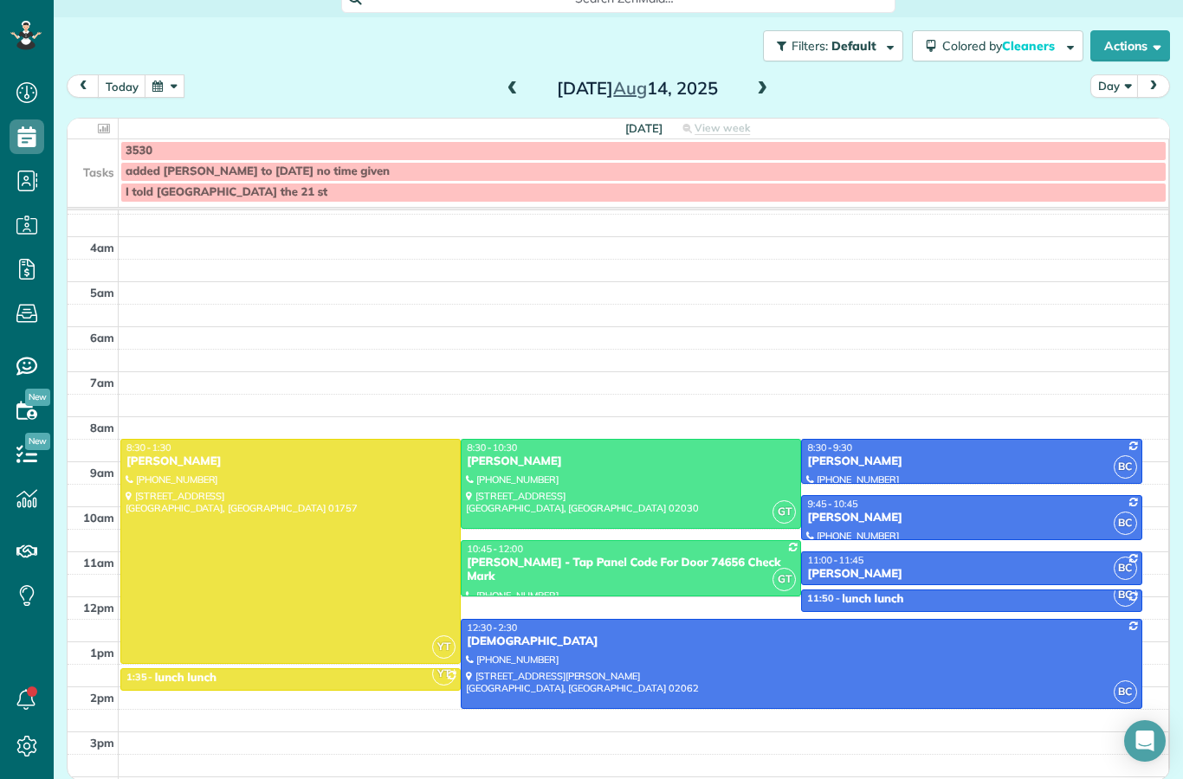
click at [763, 76] on span at bounding box center [762, 89] width 19 height 26
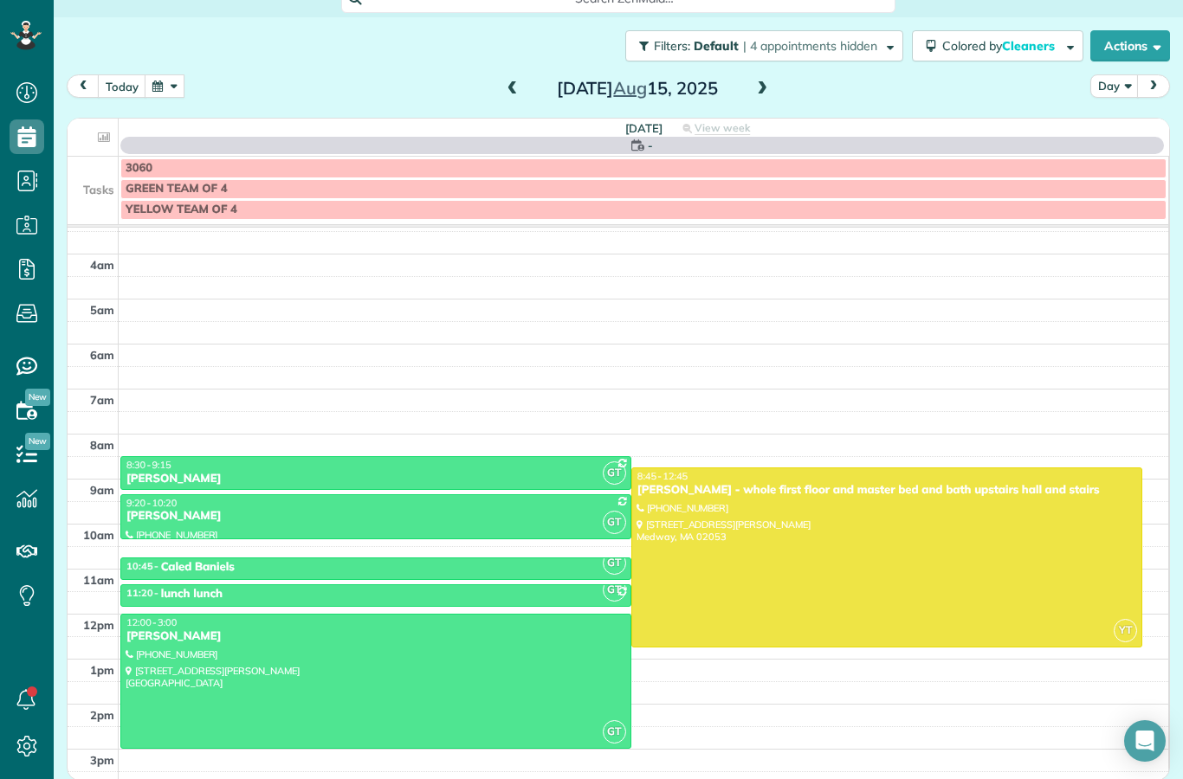
click at [519, 81] on span at bounding box center [512, 89] width 19 height 16
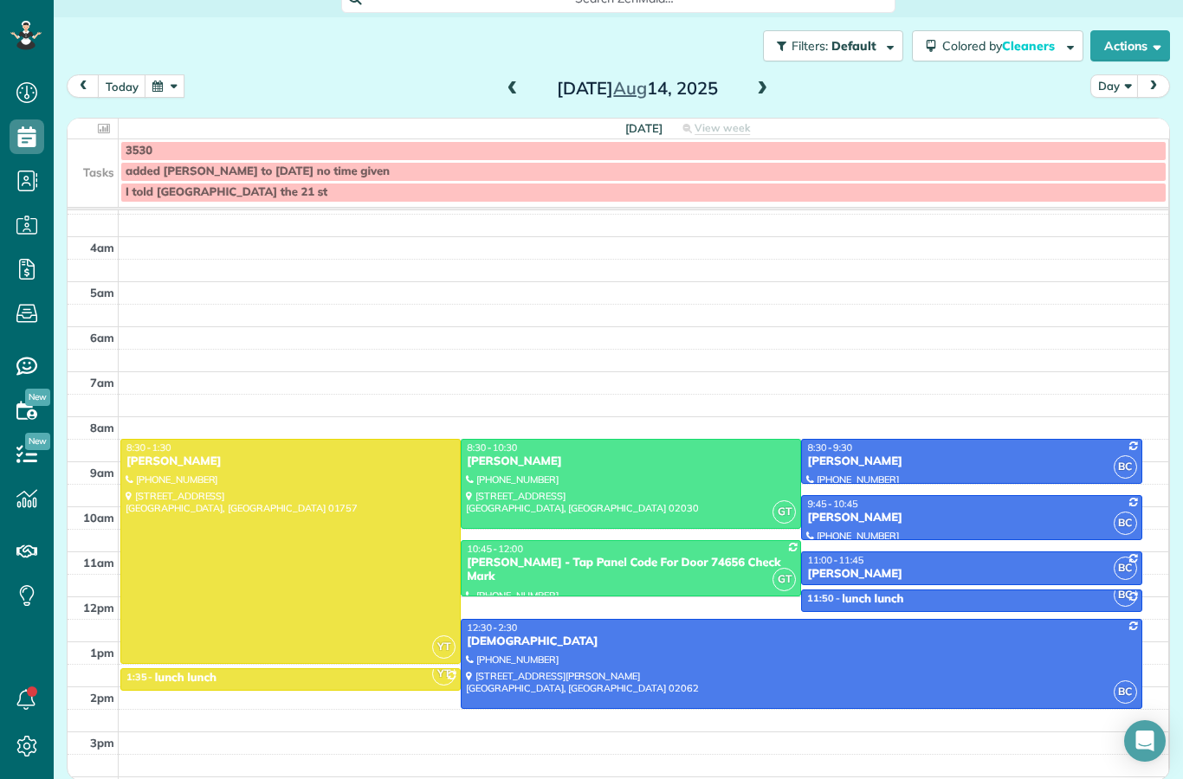
click at [521, 81] on span at bounding box center [512, 89] width 19 height 16
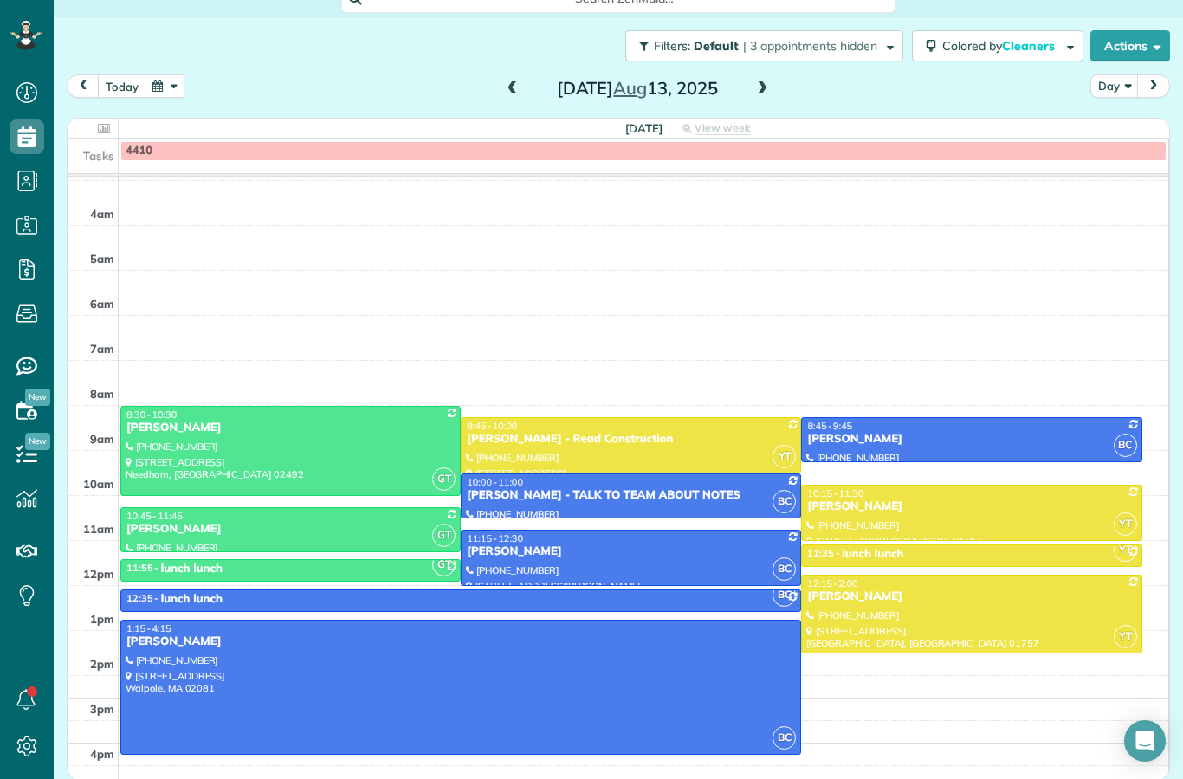
click at [517, 76] on span at bounding box center [512, 89] width 19 height 26
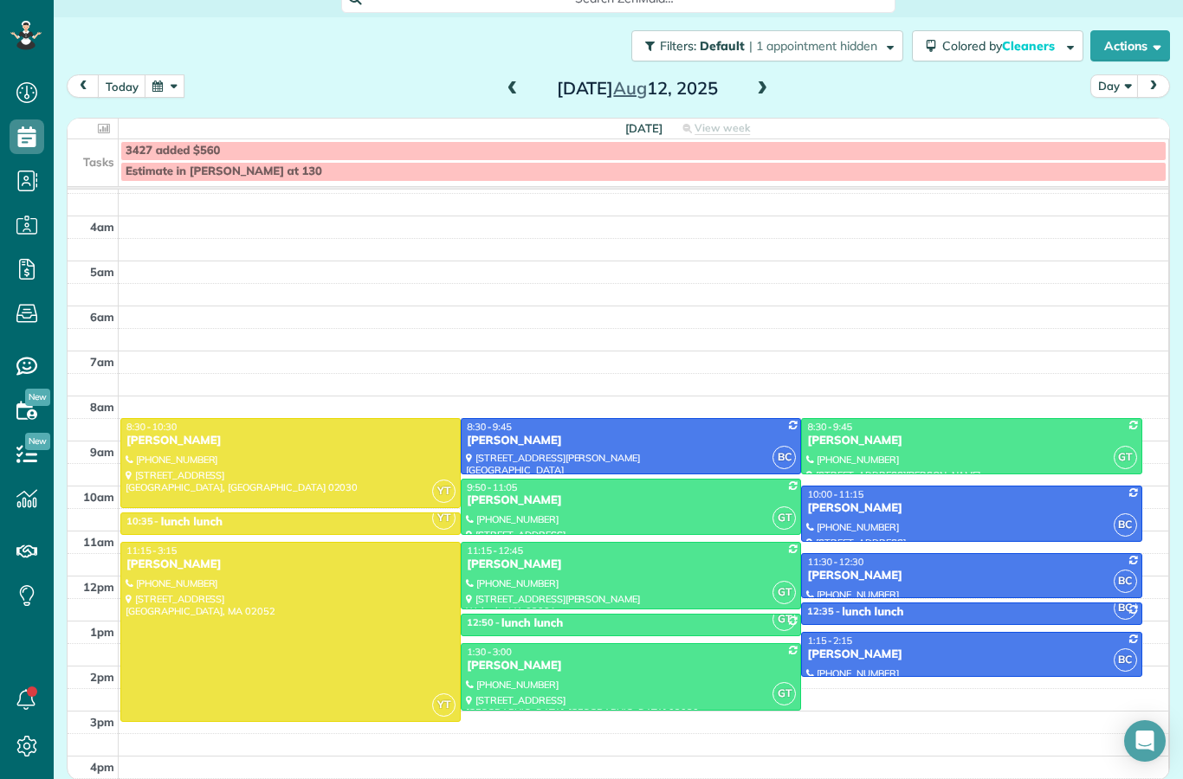
click at [508, 81] on span at bounding box center [512, 89] width 19 height 16
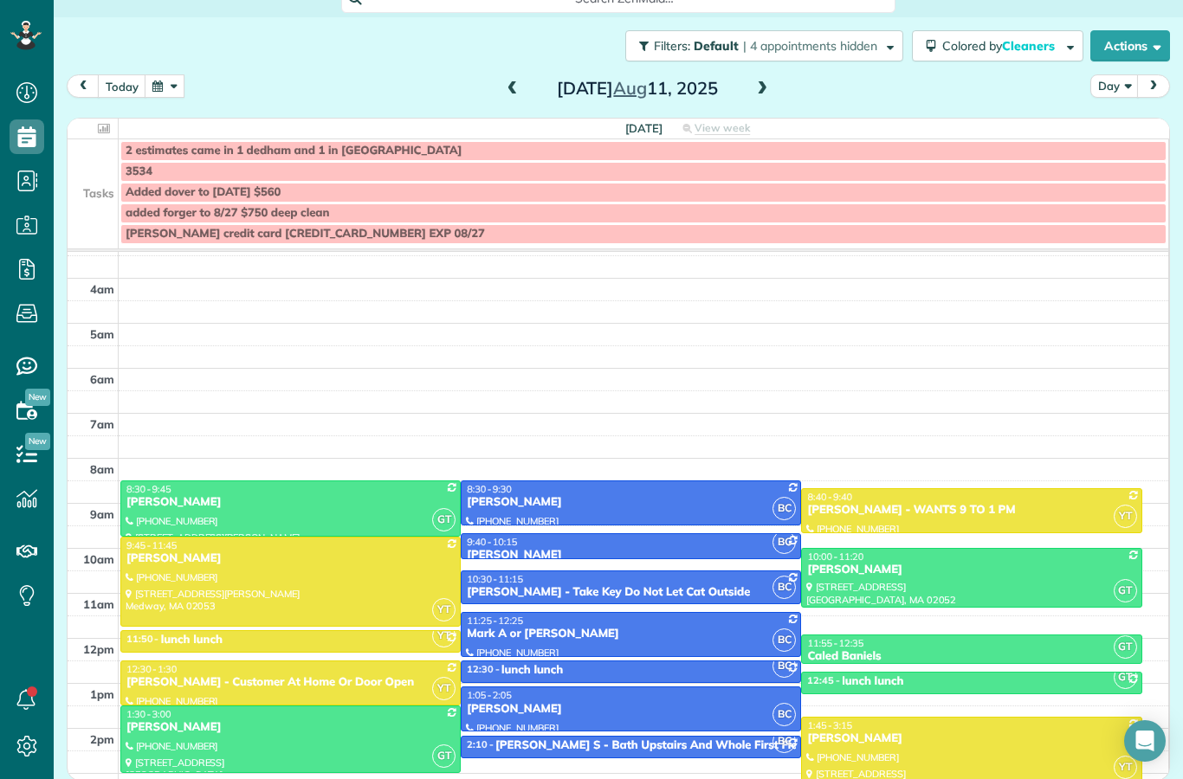
click at [136, 74] on button "today" at bounding box center [122, 85] width 49 height 23
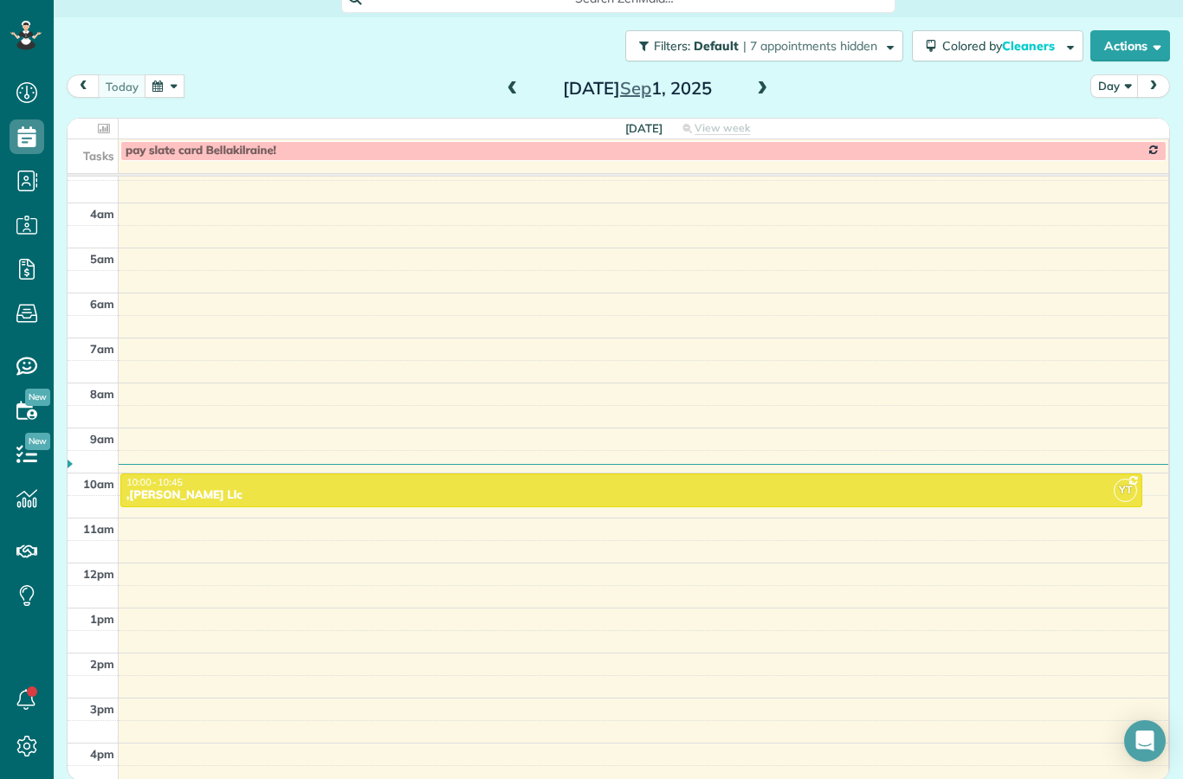
click at [759, 81] on span at bounding box center [762, 89] width 19 height 16
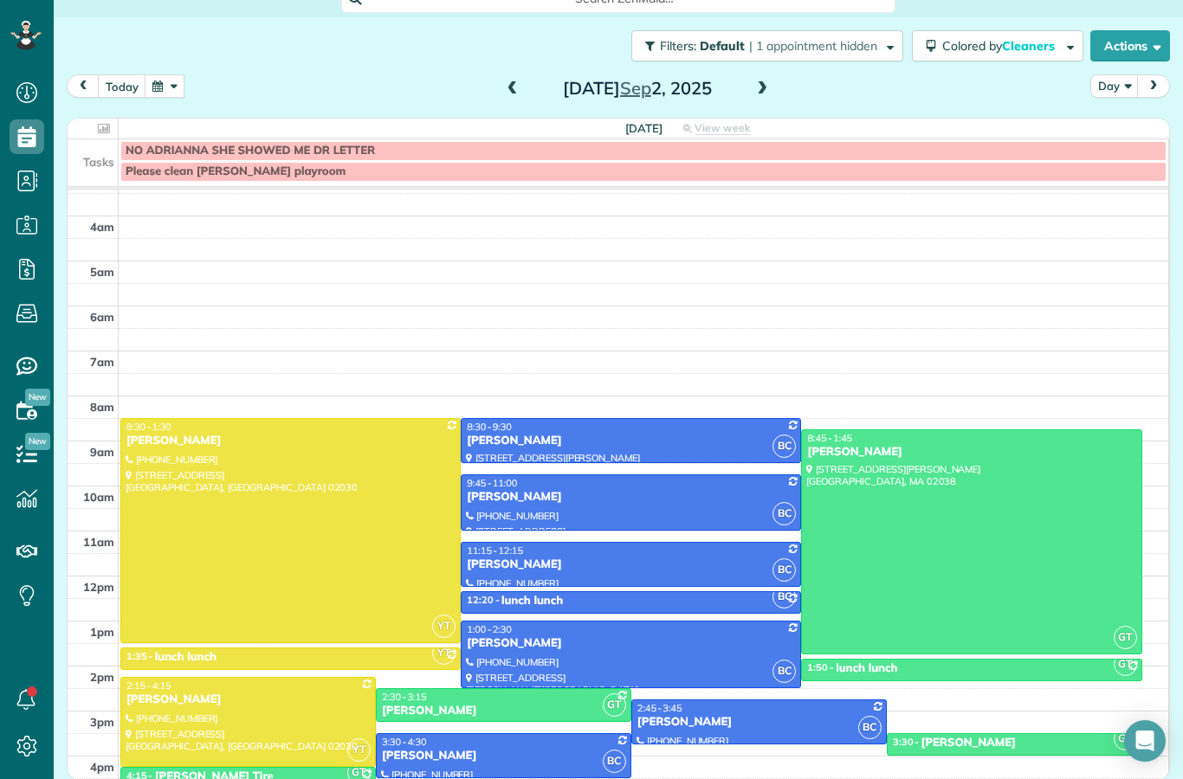
click at [335, 516] on div at bounding box center [290, 530] width 339 height 223
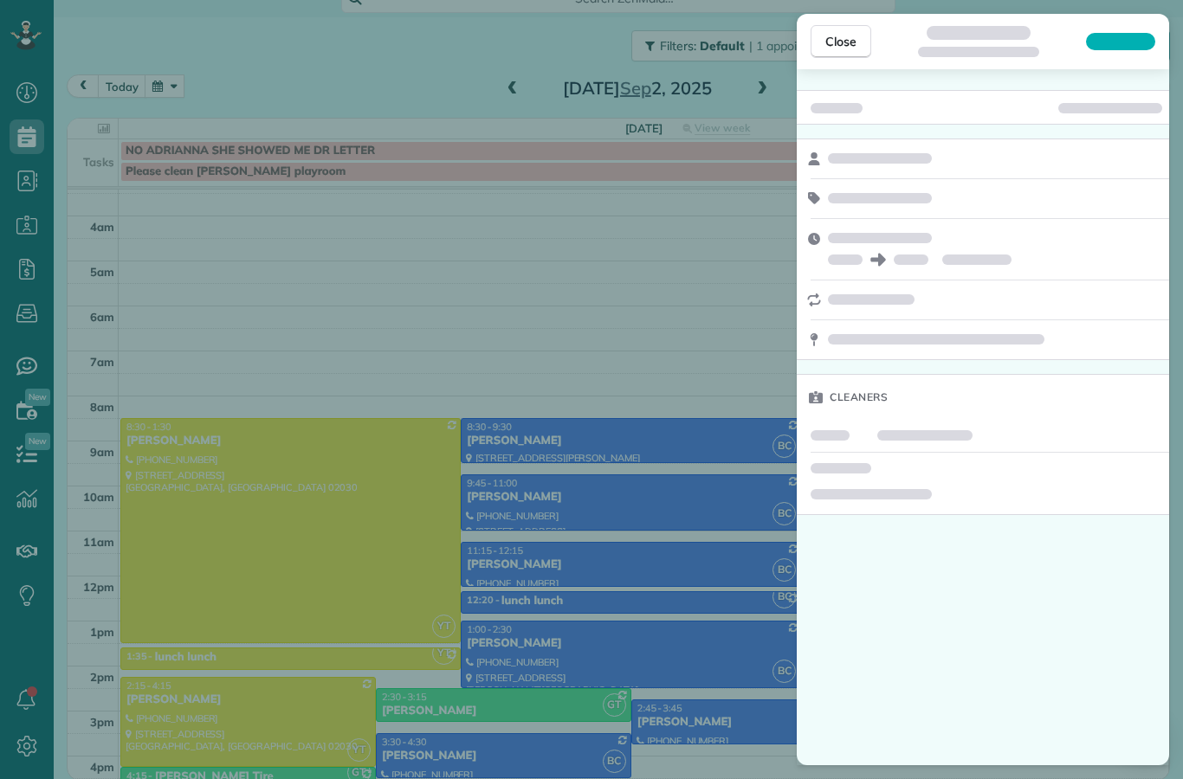
click at [621, 425] on div "Close Cleaners" at bounding box center [591, 389] width 1183 height 779
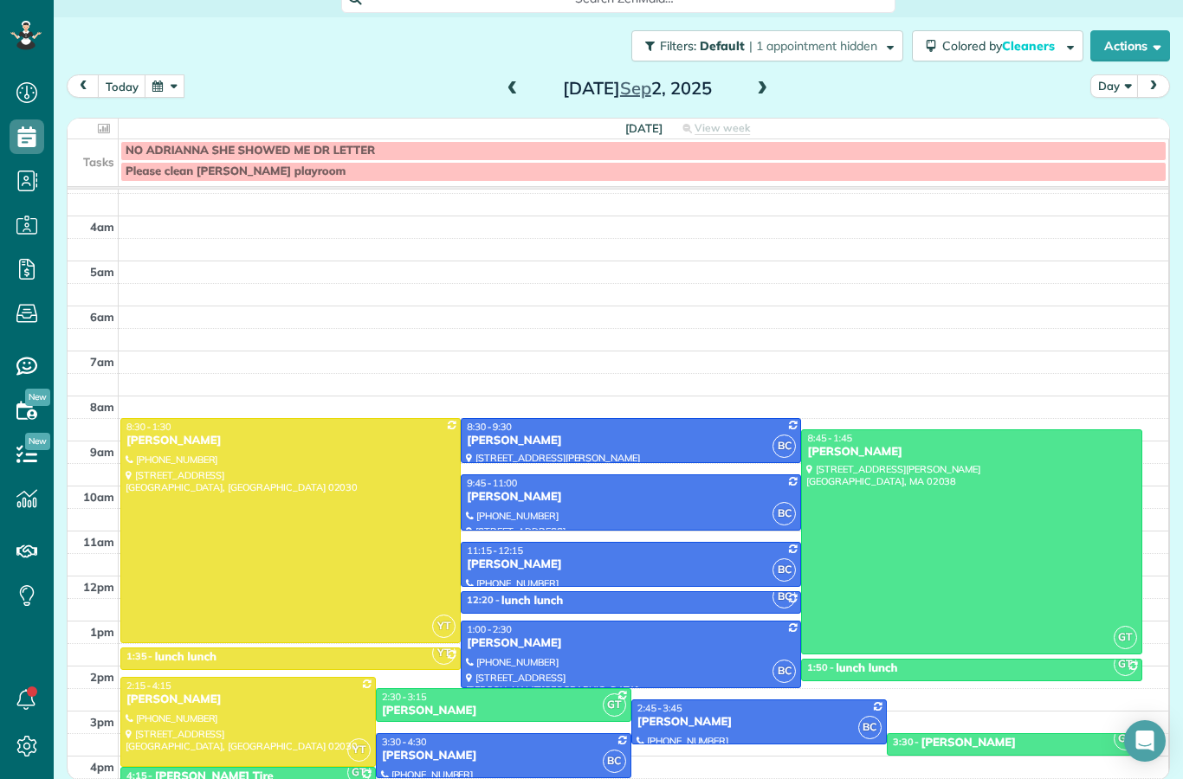
click at [380, 527] on div at bounding box center [290, 530] width 339 height 223
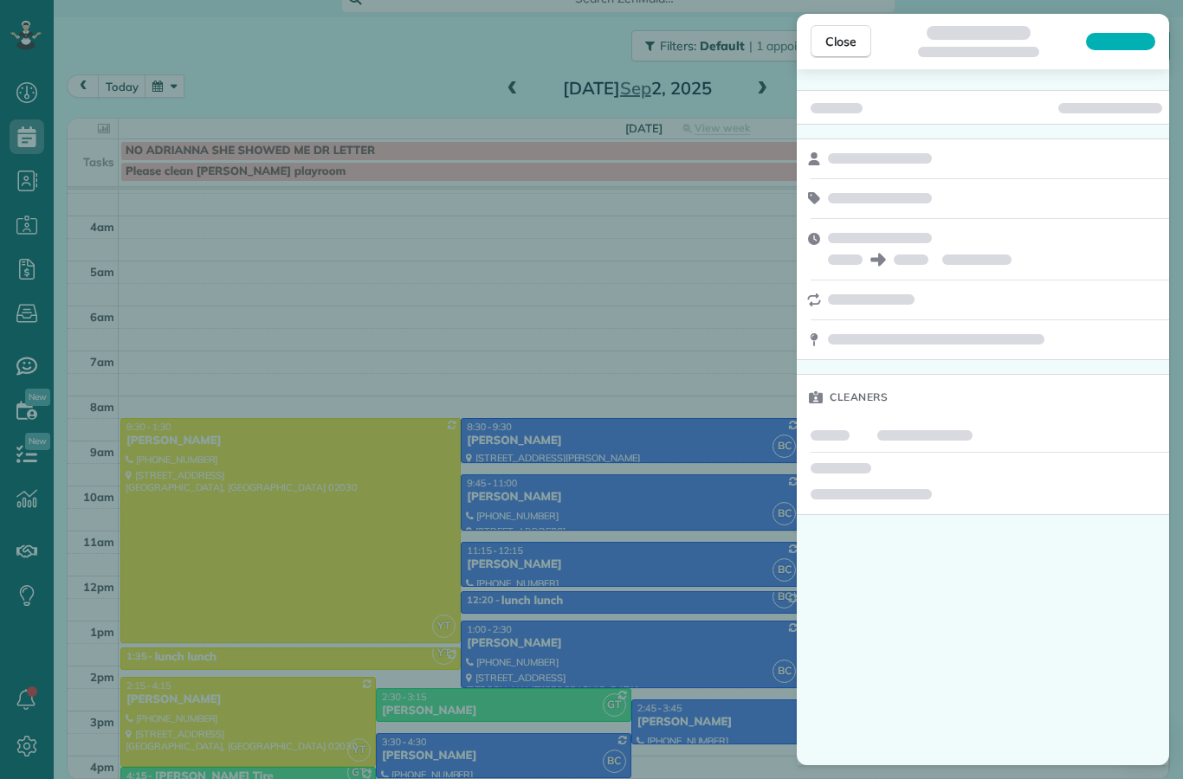
click at [585, 432] on div "Close Cleaners" at bounding box center [591, 389] width 1183 height 779
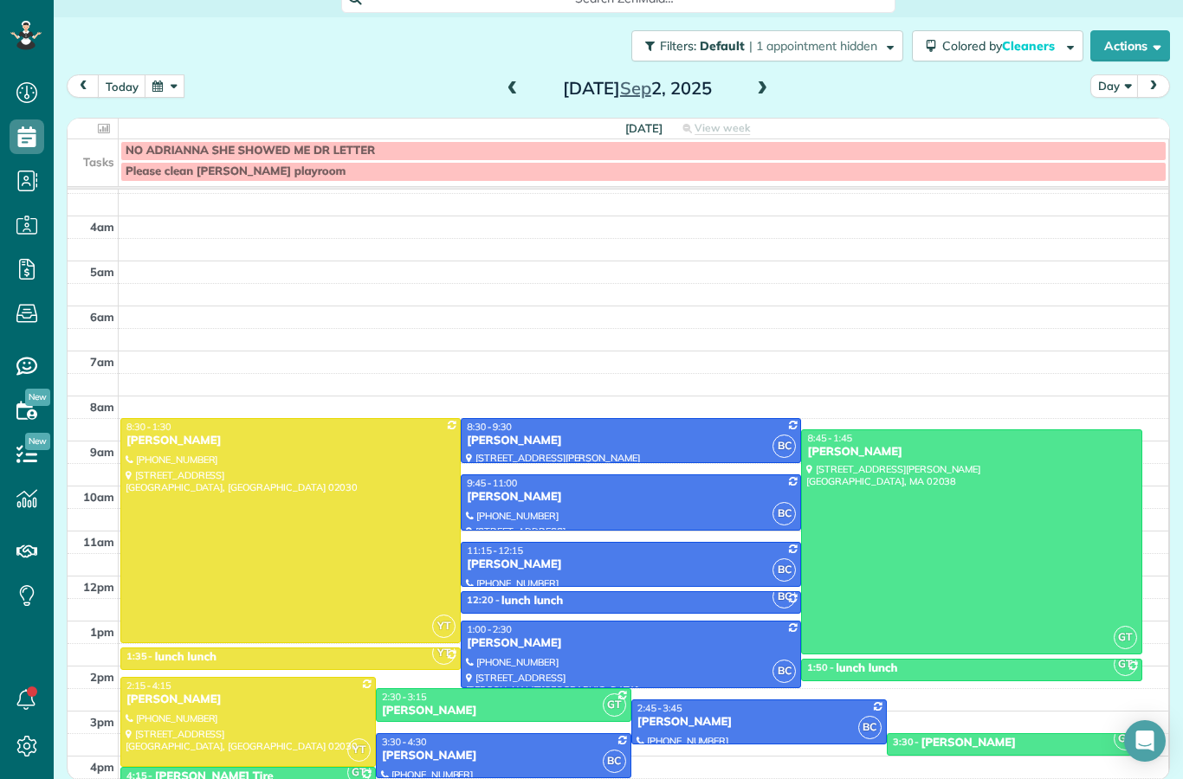
click at [340, 531] on div at bounding box center [290, 530] width 339 height 223
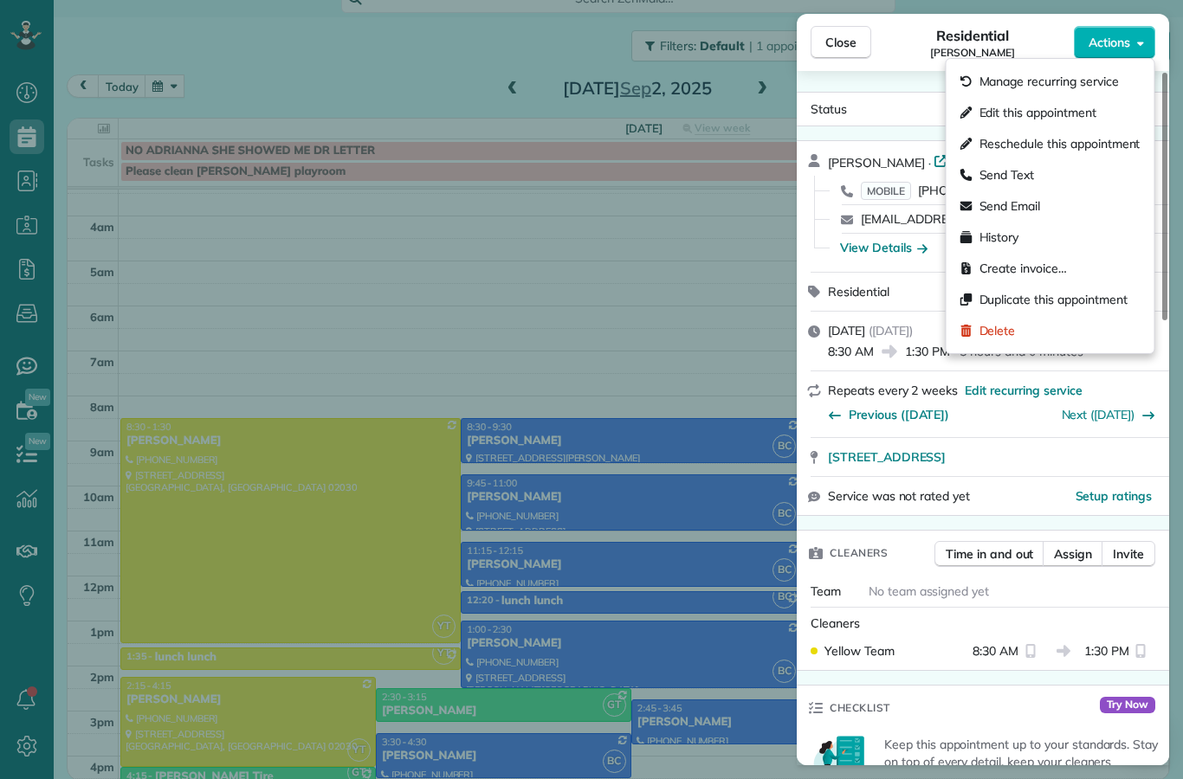
click at [924, 295] on div "Residential" at bounding box center [993, 291] width 331 height 17
click at [1091, 116] on span "Edit this appointment" at bounding box center [1038, 112] width 117 height 17
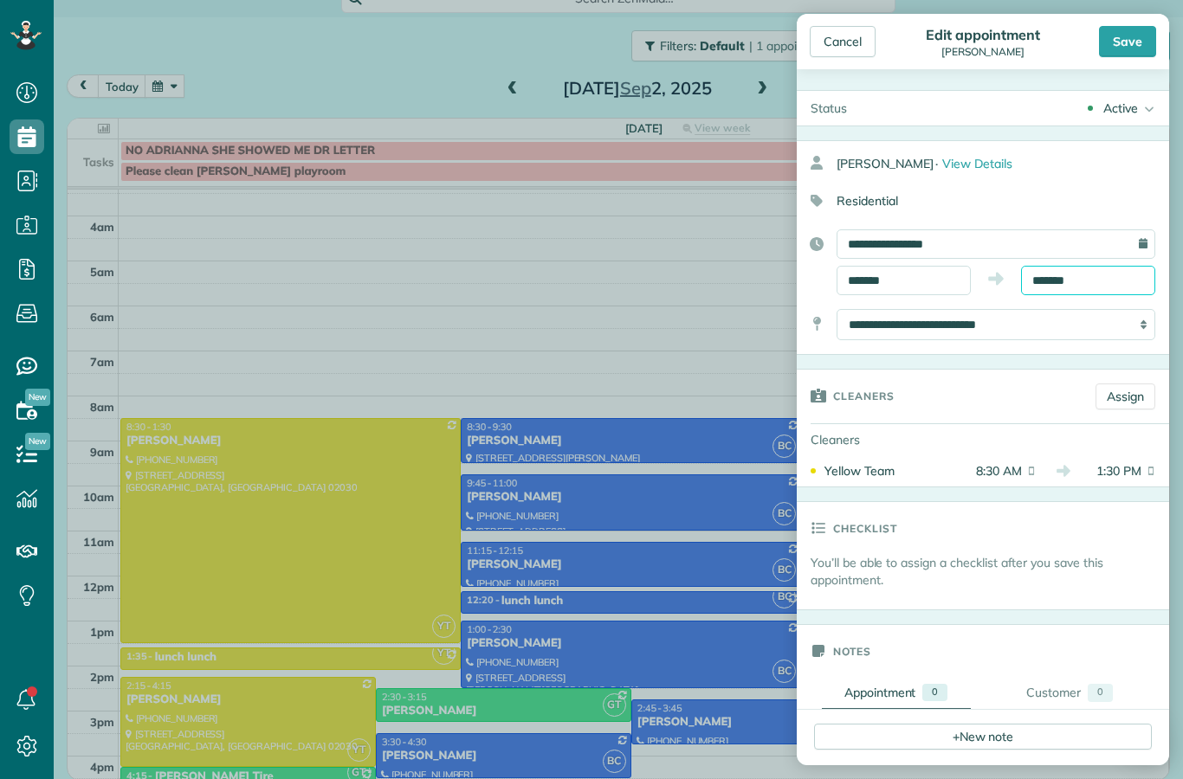
click at [1110, 289] on body "Dashboard Scheduling Calendar View List View Dispatch View - Weekly scheduling …" at bounding box center [591, 389] width 1183 height 779
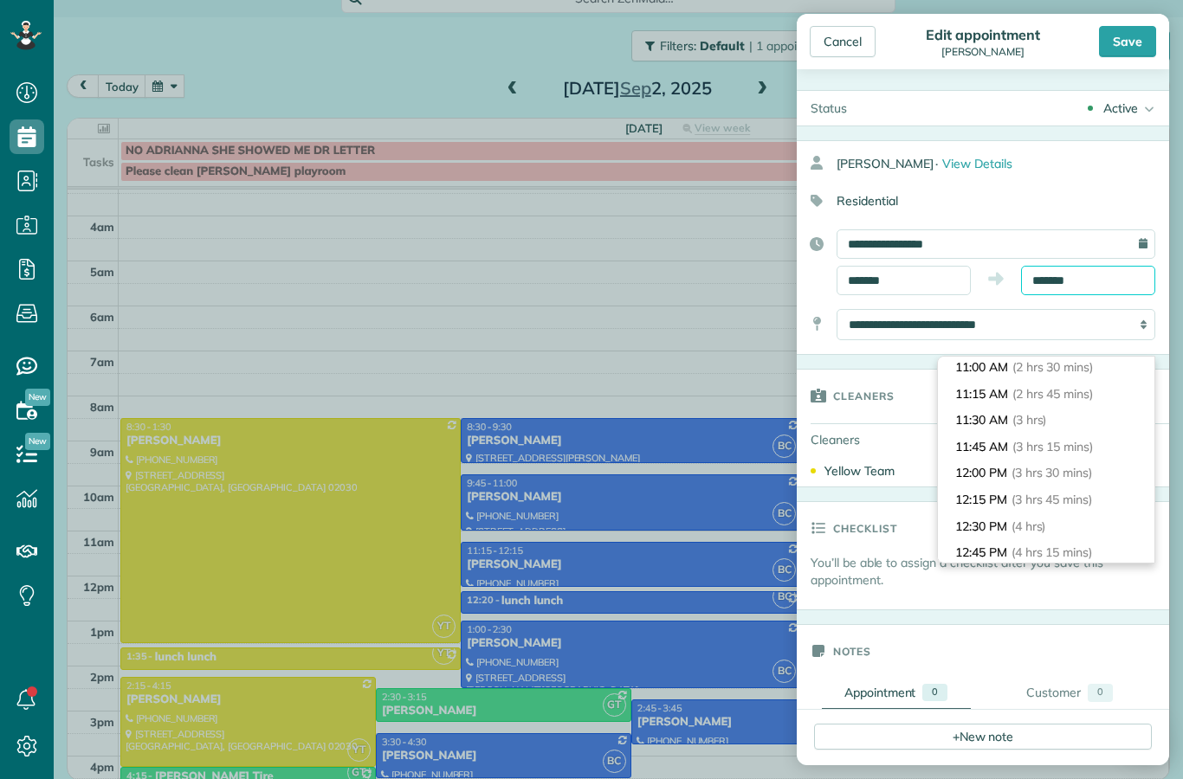
scroll to position [275, 0]
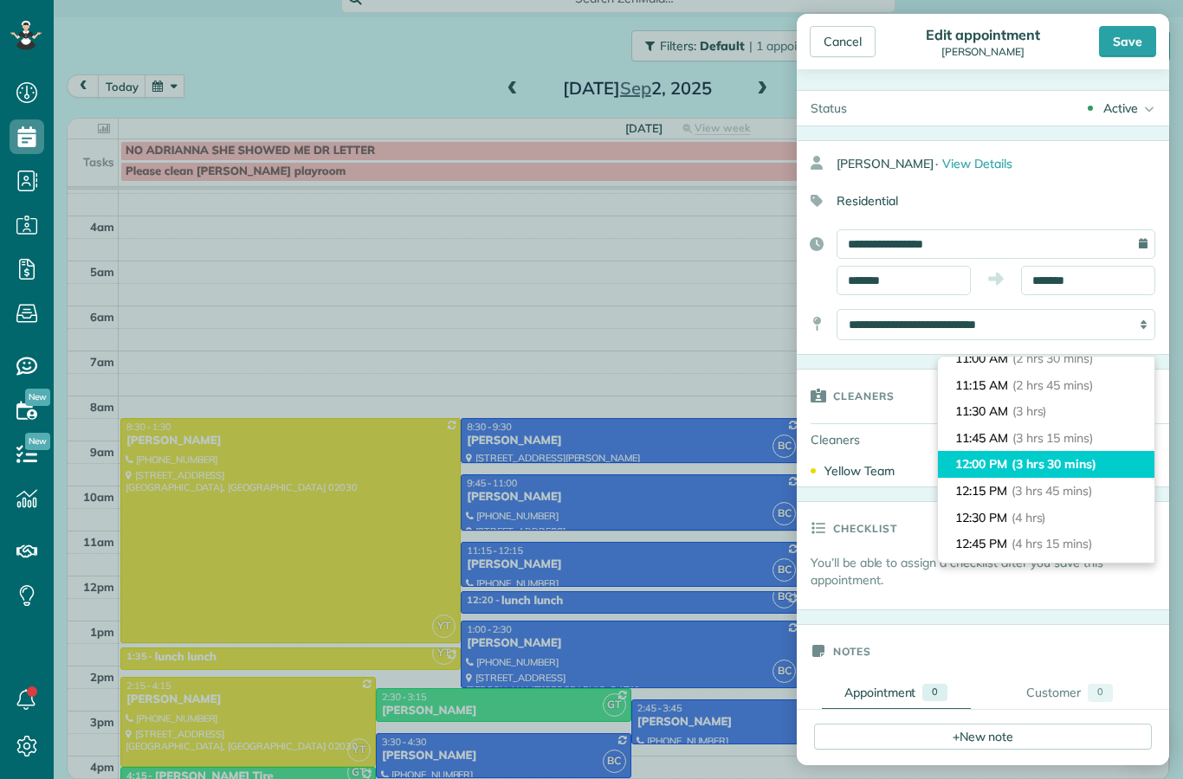
click at [1081, 456] on span "(3 hrs 30 mins)" at bounding box center [1054, 464] width 85 height 16
type input "********"
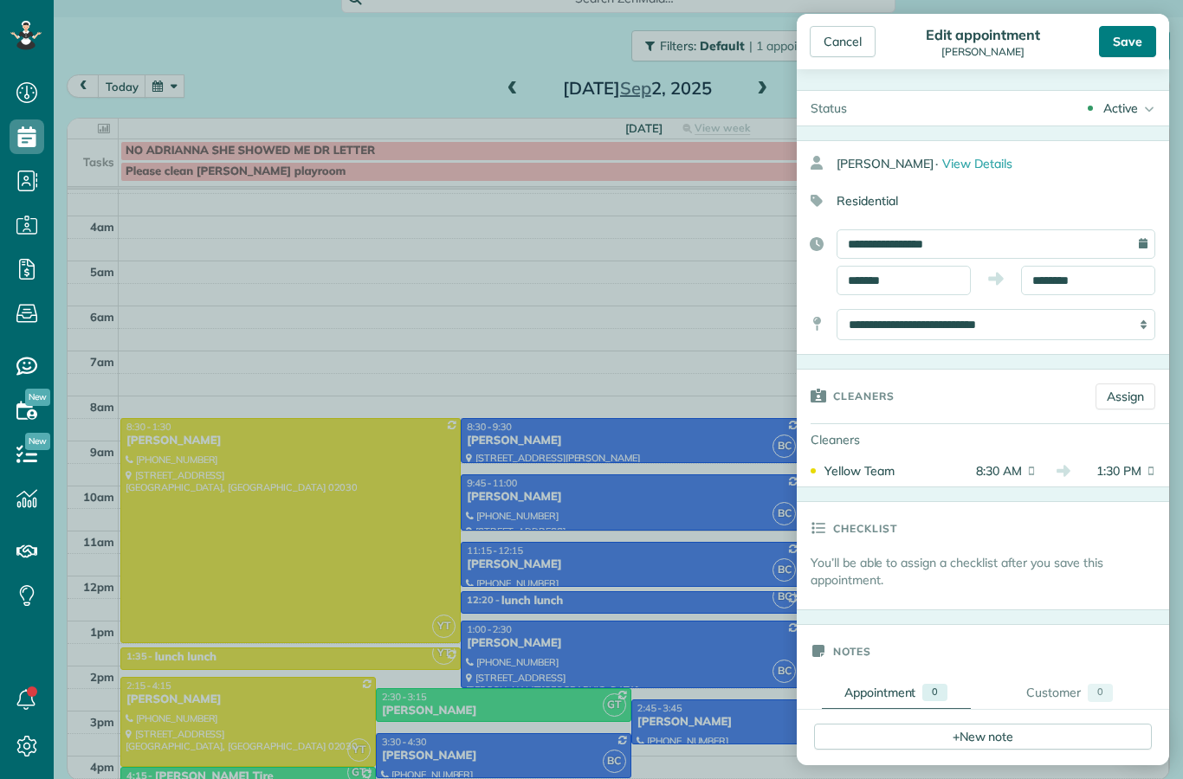
click at [1118, 37] on div "Save" at bounding box center [1127, 41] width 57 height 31
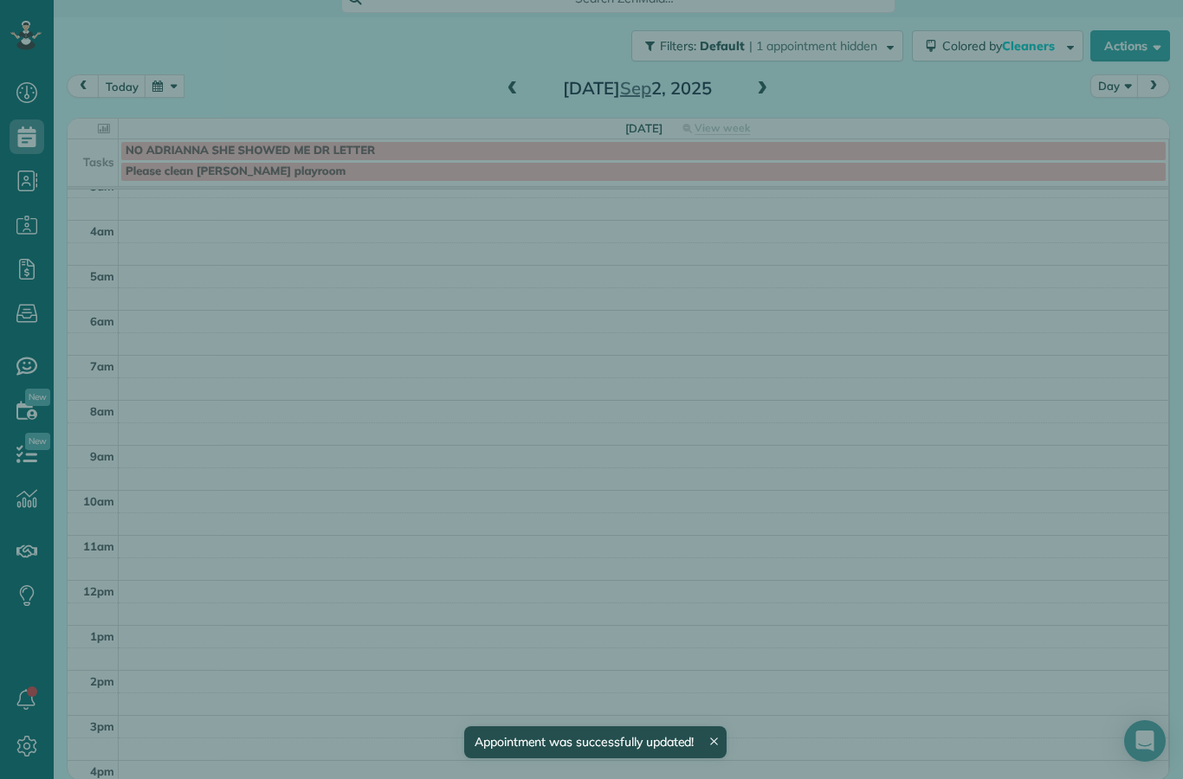
scroll to position [14, 0]
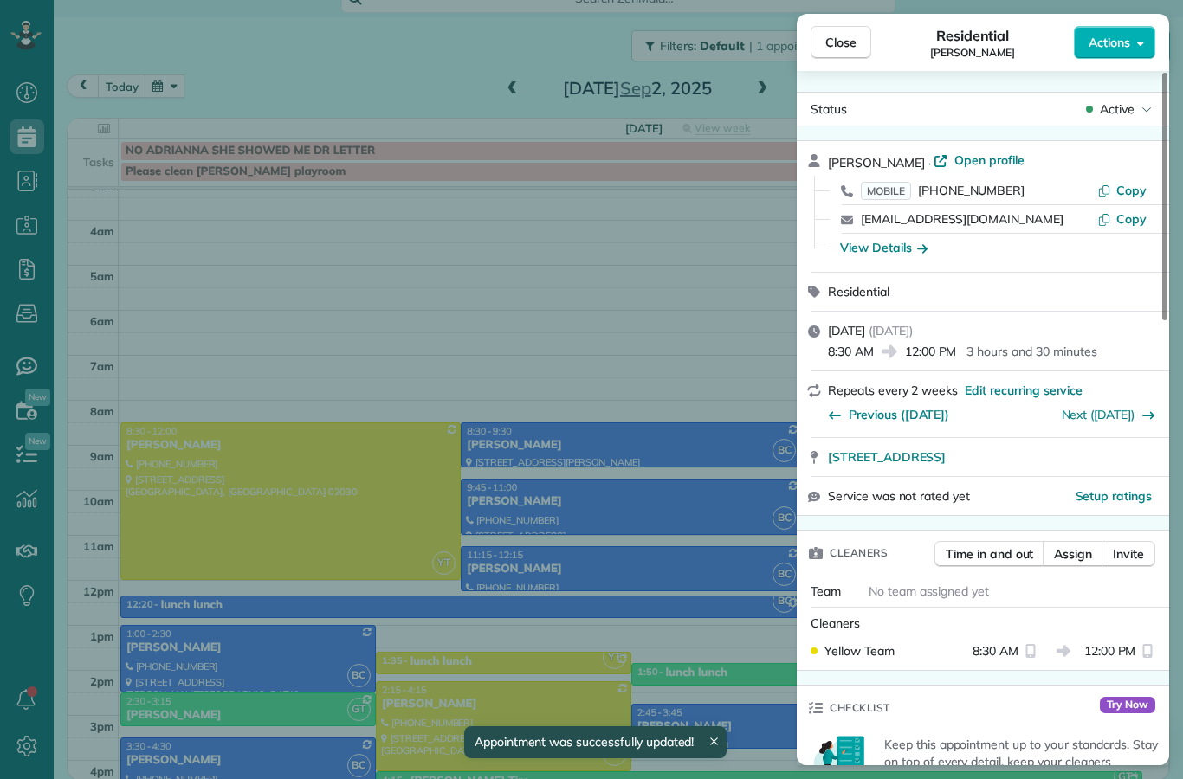
click at [608, 472] on div "Close Residential [PERSON_NAME] Actions Status Active [PERSON_NAME] · Open prof…" at bounding box center [591, 389] width 1183 height 779
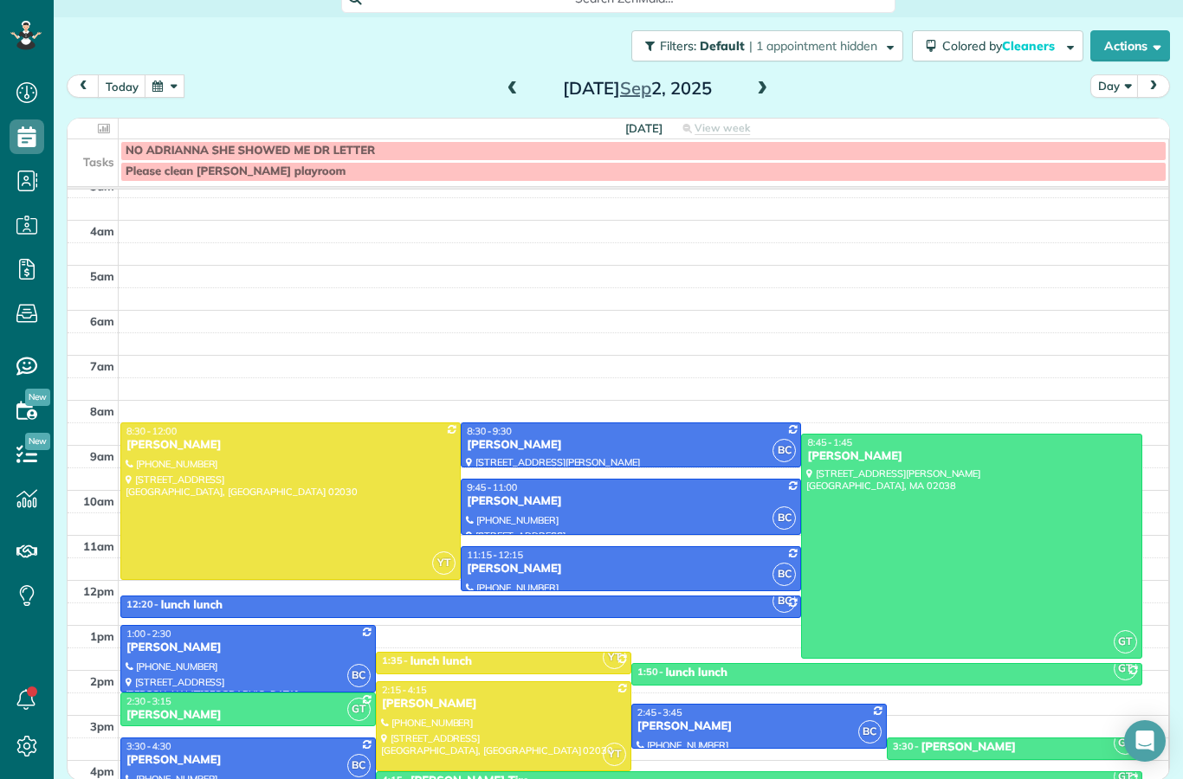
click at [276, 754] on div "[PERSON_NAME]" at bounding box center [248, 761] width 245 height 15
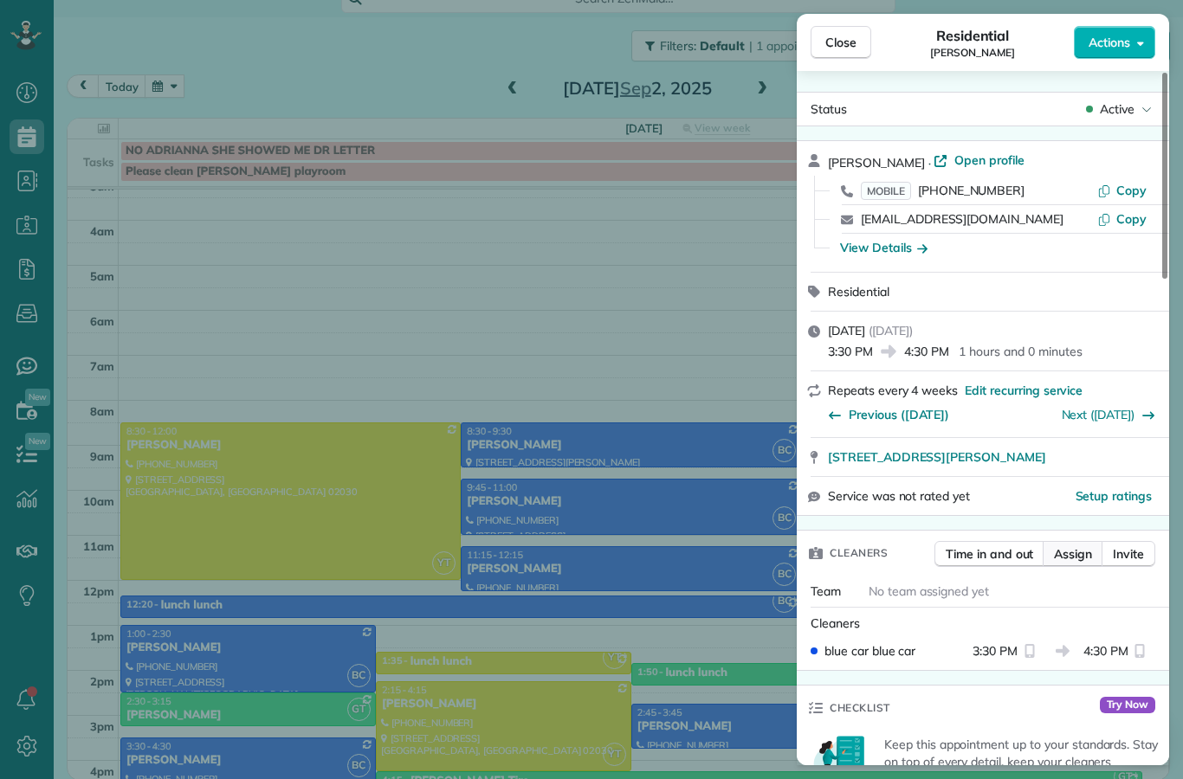
click at [1083, 556] on span "Assign" at bounding box center [1073, 554] width 38 height 17
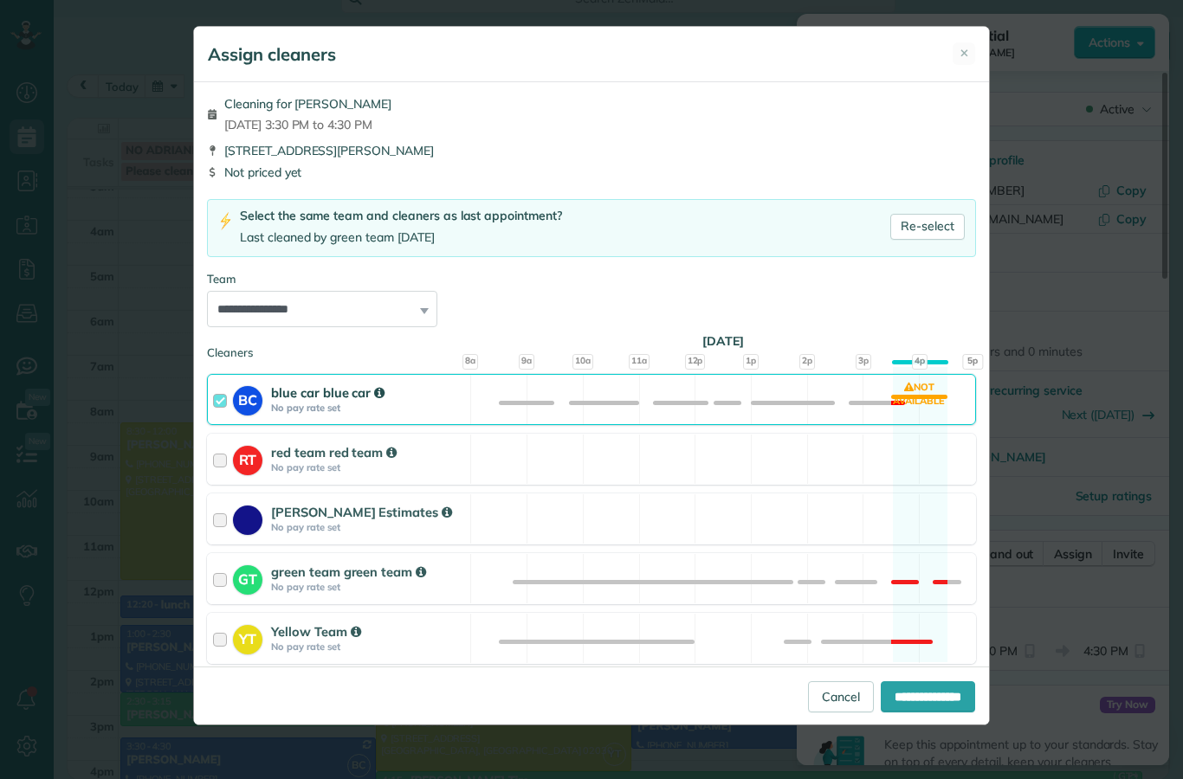
click at [152, 563] on div "**********" at bounding box center [591, 389] width 1183 height 779
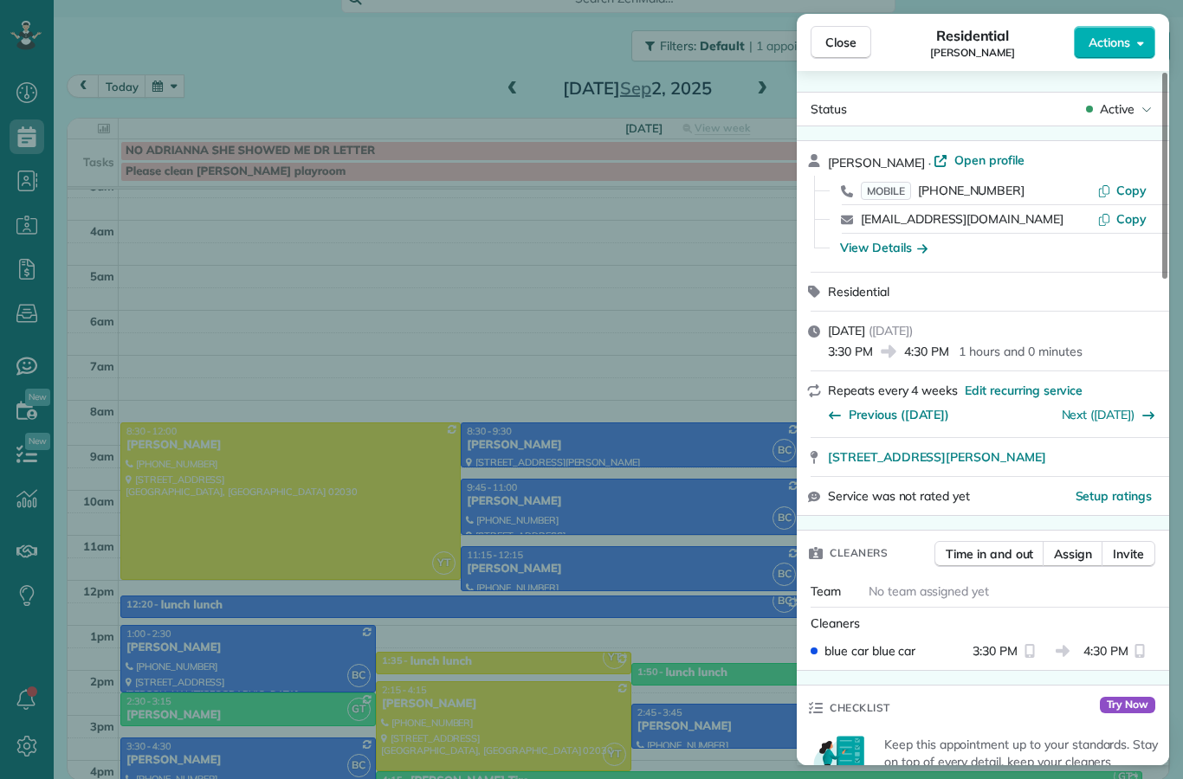
click at [165, 571] on div "Close Residential [PERSON_NAME] Actions Status Active [PERSON_NAME] · Open prof…" at bounding box center [591, 389] width 1183 height 779
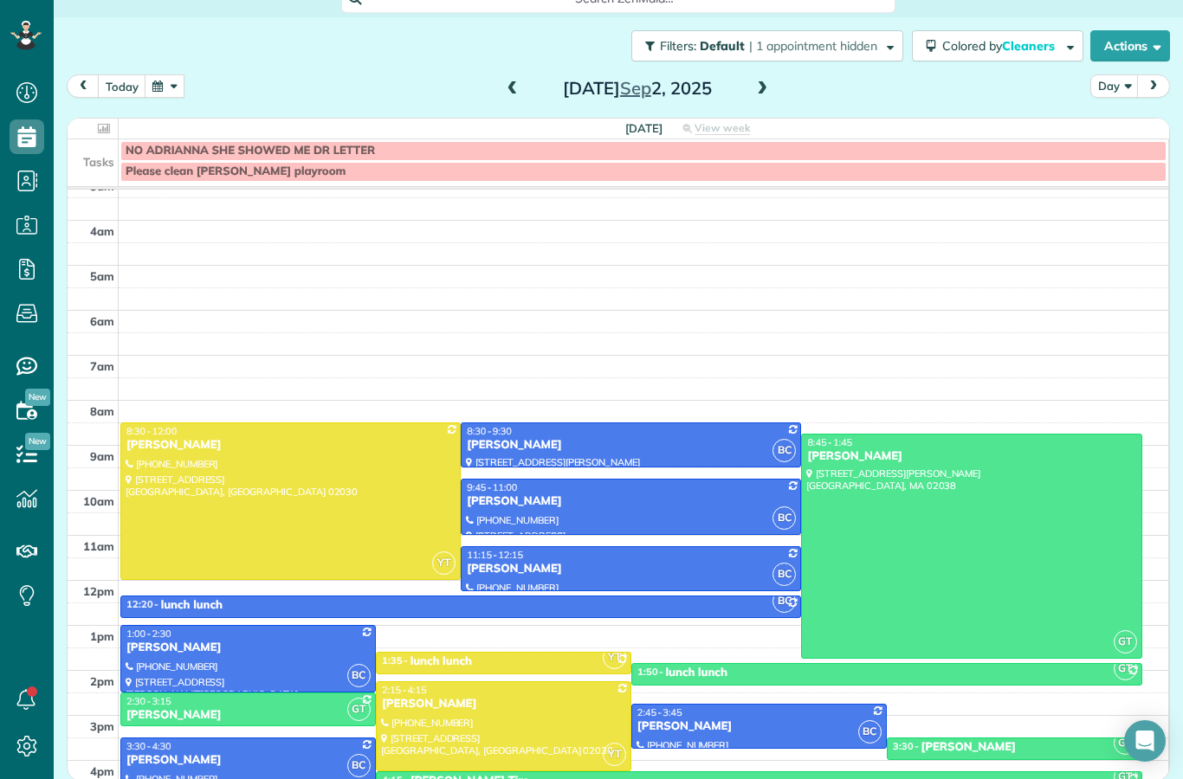
click at [299, 754] on div "[PERSON_NAME]" at bounding box center [248, 761] width 245 height 15
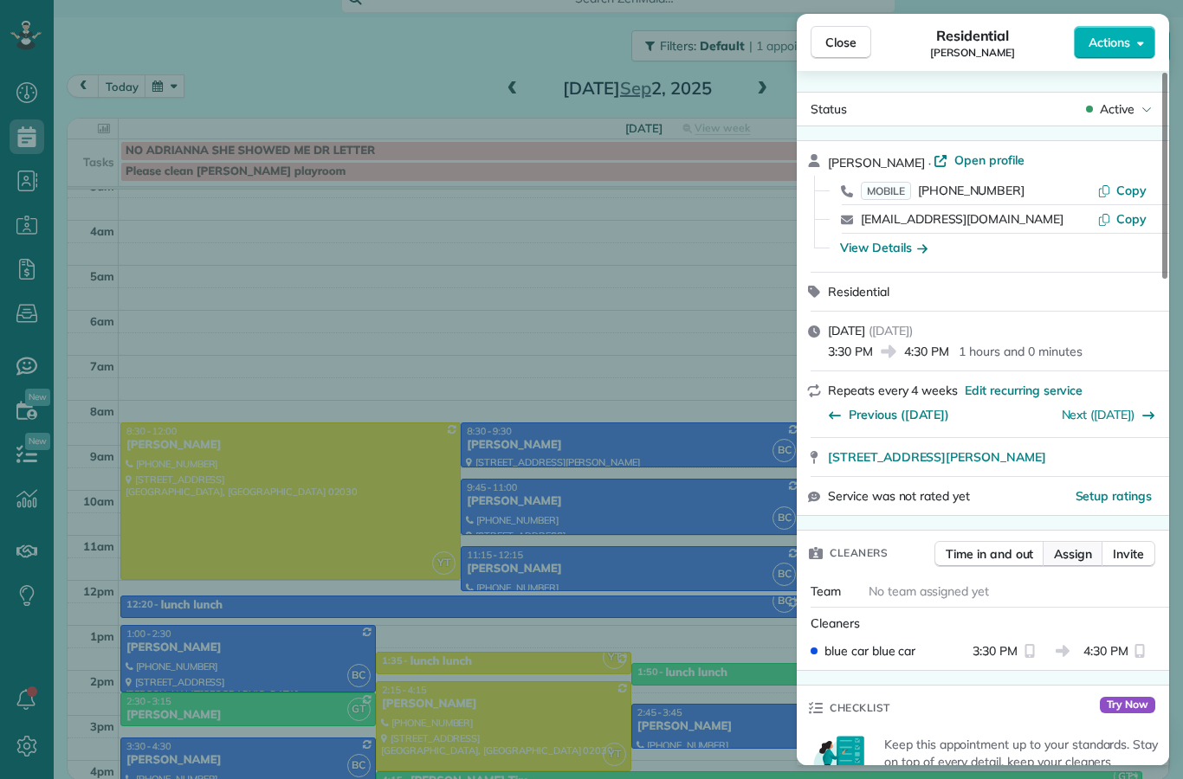
click at [1081, 558] on span "Assign" at bounding box center [1073, 554] width 38 height 17
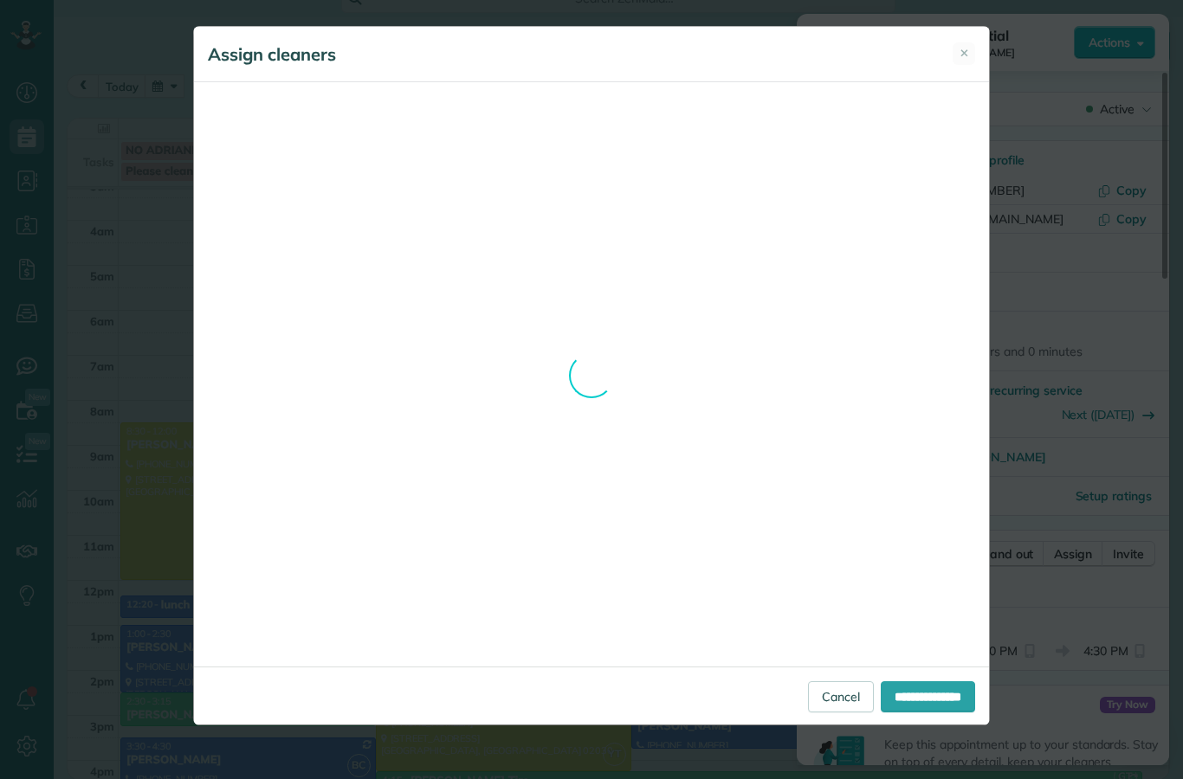
click at [159, 450] on div "**********" at bounding box center [591, 389] width 1183 height 779
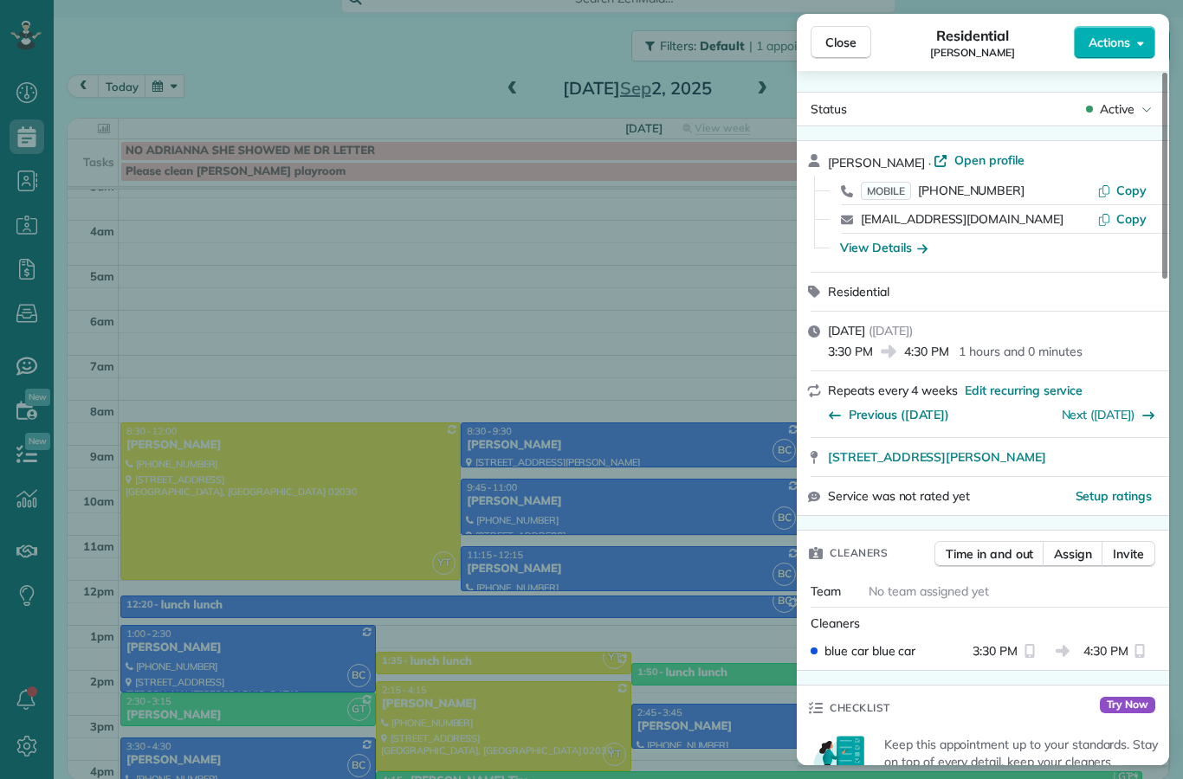
click at [173, 448] on div "Close Residential [PERSON_NAME] Actions Status Active [PERSON_NAME] · Open prof…" at bounding box center [591, 389] width 1183 height 779
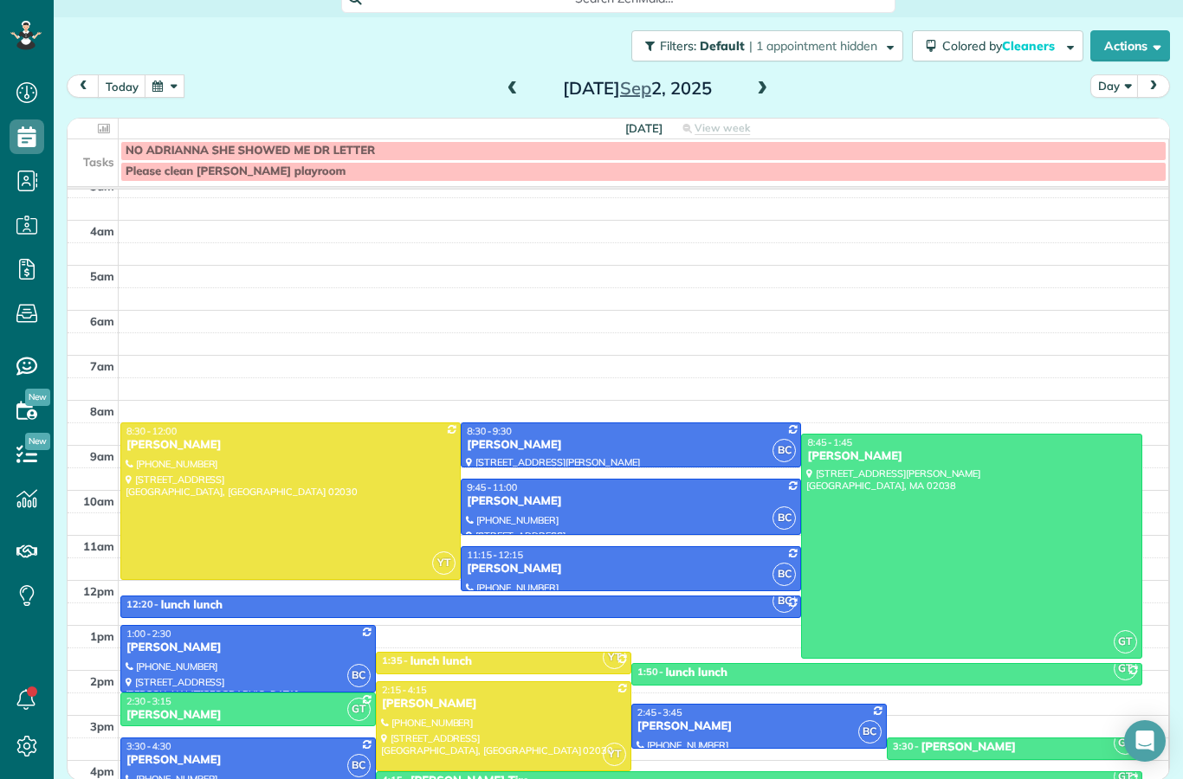
click at [313, 754] on div "[PERSON_NAME]" at bounding box center [248, 761] width 245 height 15
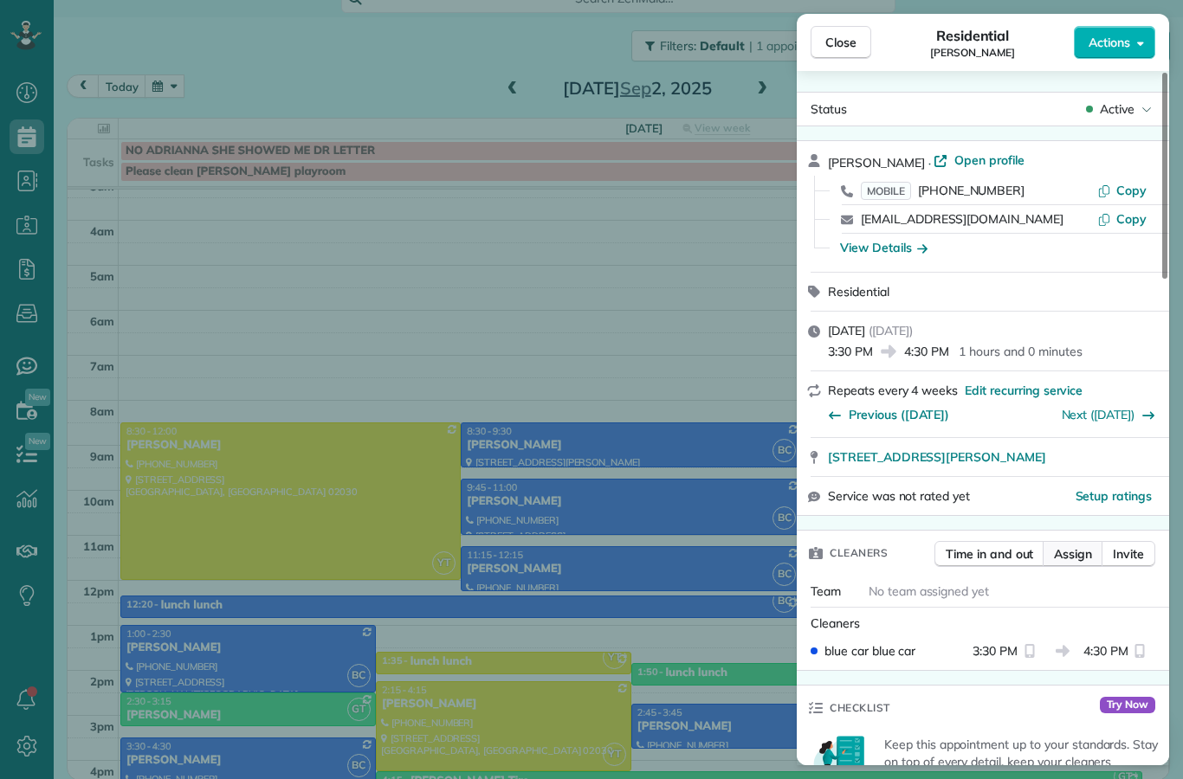
click at [1085, 562] on button "Assign" at bounding box center [1073, 554] width 61 height 26
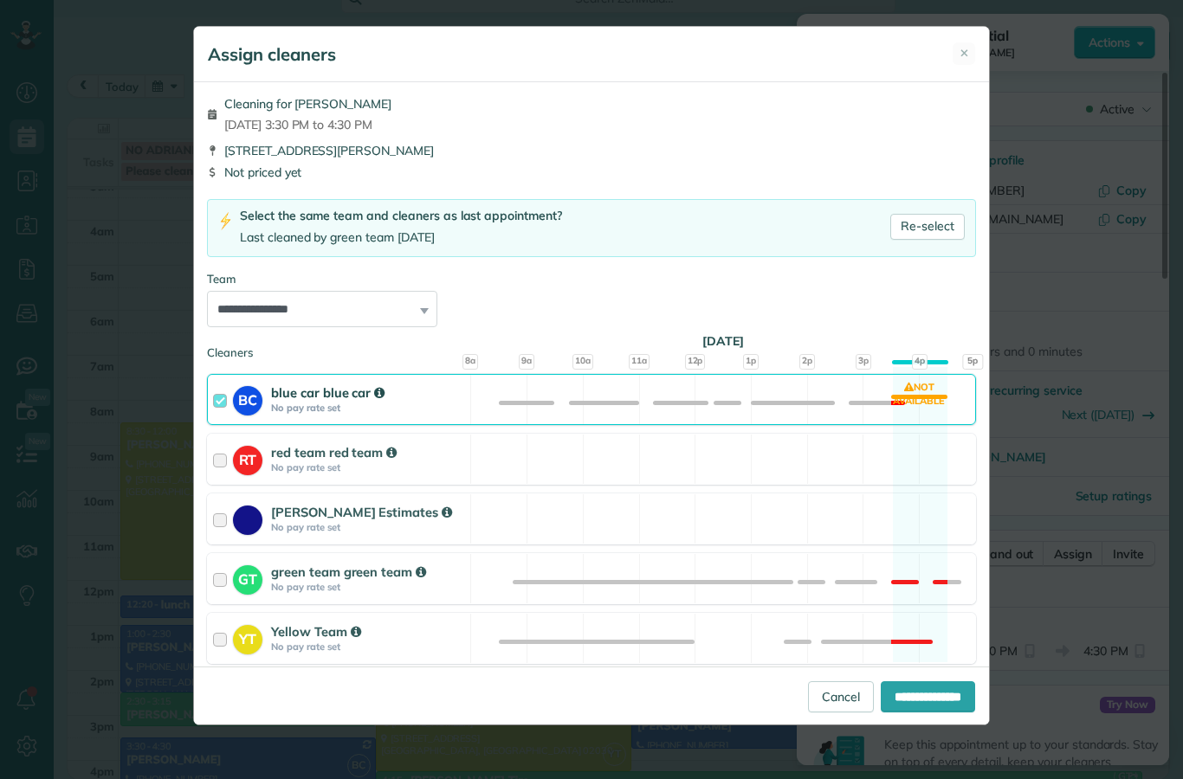
click at [222, 399] on div at bounding box center [223, 400] width 20 height 32
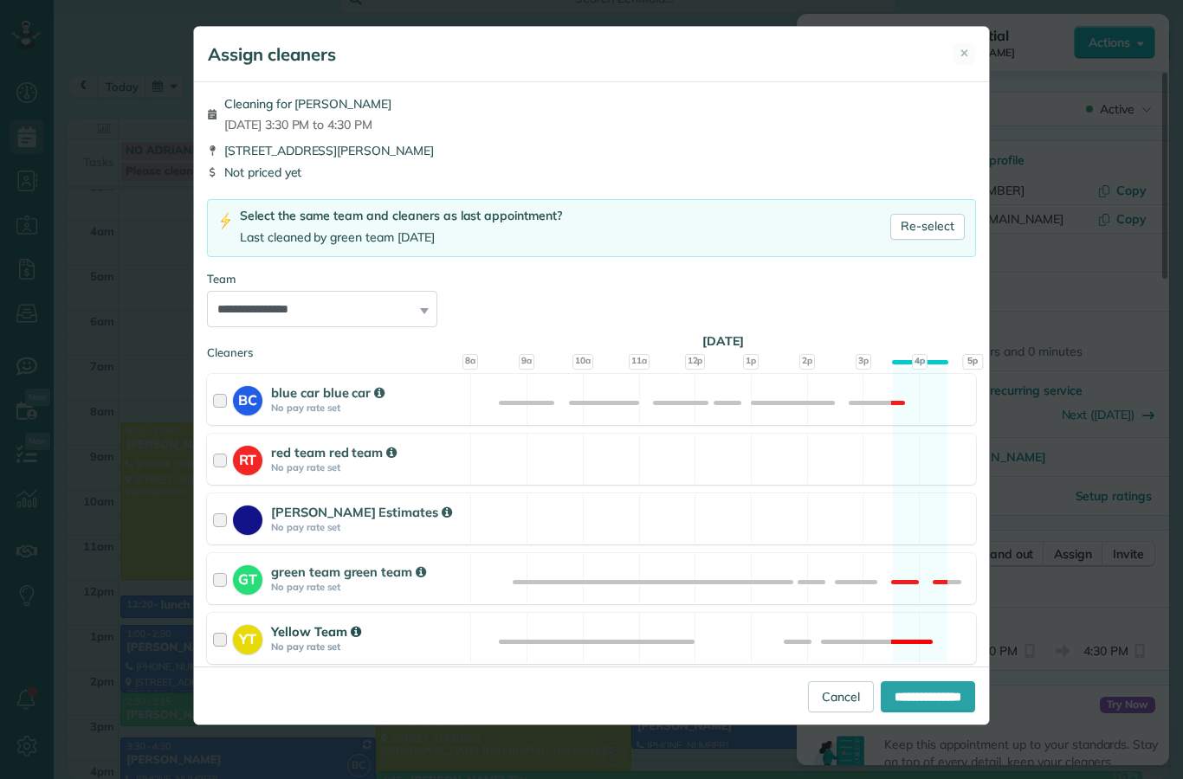
click at [222, 642] on div at bounding box center [223, 639] width 20 height 32
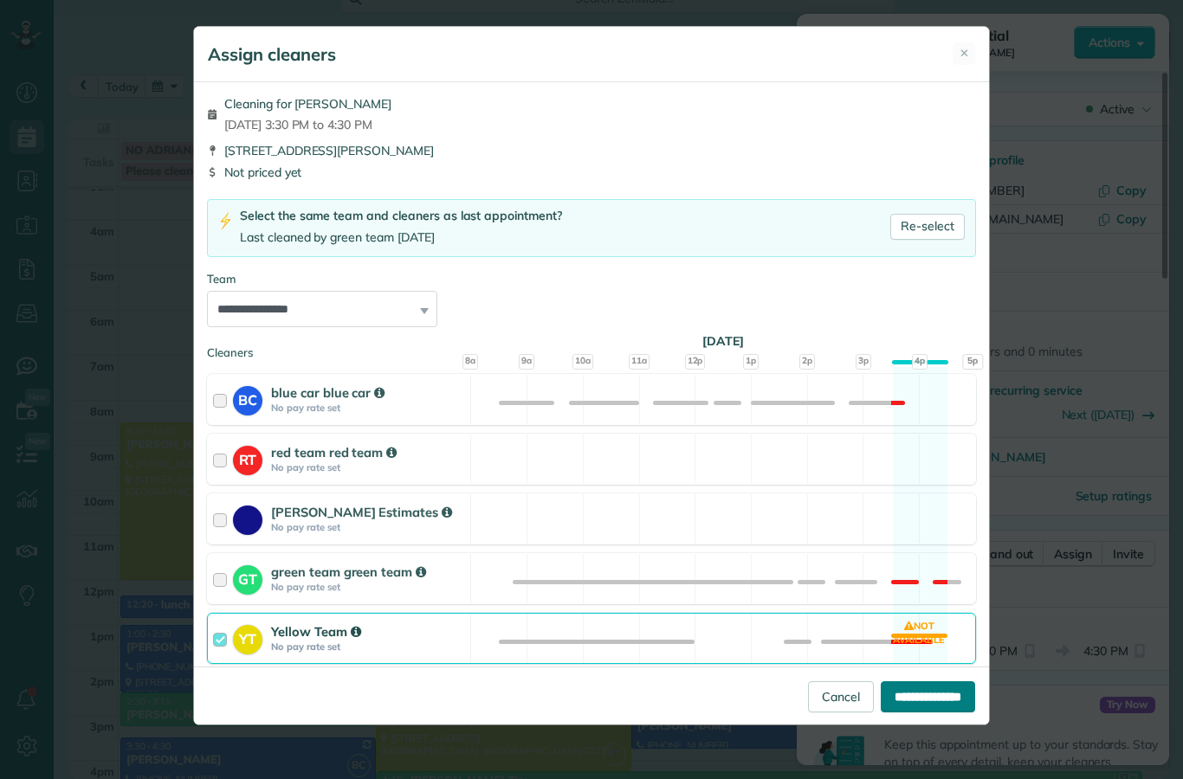
click at [935, 713] on input "**********" at bounding box center [928, 697] width 94 height 31
type input "**********"
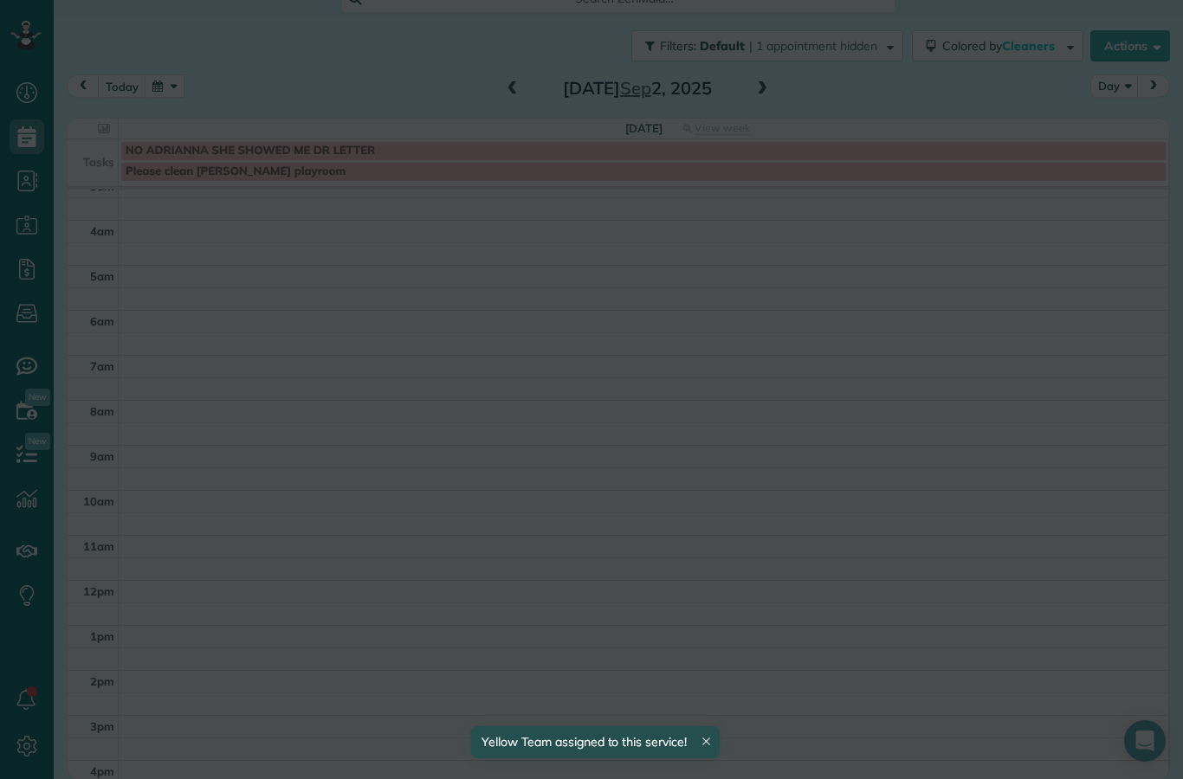
scroll to position [14, 0]
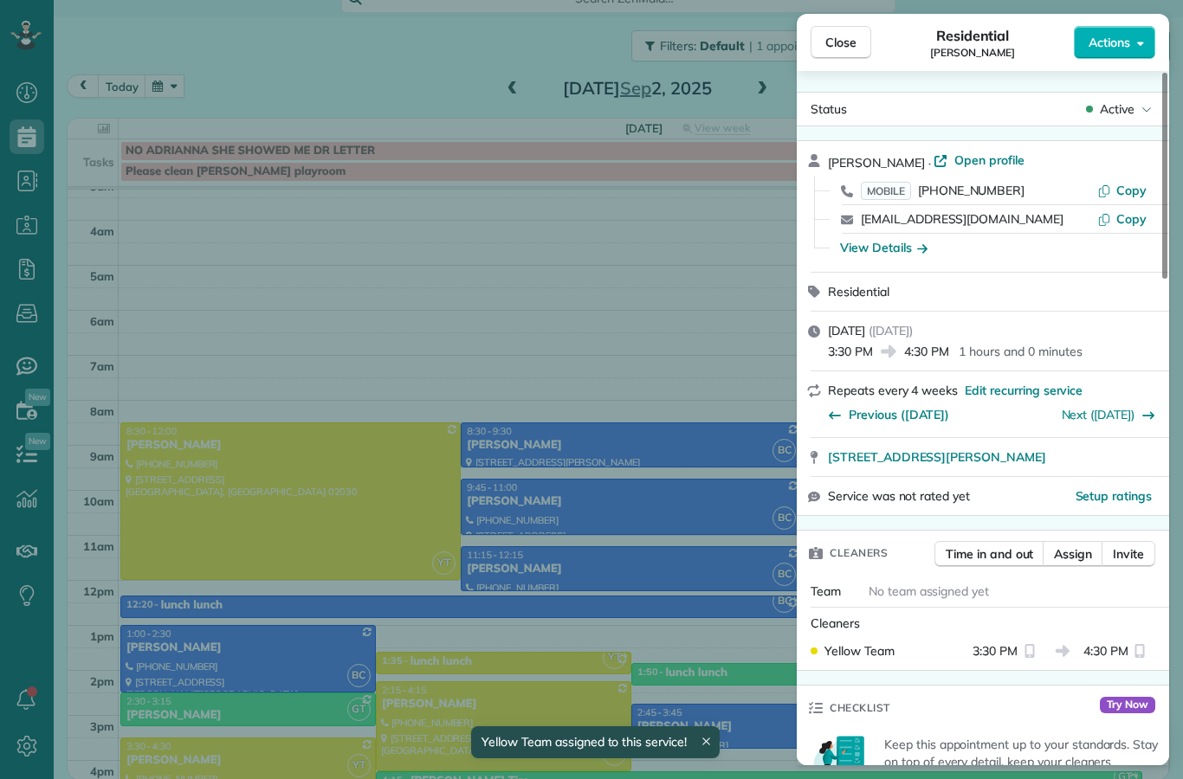
click at [557, 508] on div "Close Residential [PERSON_NAME] Actions Status Active [PERSON_NAME] · Open prof…" at bounding box center [591, 389] width 1183 height 779
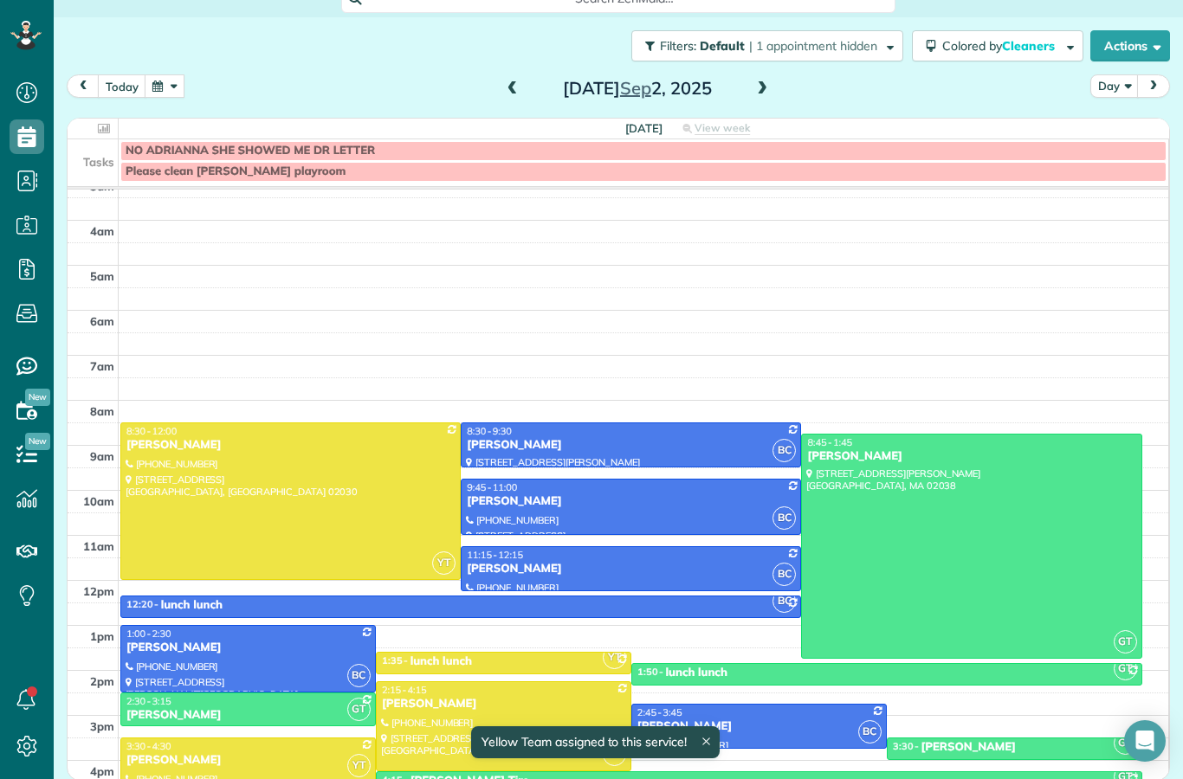
click at [298, 754] on div "[PERSON_NAME]" at bounding box center [248, 761] width 245 height 15
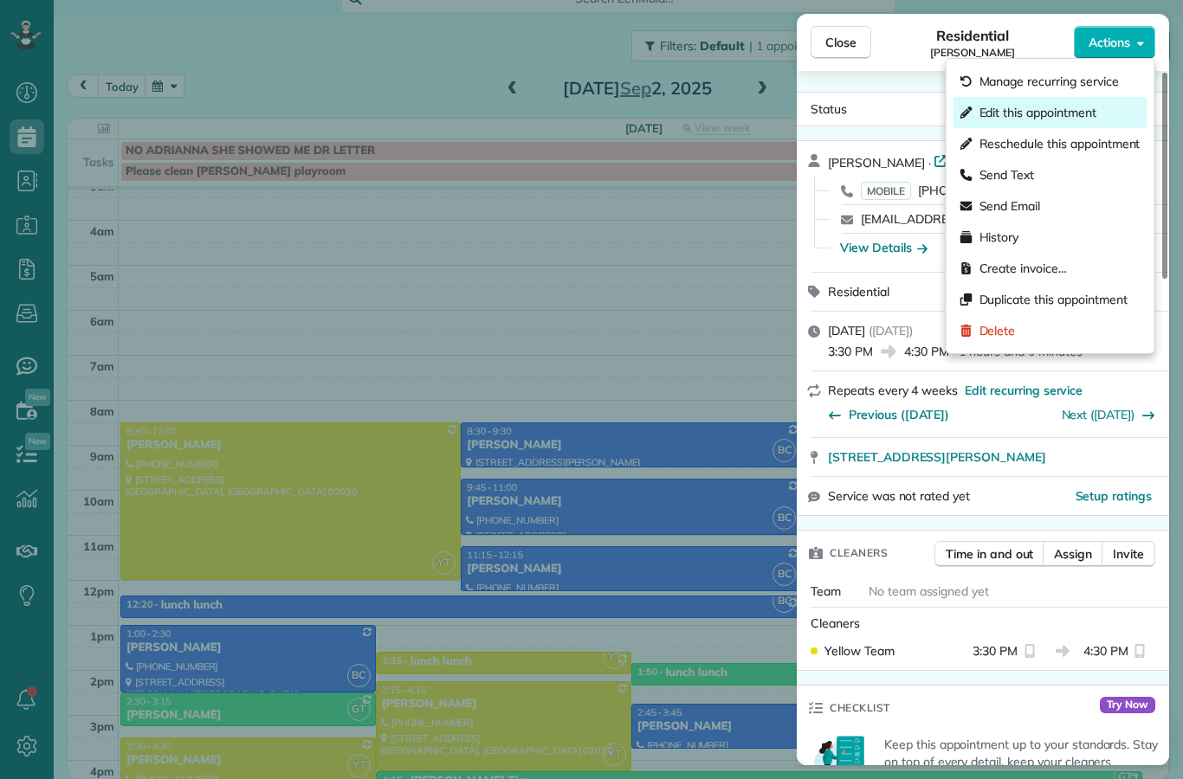
click at [1077, 121] on div "Edit this appointment" at bounding box center [1051, 112] width 194 height 31
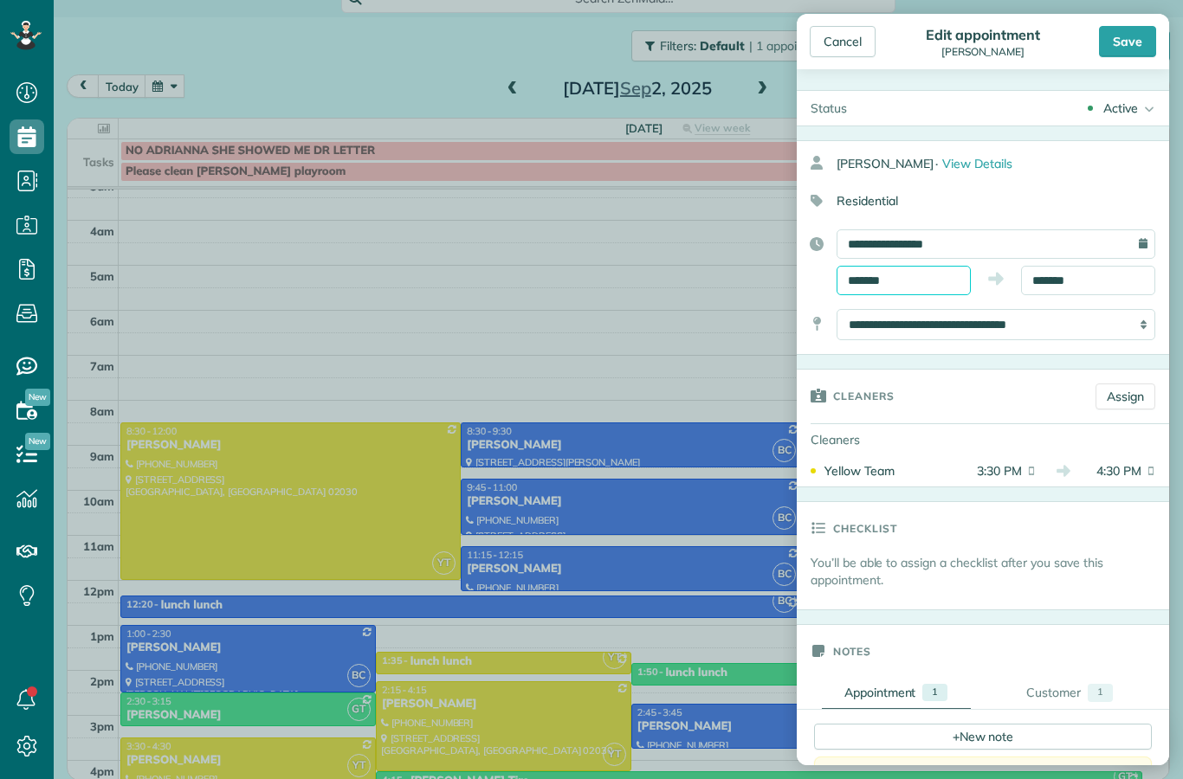
click at [922, 288] on body "Dashboard Scheduling Calendar View List View Dispatch View - Weekly scheduling …" at bounding box center [591, 389] width 1183 height 779
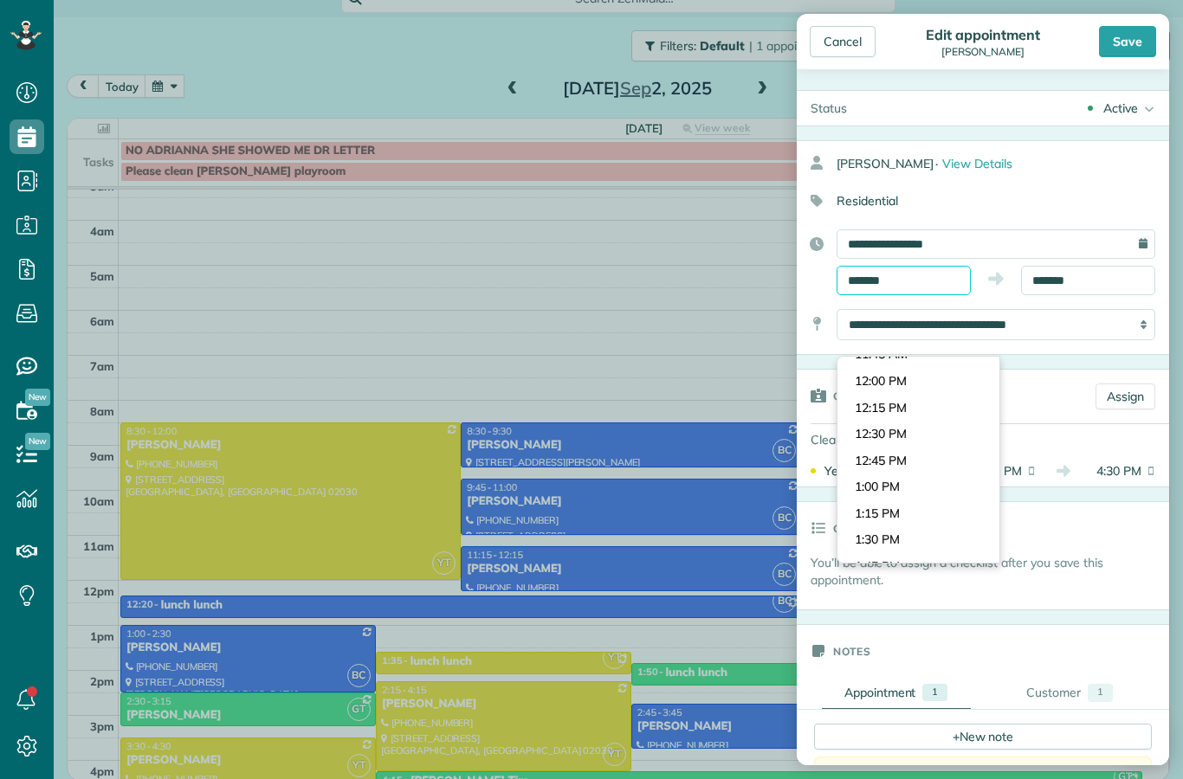
scroll to position [1213, 0]
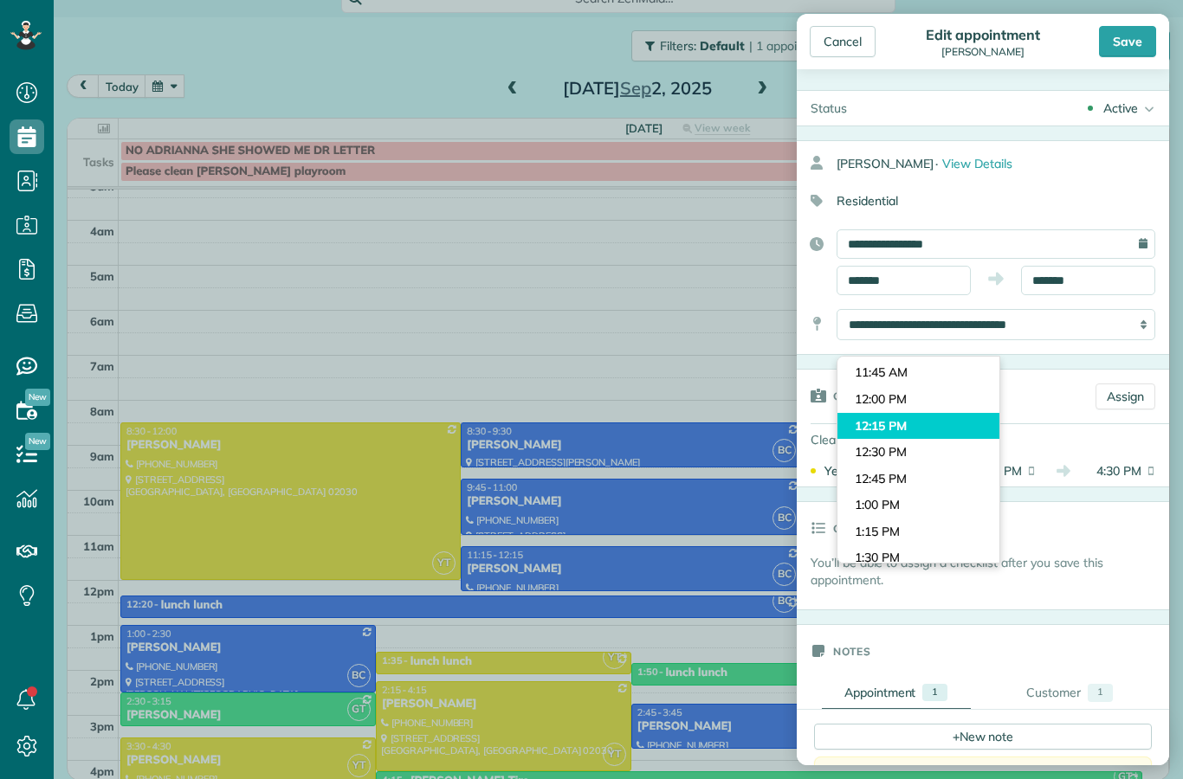
click at [943, 335] on body "Dashboard Scheduling Calendar View List View Dispatch View - Weekly scheduling …" at bounding box center [591, 389] width 1183 height 779
type input "********"
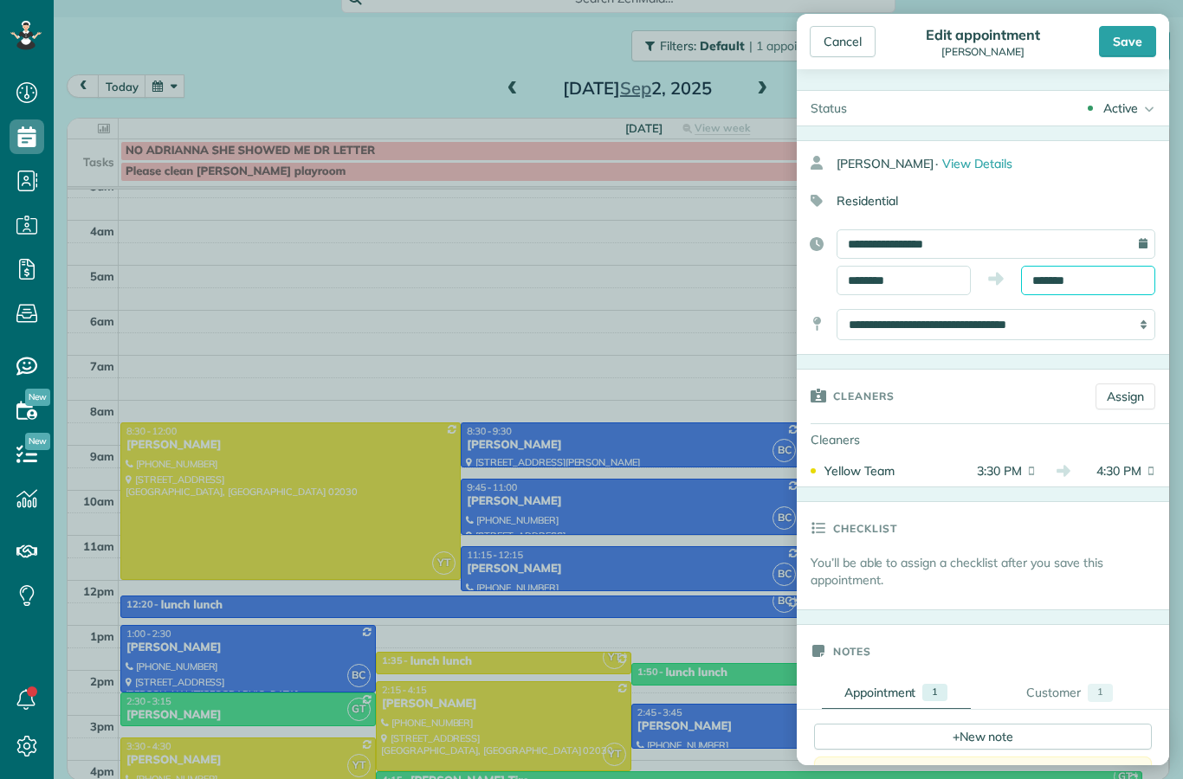
click at [1098, 289] on body "Dashboard Scheduling Calendar View List View Dispatch View - Weekly scheduling …" at bounding box center [591, 389] width 1183 height 779
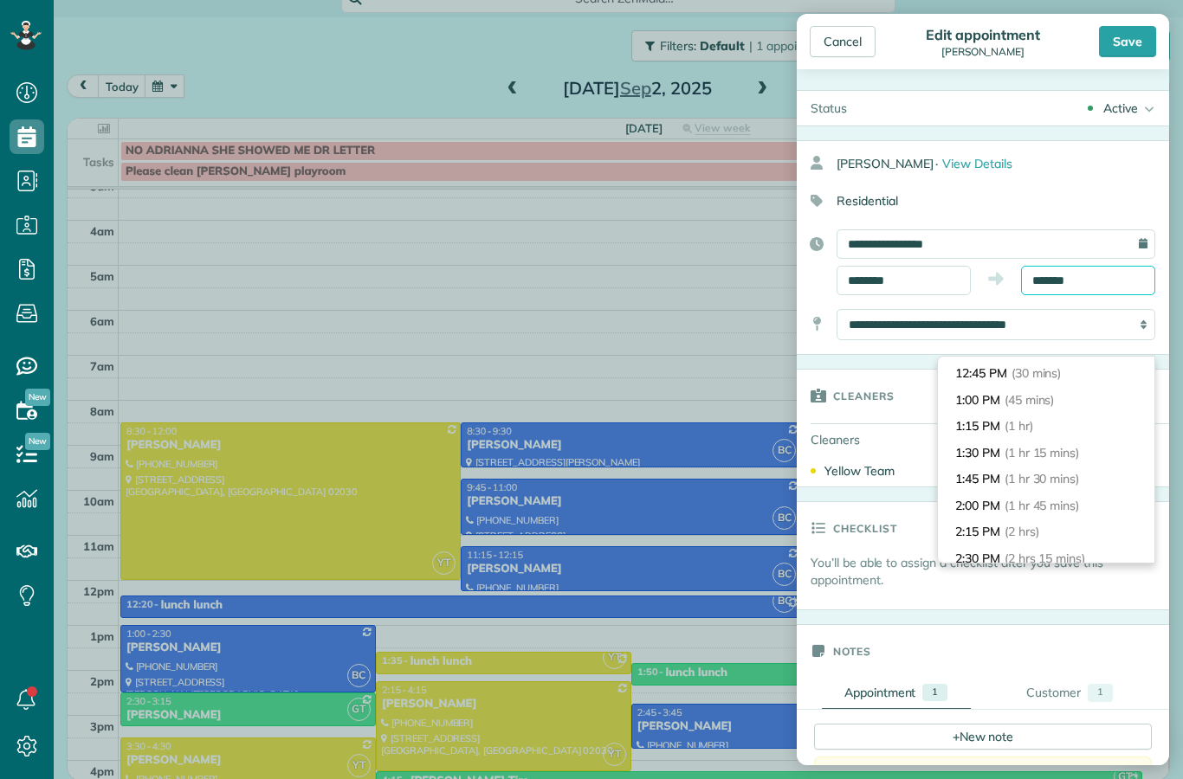
scroll to position [50, 0]
click at [1061, 444] on span "(1 hr 15 mins)" at bounding box center [1044, 452] width 79 height 16
type input "*******"
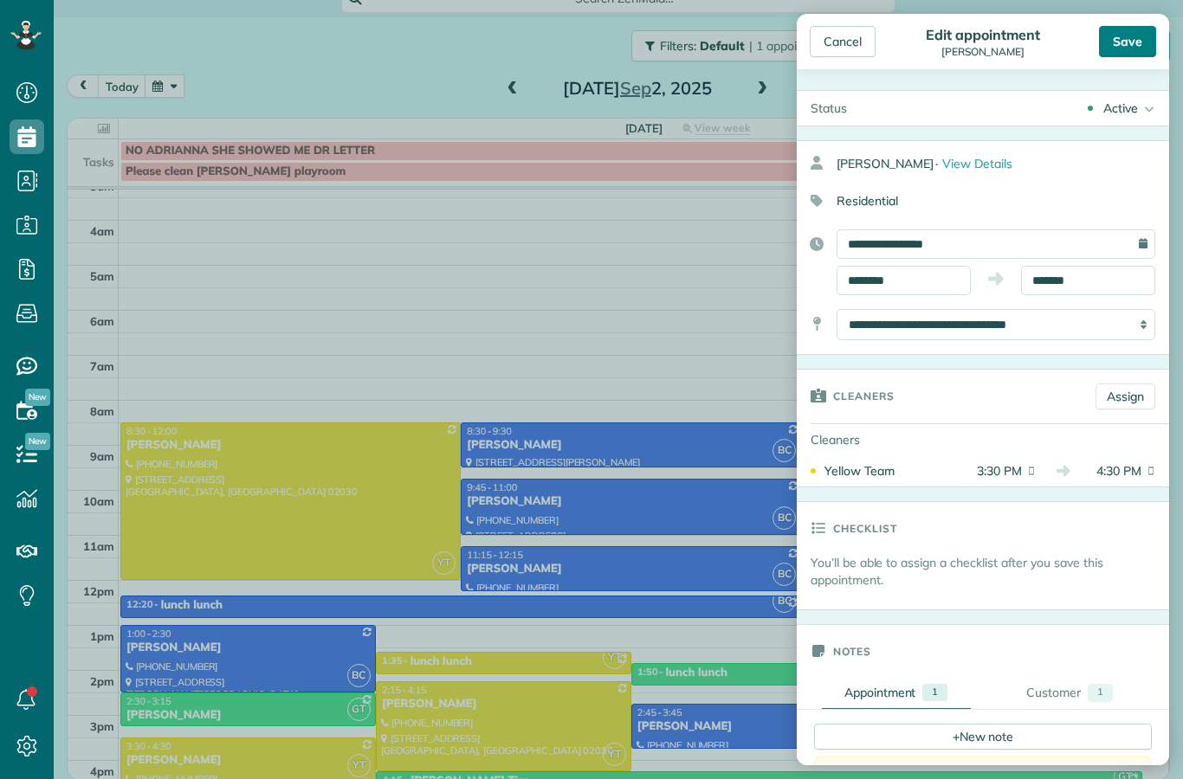
click at [1122, 42] on div "Save" at bounding box center [1127, 41] width 57 height 31
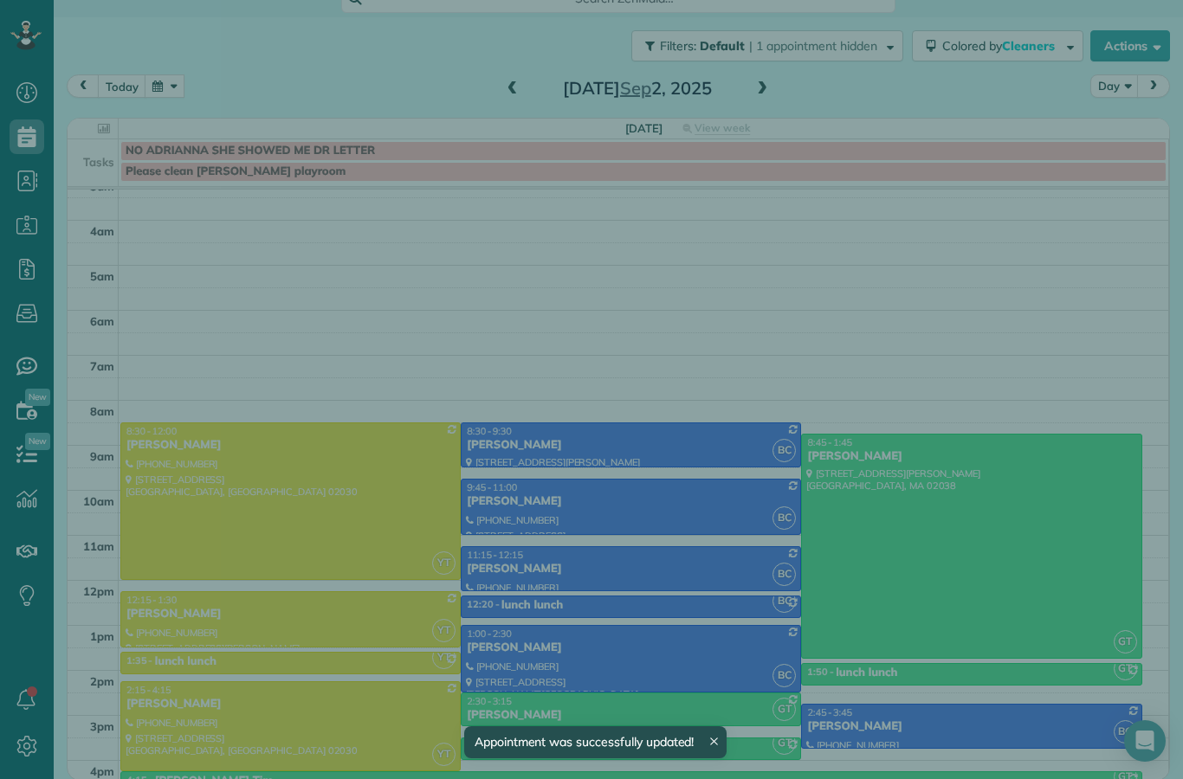
scroll to position [14, 0]
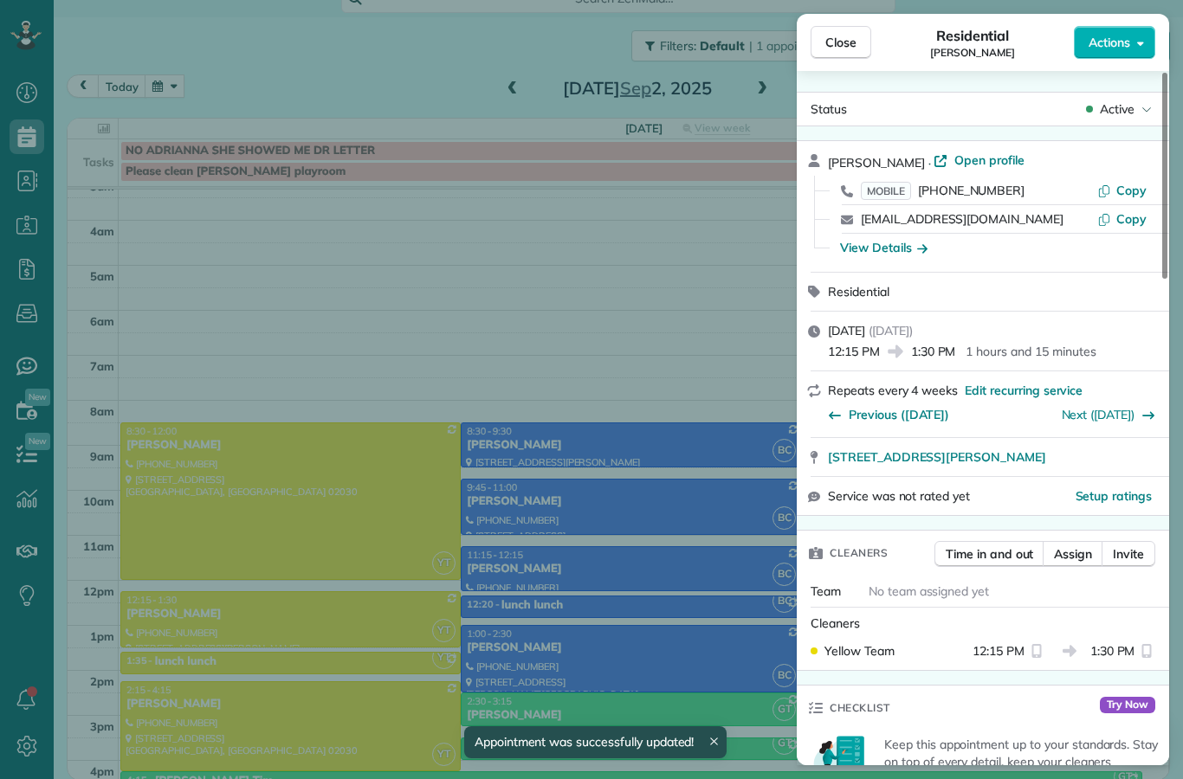
click at [662, 431] on div "Close Residential [PERSON_NAME] Actions Status Active [PERSON_NAME] · Open prof…" at bounding box center [591, 389] width 1183 height 779
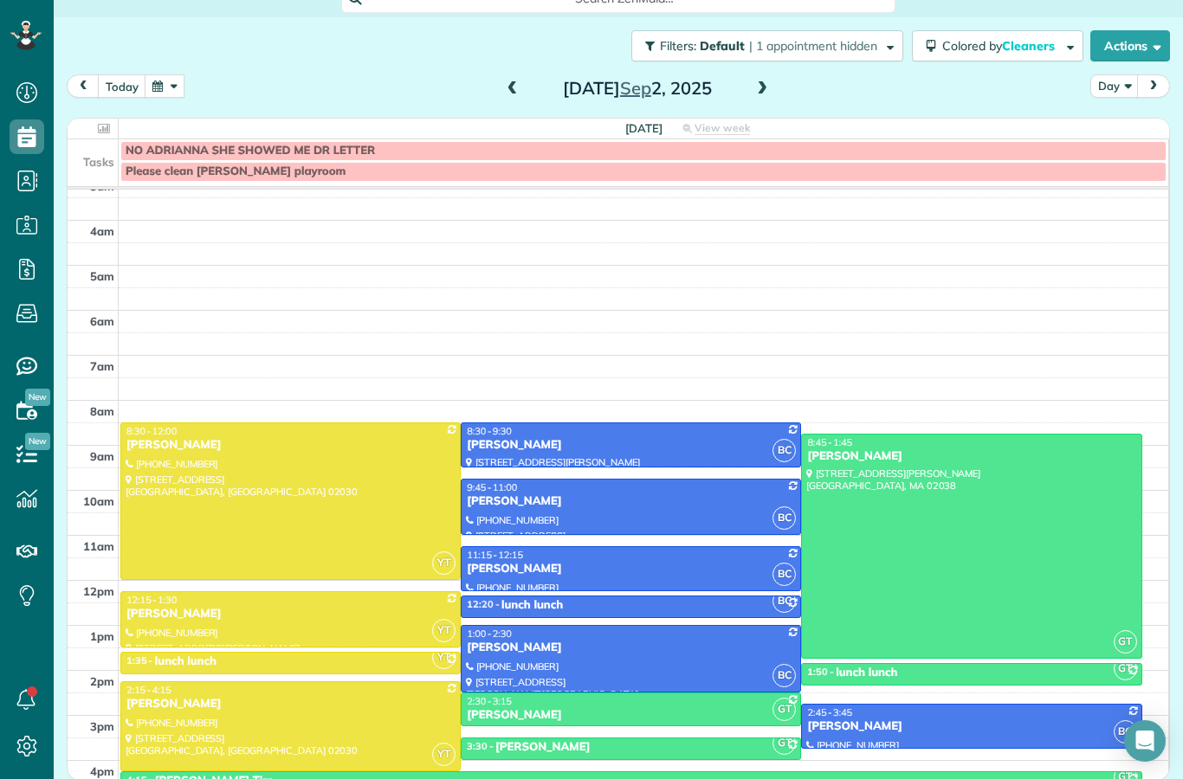
click at [382, 607] on div "[PERSON_NAME]" at bounding box center [291, 614] width 330 height 15
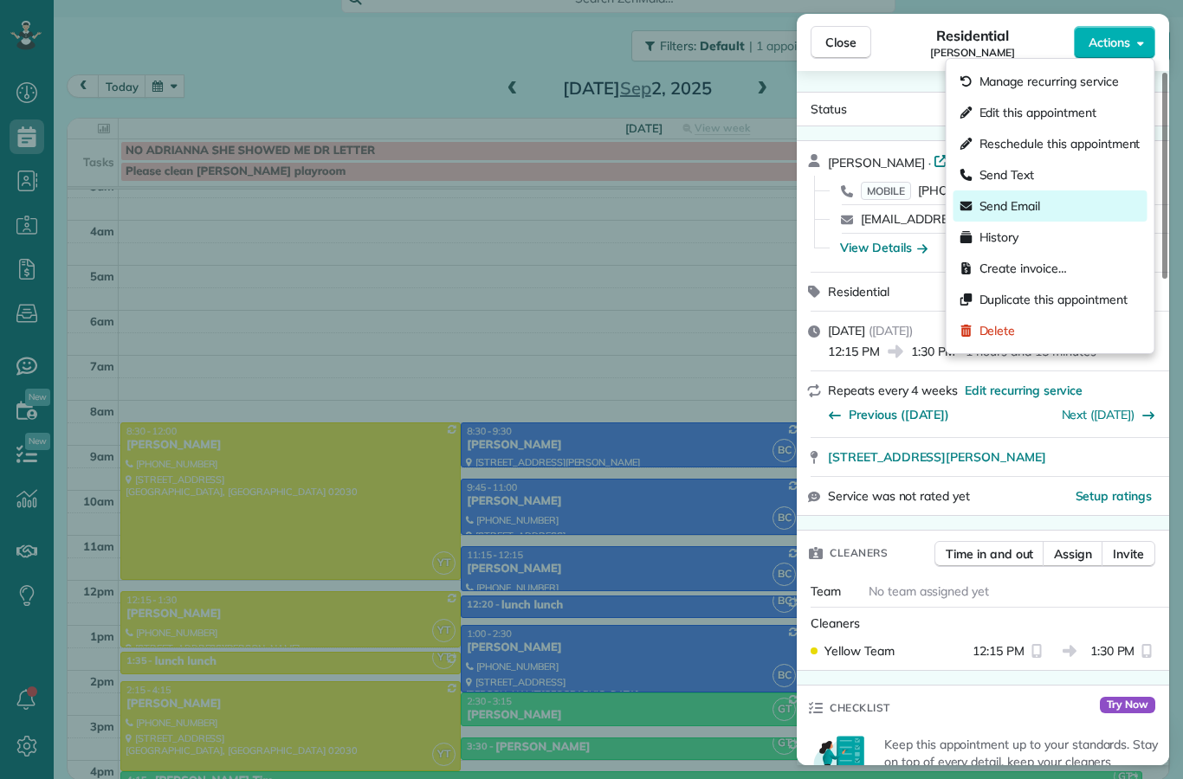
click at [1093, 210] on div "Send Email" at bounding box center [1051, 206] width 194 height 31
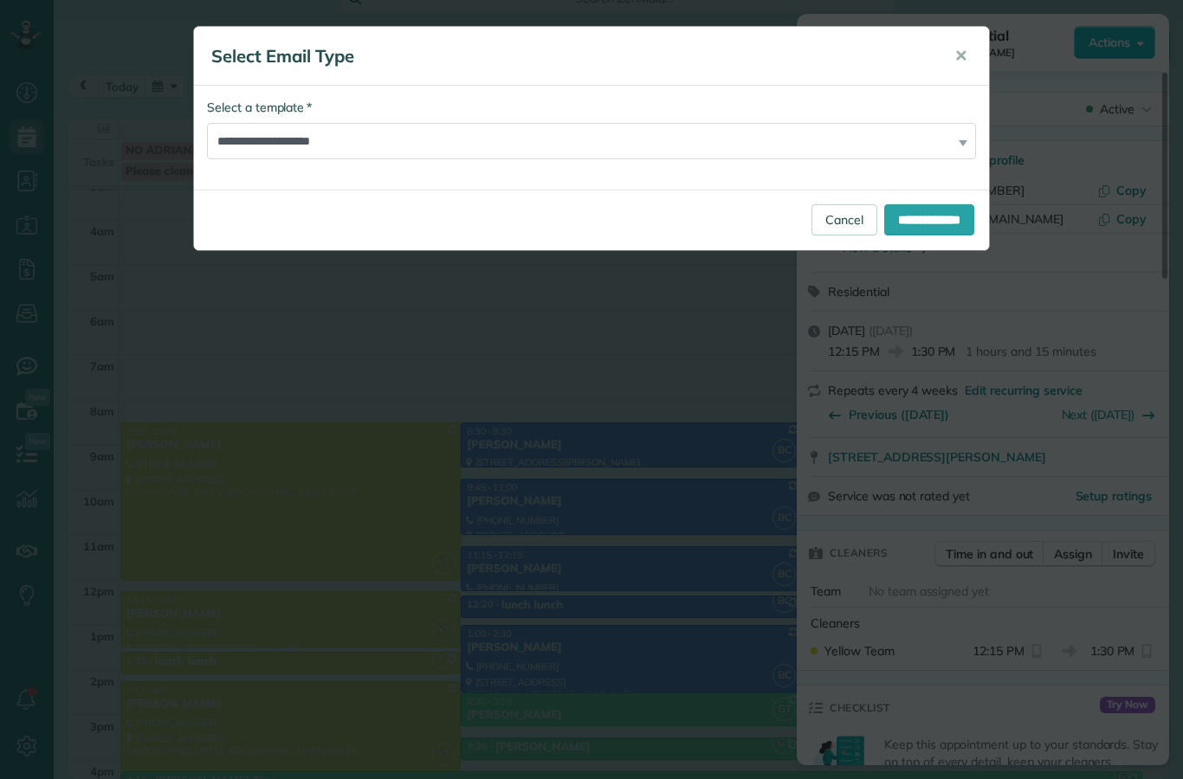
click at [644, 508] on div "**********" at bounding box center [591, 389] width 1183 height 779
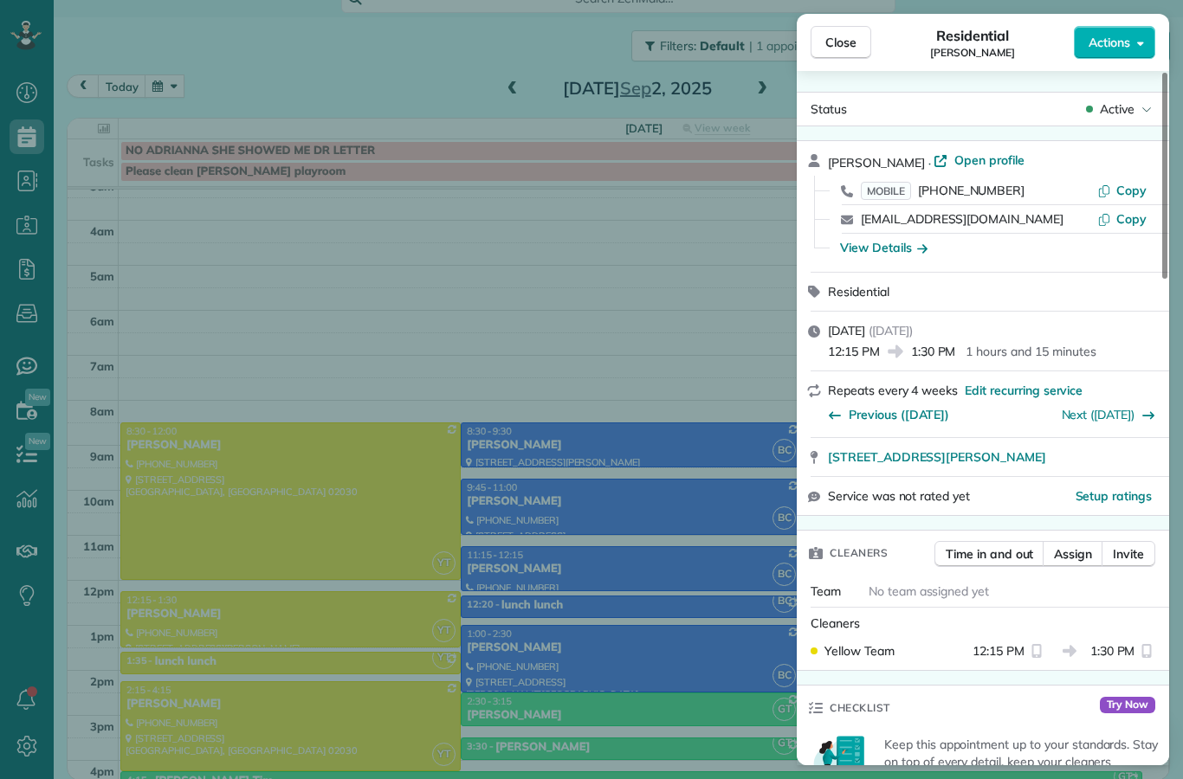
click at [686, 496] on div "Close Residential [PERSON_NAME] Actions Status Active [PERSON_NAME] · Open prof…" at bounding box center [591, 389] width 1183 height 779
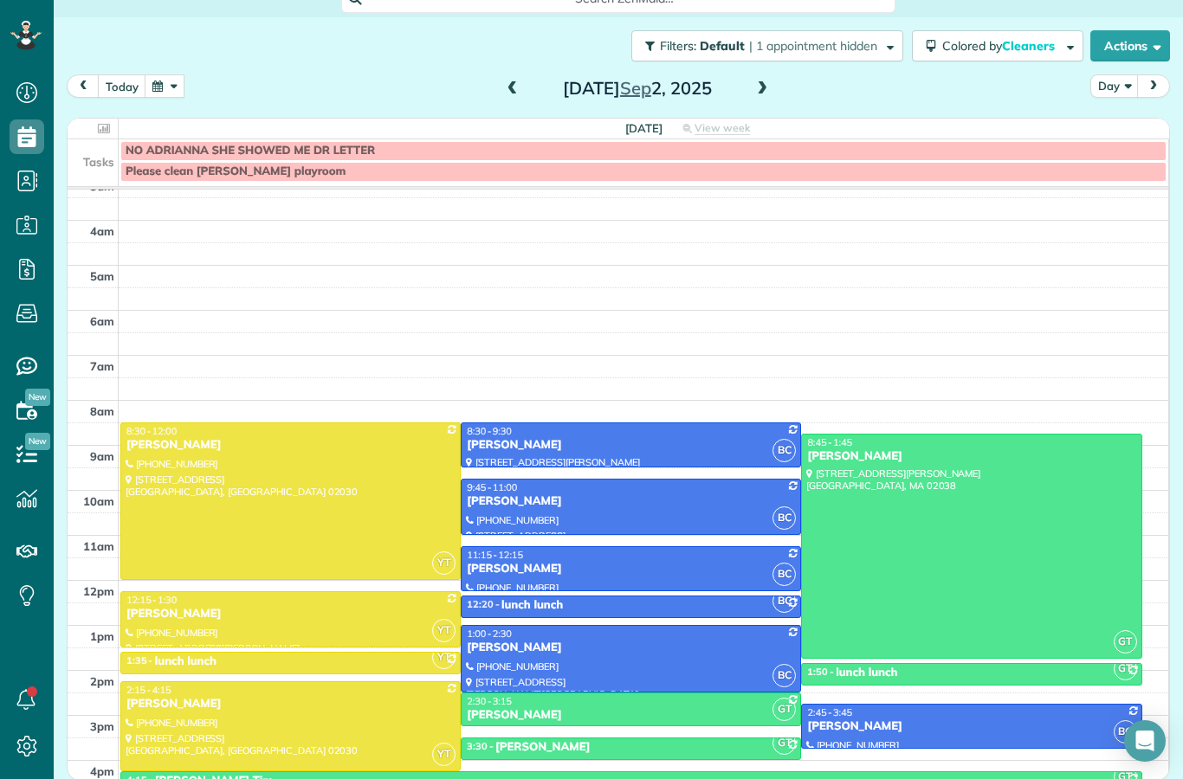
click at [370, 592] on div at bounding box center [290, 619] width 339 height 55
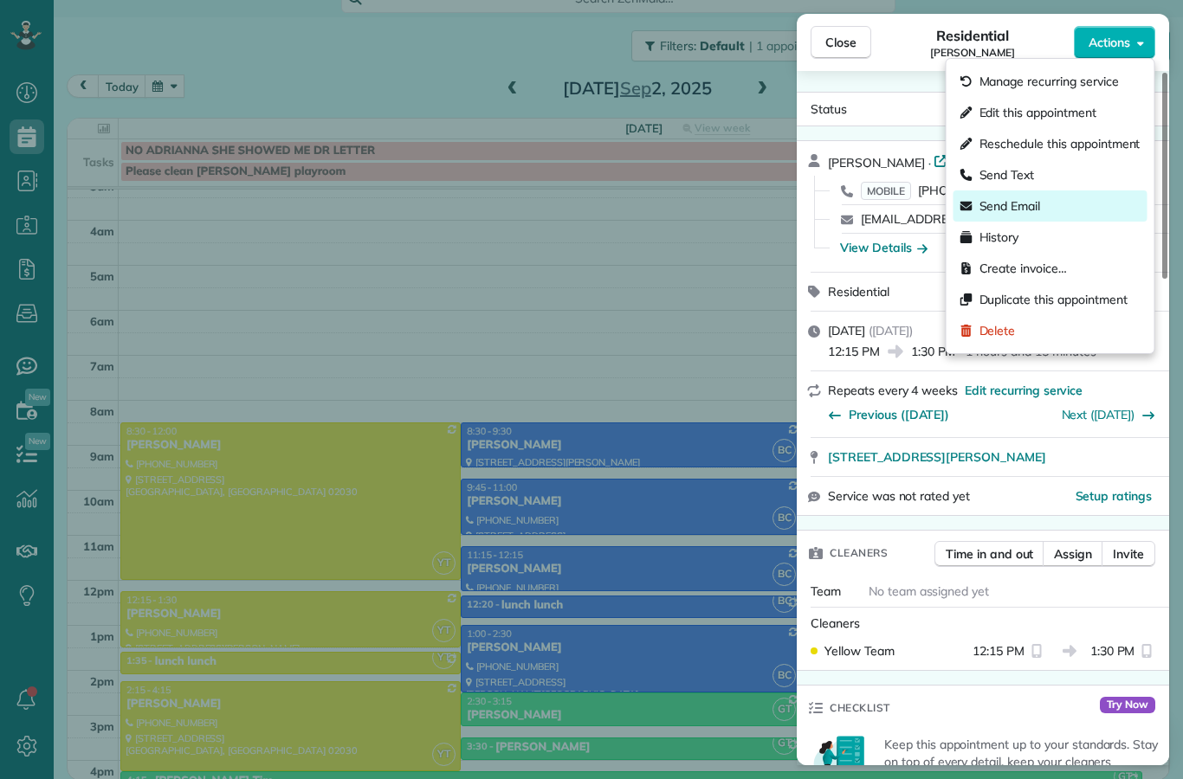
click at [1089, 203] on div "Send Email" at bounding box center [1051, 206] width 194 height 31
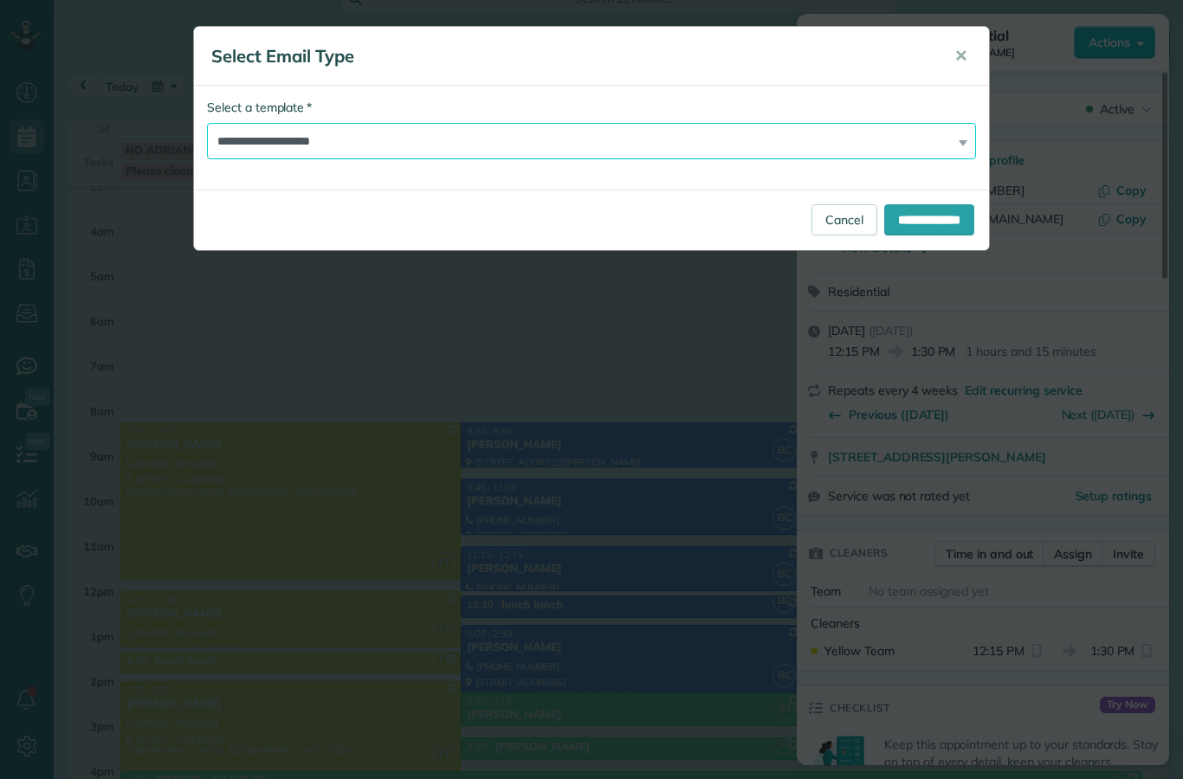
click at [887, 143] on select "**********" at bounding box center [591, 141] width 769 height 36
select select "****"
click at [906, 224] on input "**********" at bounding box center [929, 219] width 90 height 31
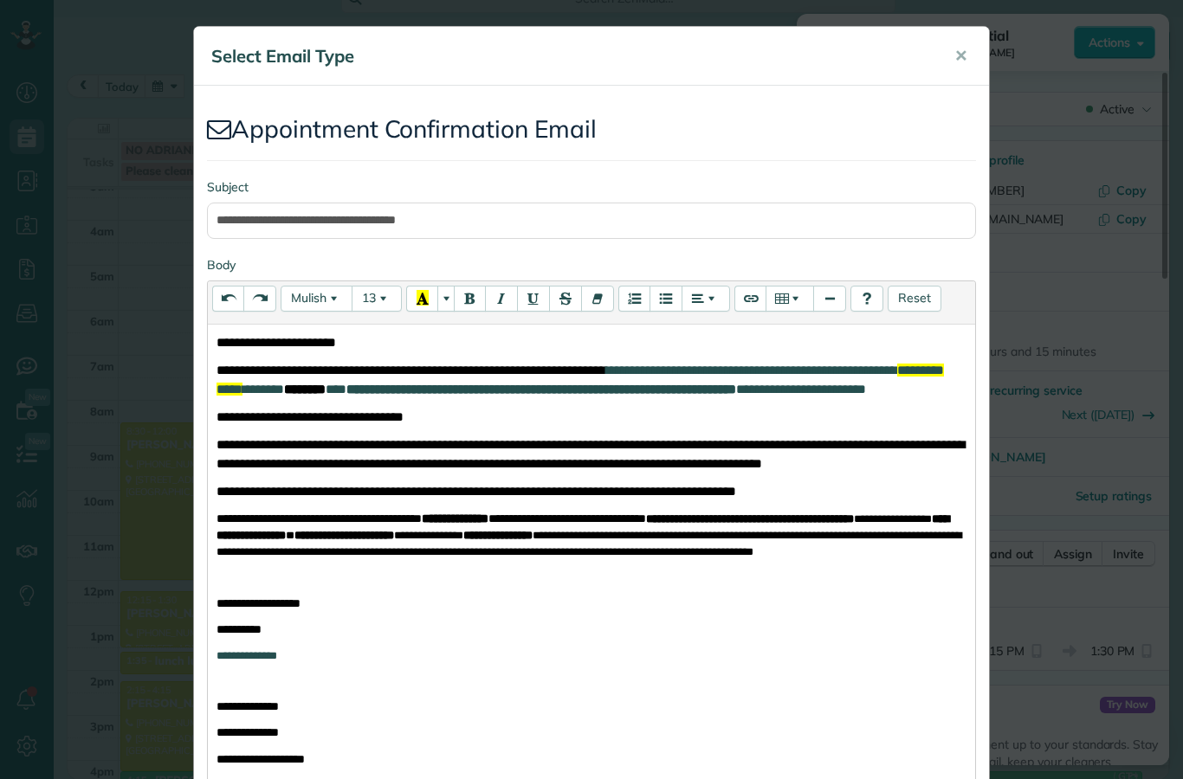
click at [346, 386] on span "**" at bounding box center [336, 389] width 21 height 13
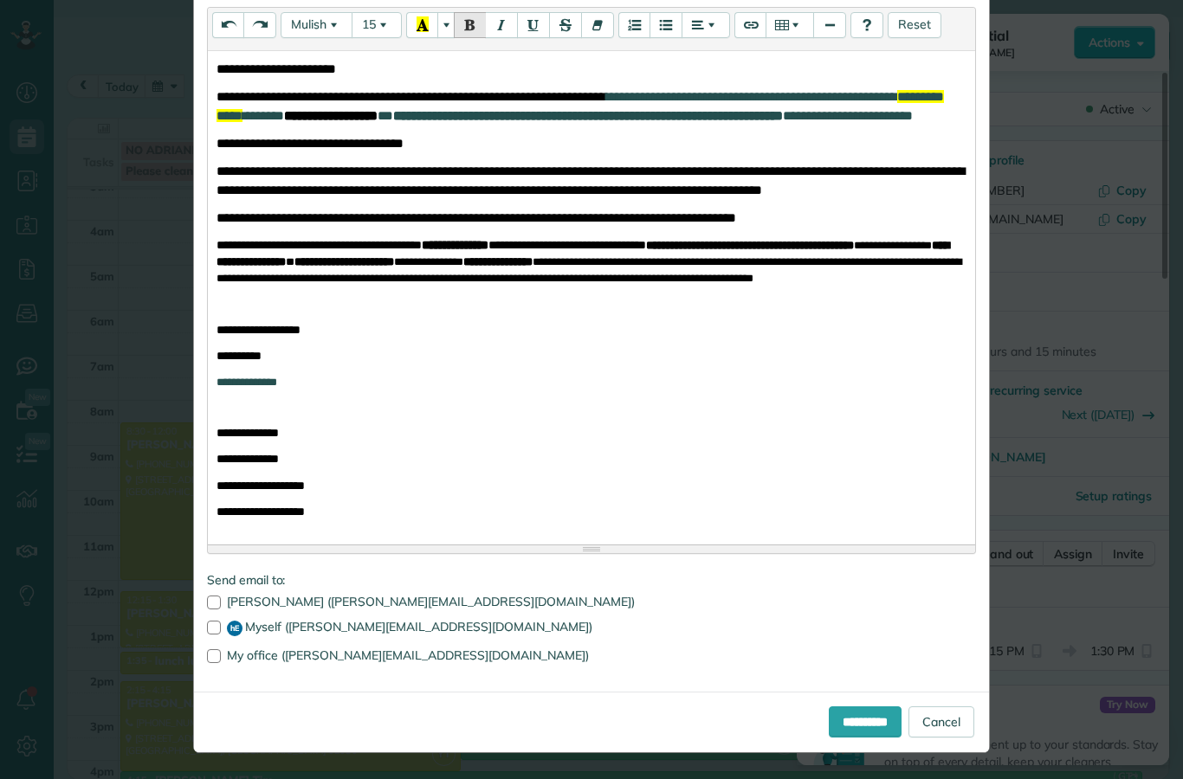
scroll to position [306, 0]
click at [873, 720] on input "**********" at bounding box center [865, 722] width 73 height 31
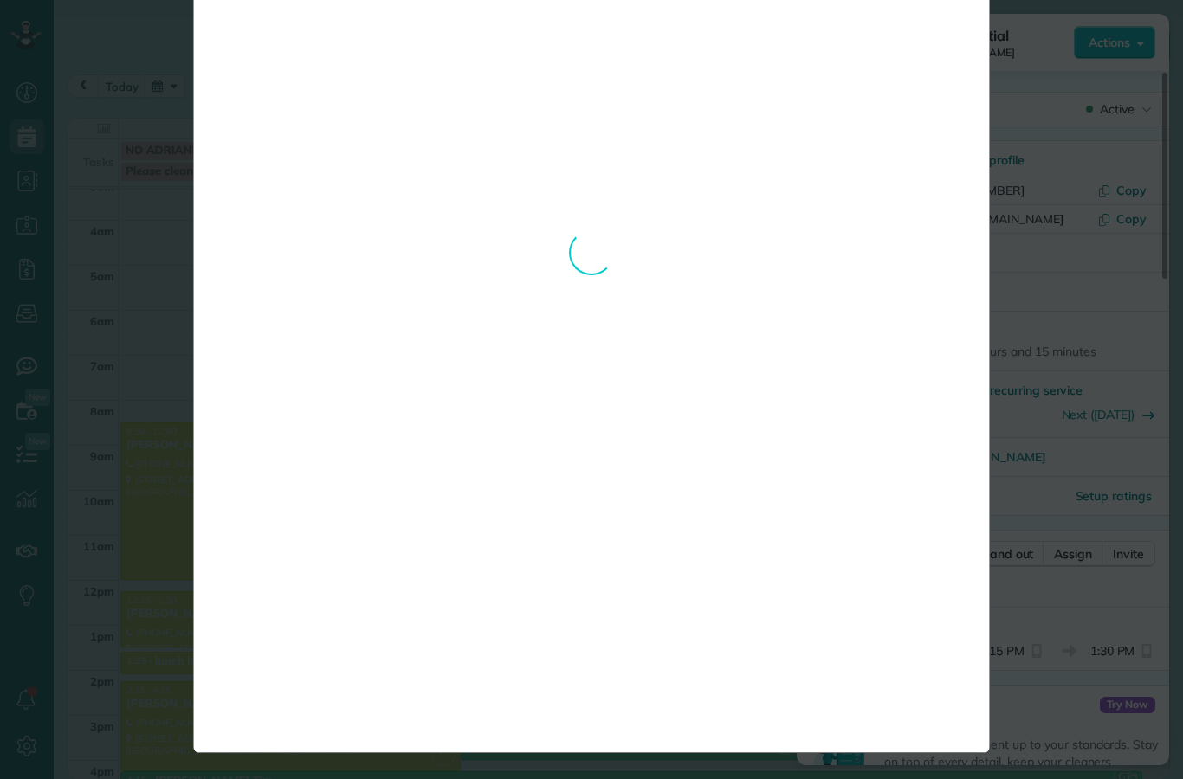
scroll to position [0, 0]
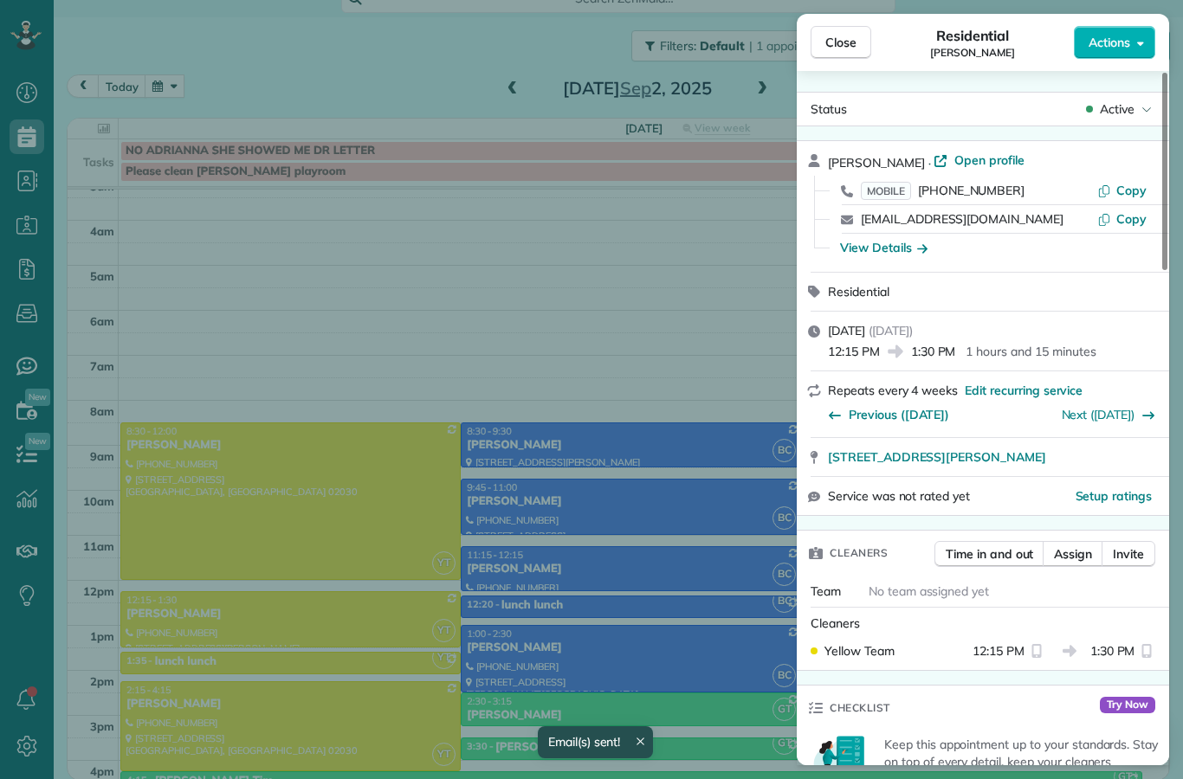
click at [615, 491] on div "Close Residential [PERSON_NAME] Actions Status Active [PERSON_NAME] · Open prof…" at bounding box center [591, 389] width 1183 height 779
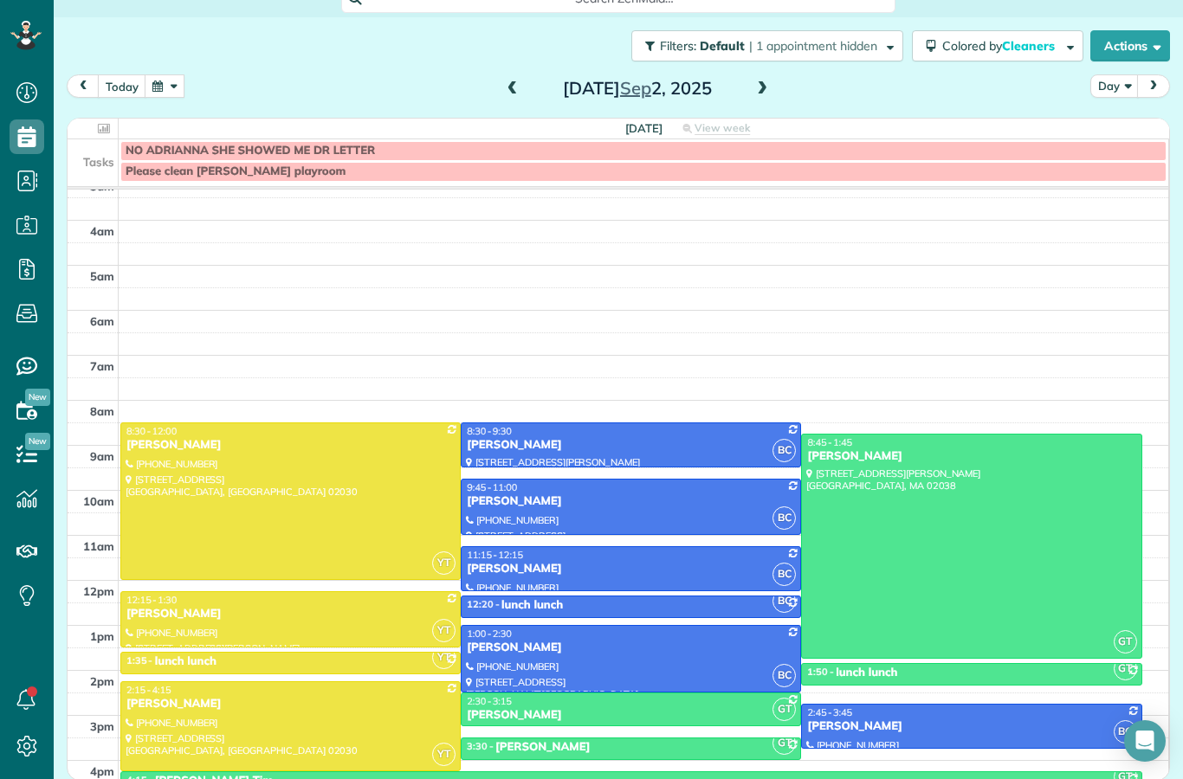
click at [359, 682] on div at bounding box center [290, 726] width 339 height 88
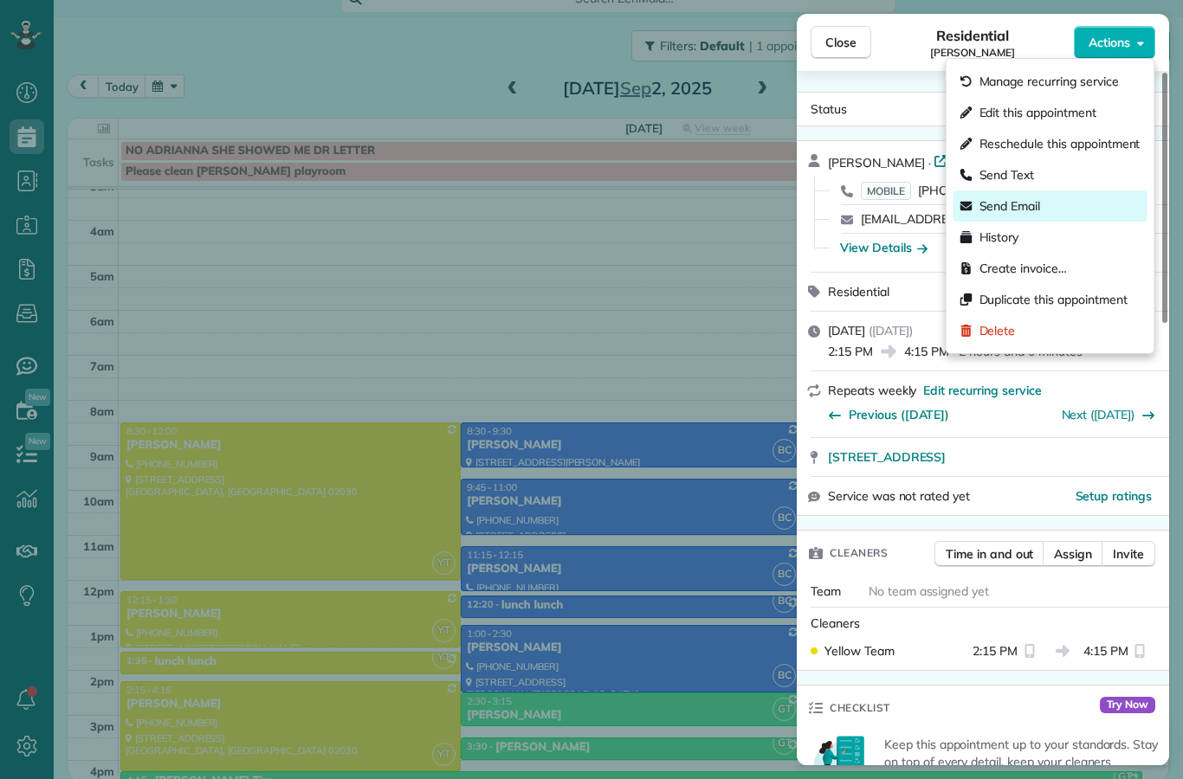
click at [1095, 206] on div "Send Email" at bounding box center [1051, 206] width 194 height 31
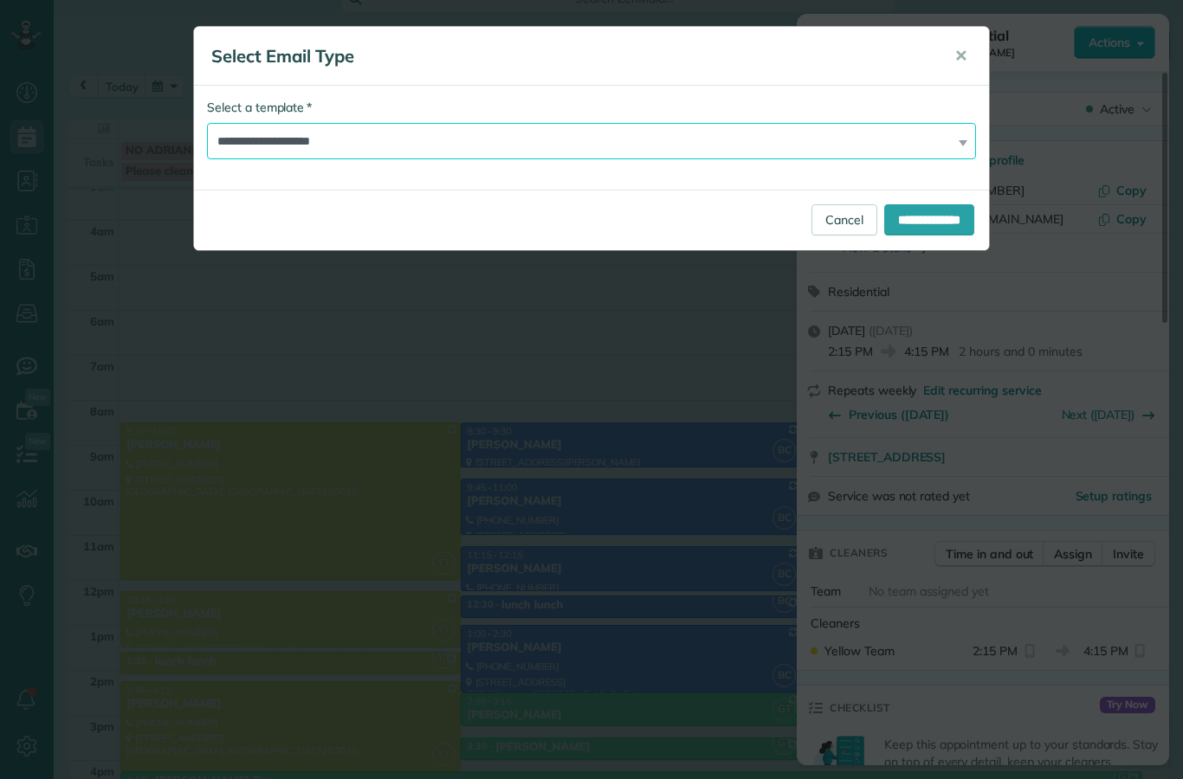
click at [889, 143] on select "**********" at bounding box center [591, 141] width 769 height 36
select select "****"
click at [920, 213] on input "**********" at bounding box center [929, 219] width 90 height 31
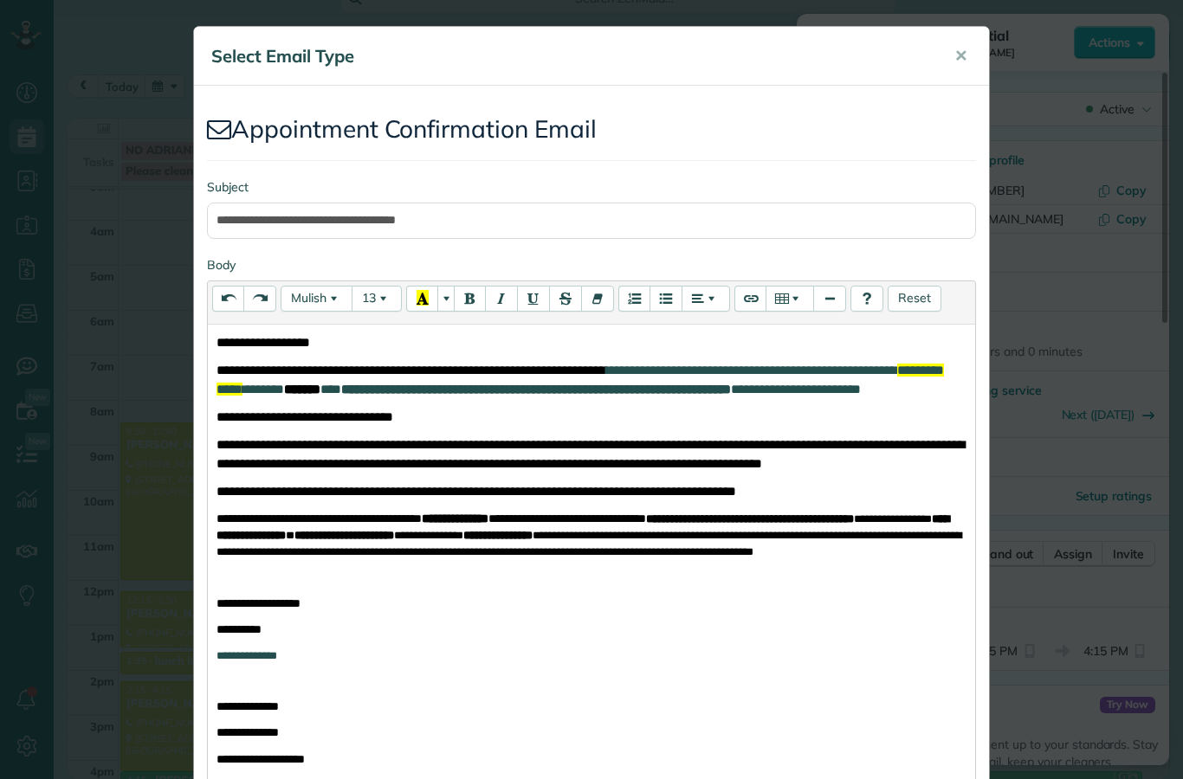
click at [341, 388] on span "**" at bounding box center [330, 389] width 21 height 13
click at [341, 389] on span "**" at bounding box center [334, 389] width 16 height 13
click at [1099, 432] on div "**********" at bounding box center [591, 389] width 1183 height 779
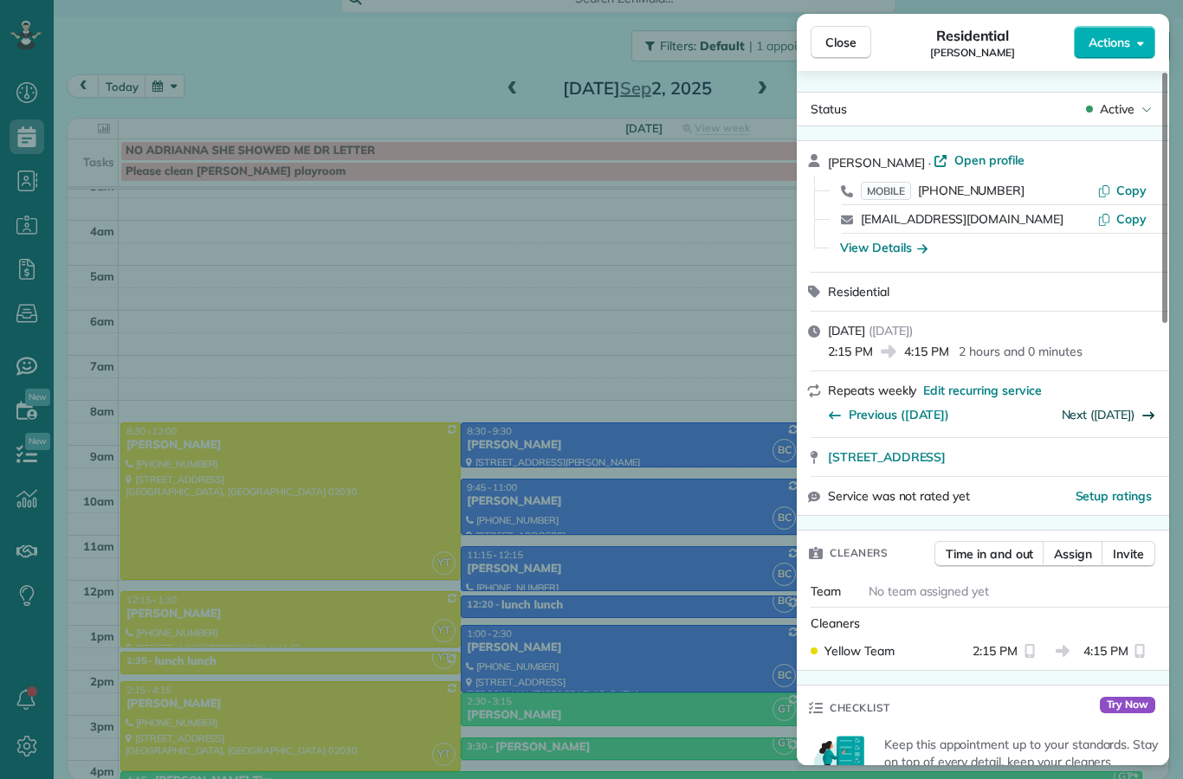
click at [1062, 410] on link "Next ([DATE])" at bounding box center [1099, 415] width 74 height 16
click at [370, 662] on div "Close Residential [PERSON_NAME] Actions Status Active [PERSON_NAME] · Open prof…" at bounding box center [591, 389] width 1183 height 779
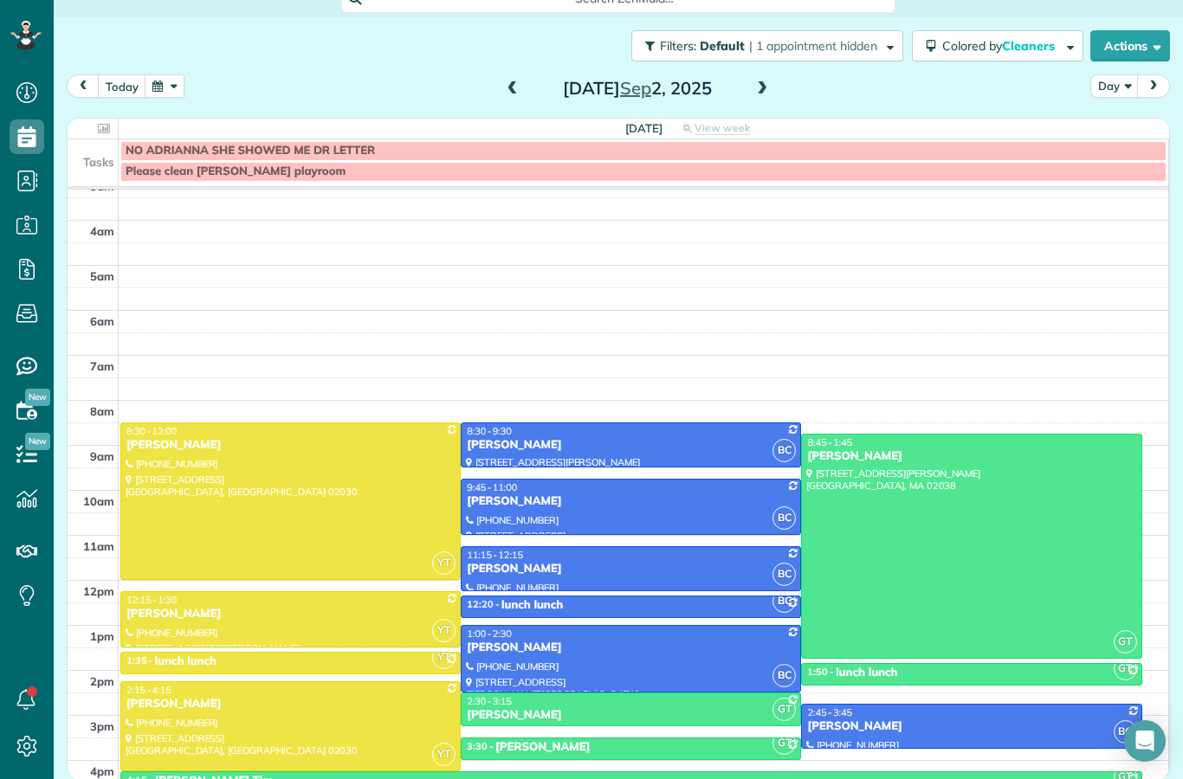
click at [346, 682] on div at bounding box center [290, 726] width 339 height 88
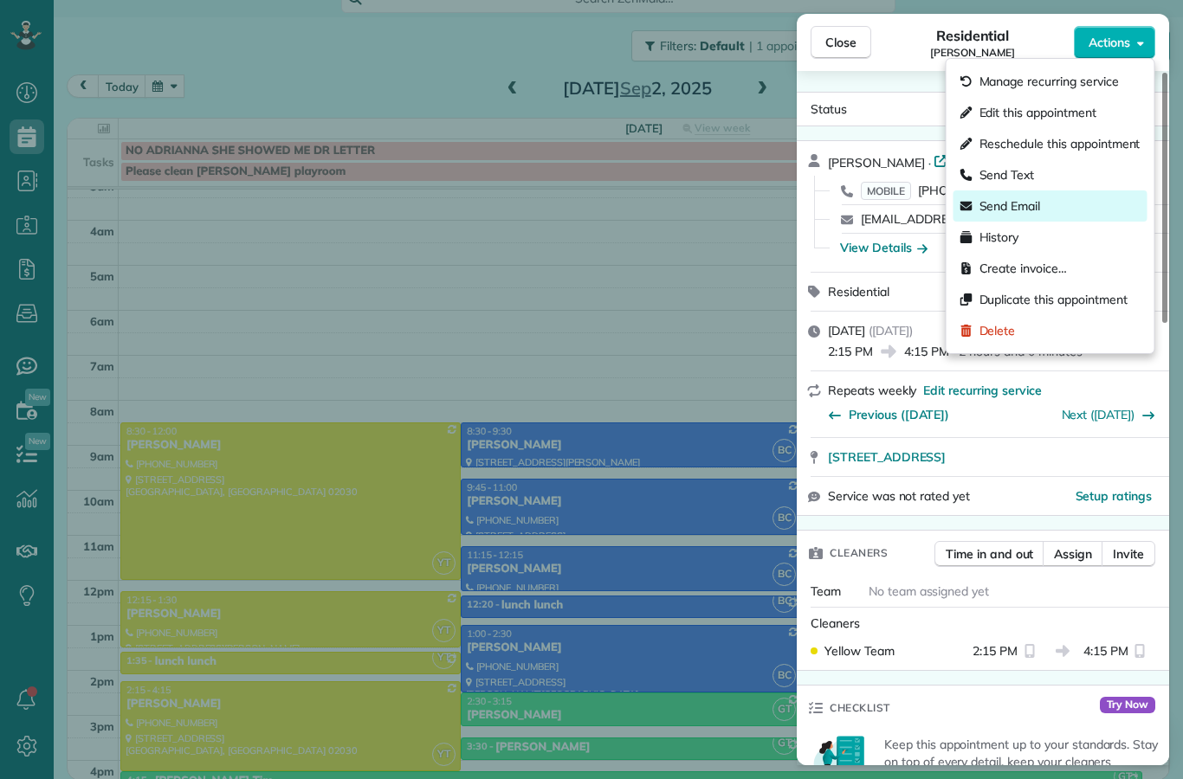
click at [1088, 214] on div "Send Email" at bounding box center [1051, 206] width 194 height 31
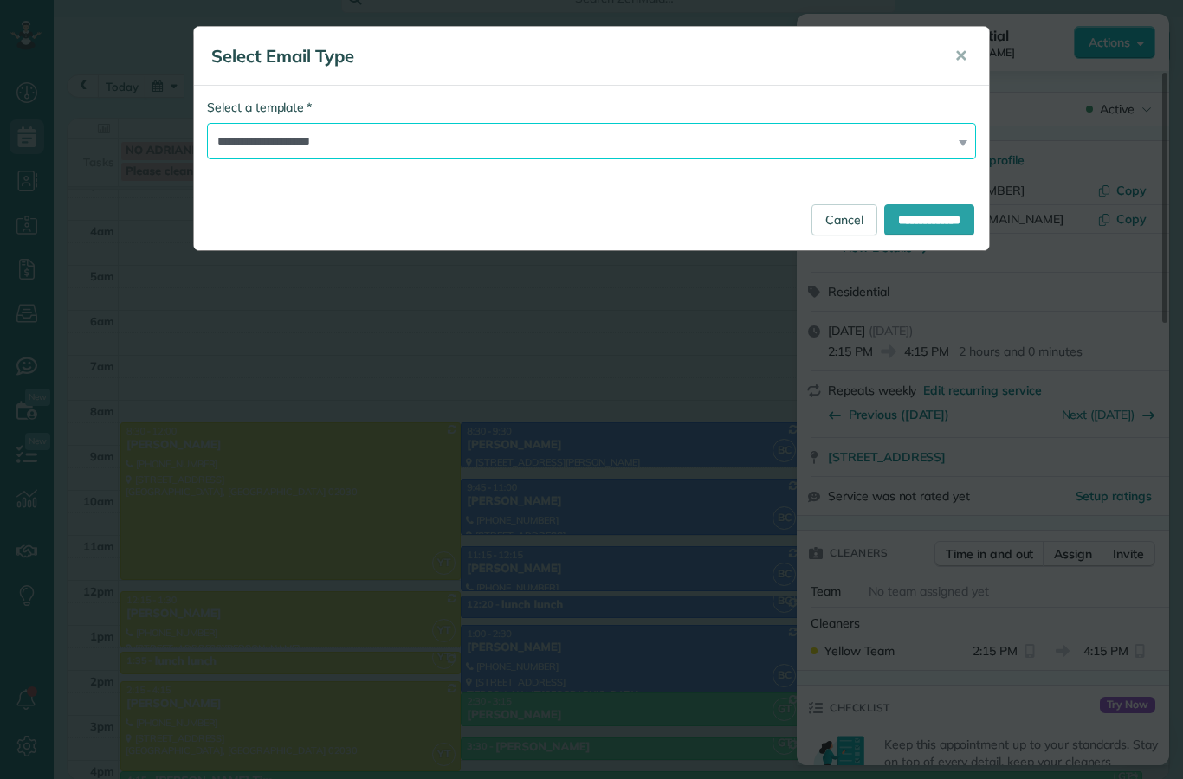
click at [911, 148] on select "**********" at bounding box center [591, 141] width 769 height 36
select select "****"
click at [899, 230] on input "**********" at bounding box center [929, 219] width 90 height 31
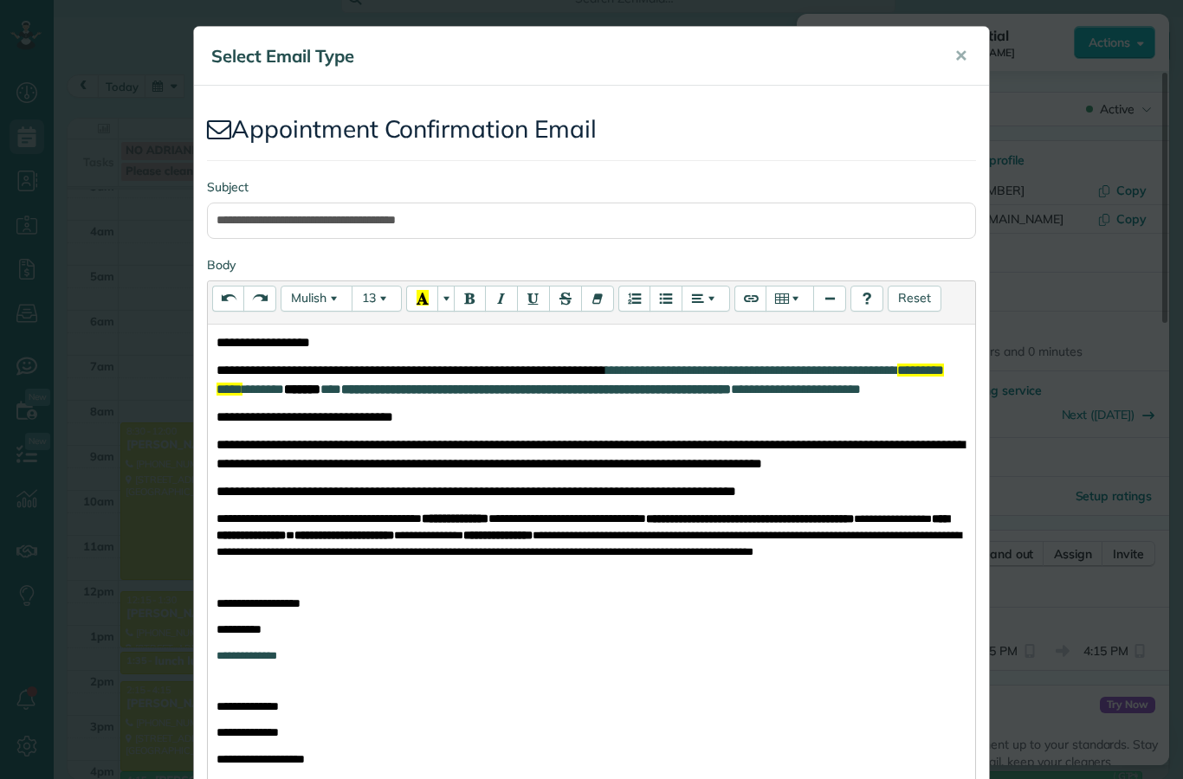
click at [341, 387] on span "**" at bounding box center [330, 389] width 21 height 13
click at [1085, 327] on div "**********" at bounding box center [591, 389] width 1183 height 779
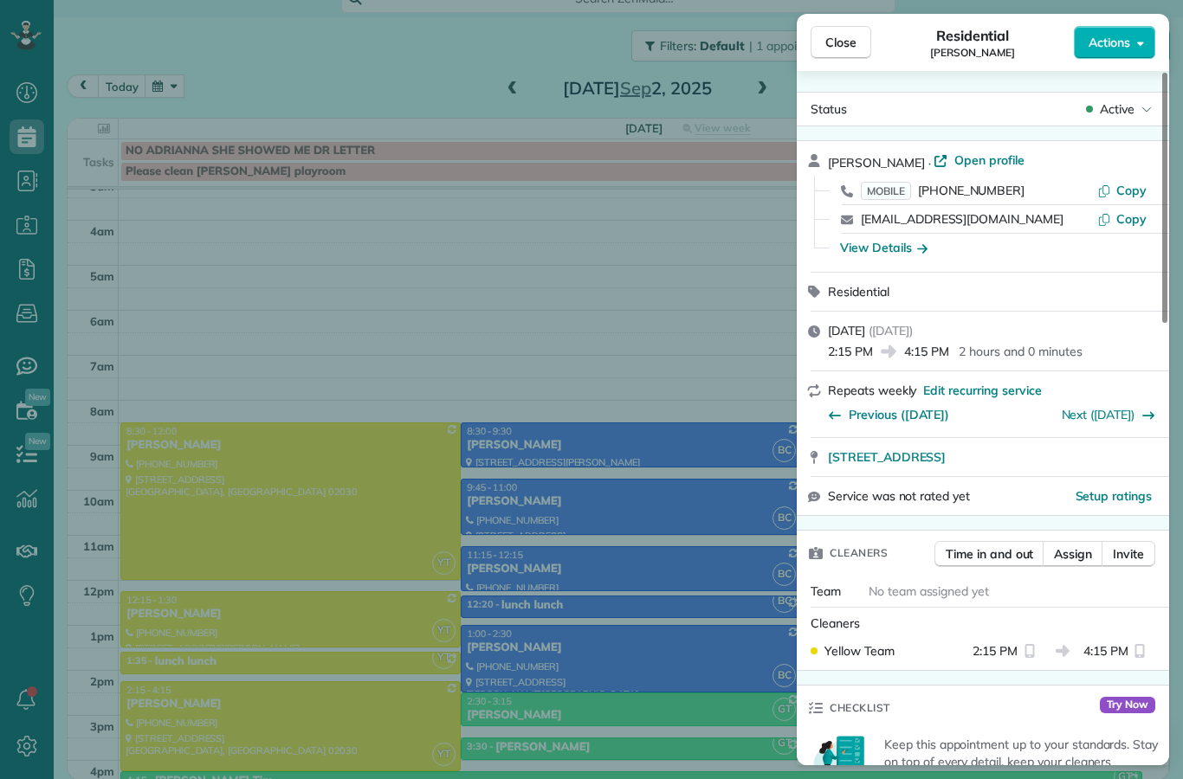
click at [710, 429] on div "Close Residential [PERSON_NAME] Actions Status Active [PERSON_NAME] · Open prof…" at bounding box center [591, 389] width 1183 height 779
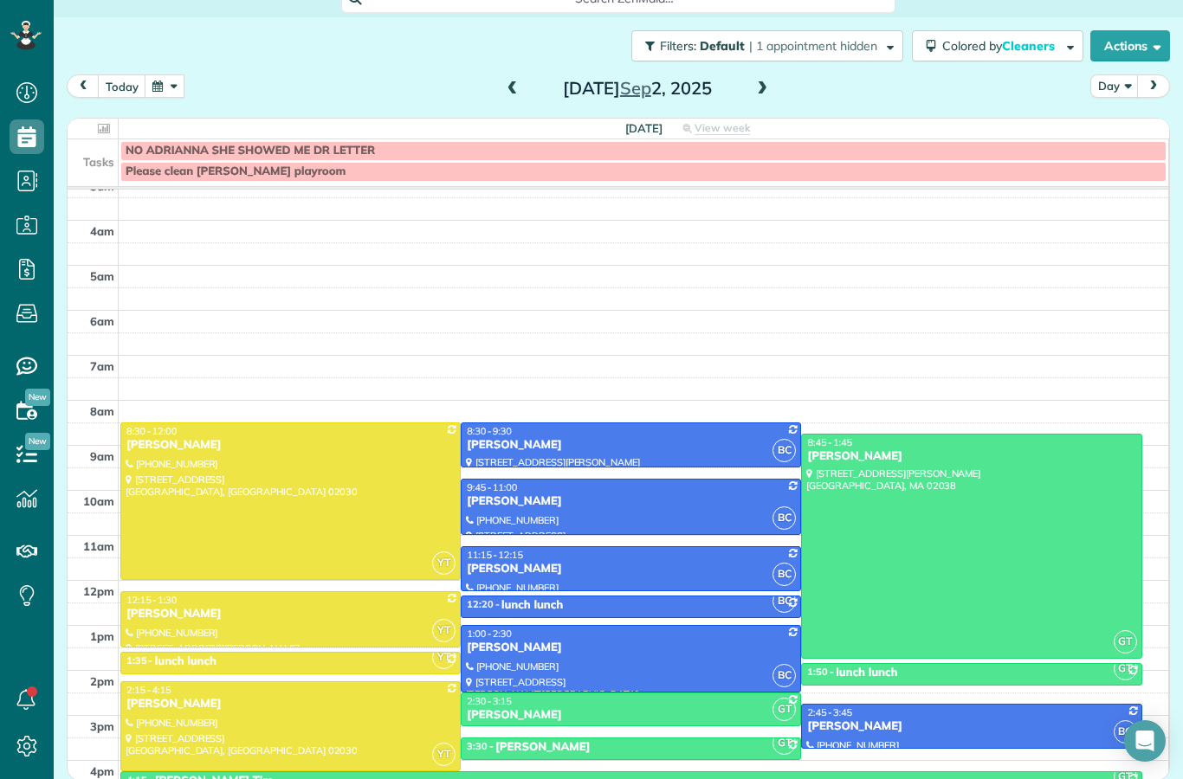
click at [373, 682] on div at bounding box center [290, 726] width 339 height 88
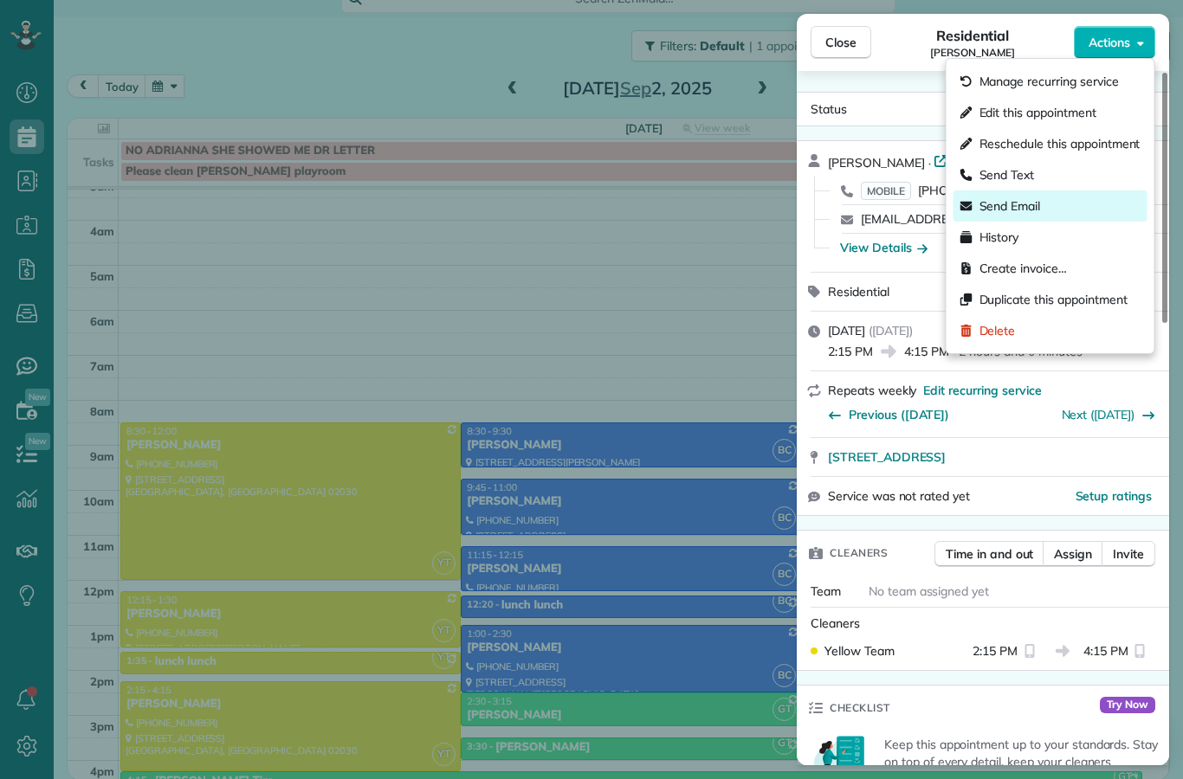
click at [1088, 208] on div "Send Email" at bounding box center [1051, 206] width 194 height 31
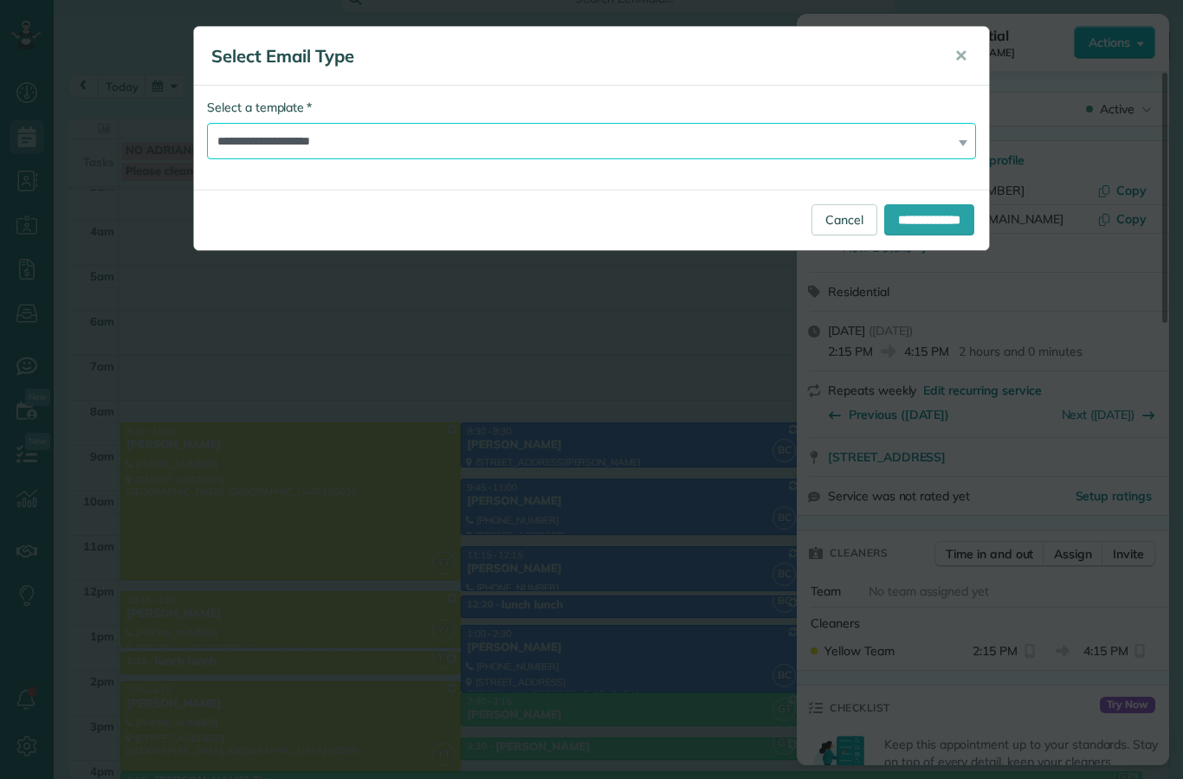
click at [906, 142] on select "**********" at bounding box center [591, 141] width 769 height 36
select select "****"
click at [887, 213] on input "**********" at bounding box center [929, 219] width 90 height 31
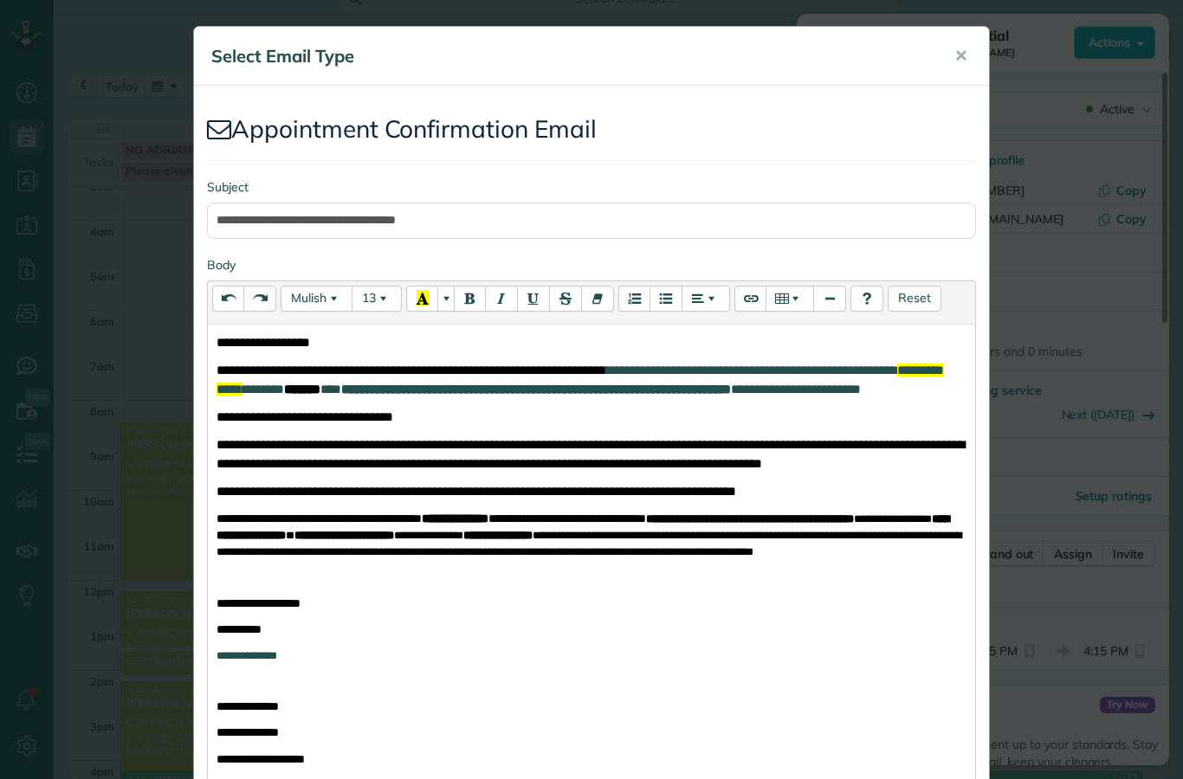
click at [341, 390] on span "**" at bounding box center [330, 389] width 21 height 13
click at [341, 393] on span "**" at bounding box center [330, 389] width 21 height 13
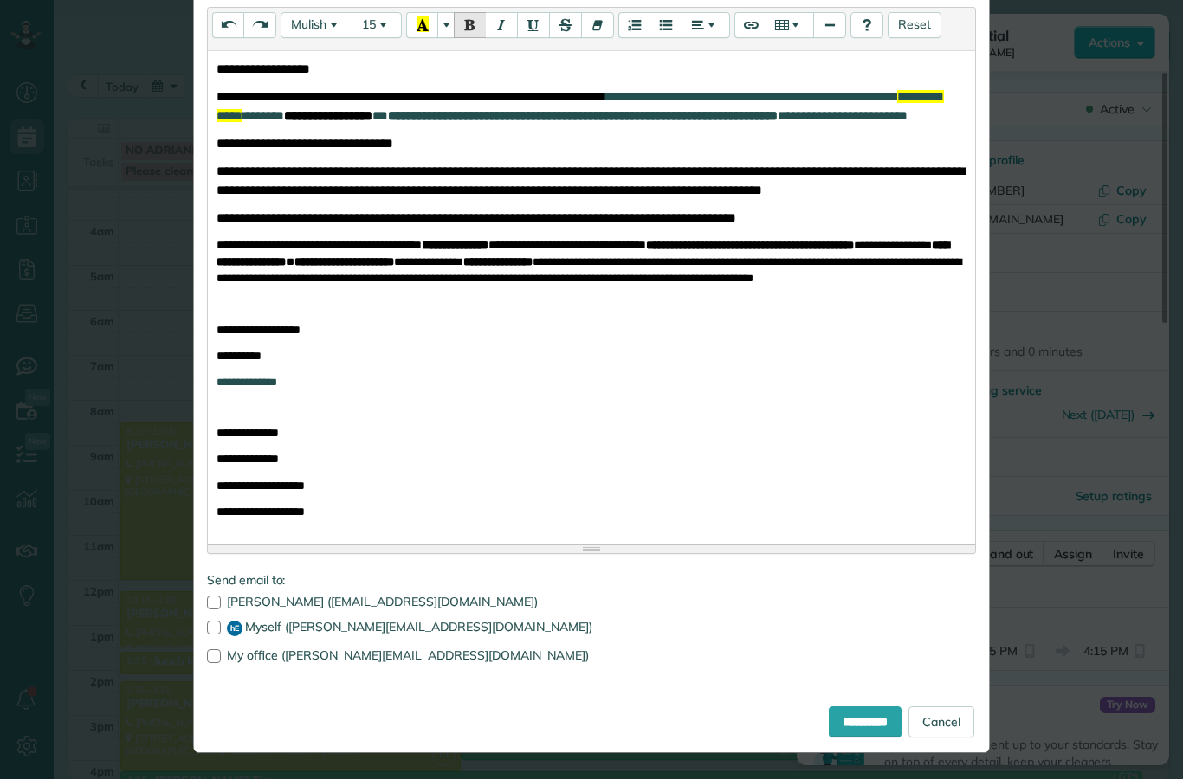
scroll to position [306, 0]
click at [881, 716] on input "**********" at bounding box center [865, 722] width 73 height 31
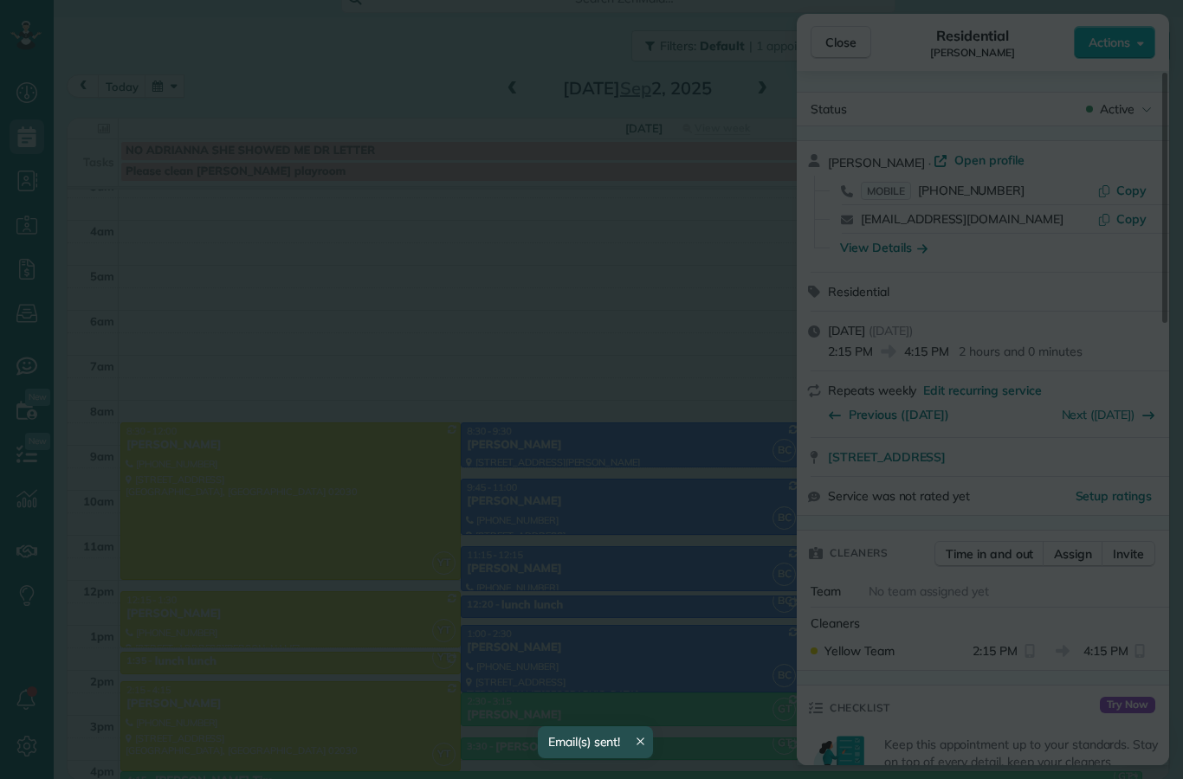
scroll to position [0, 0]
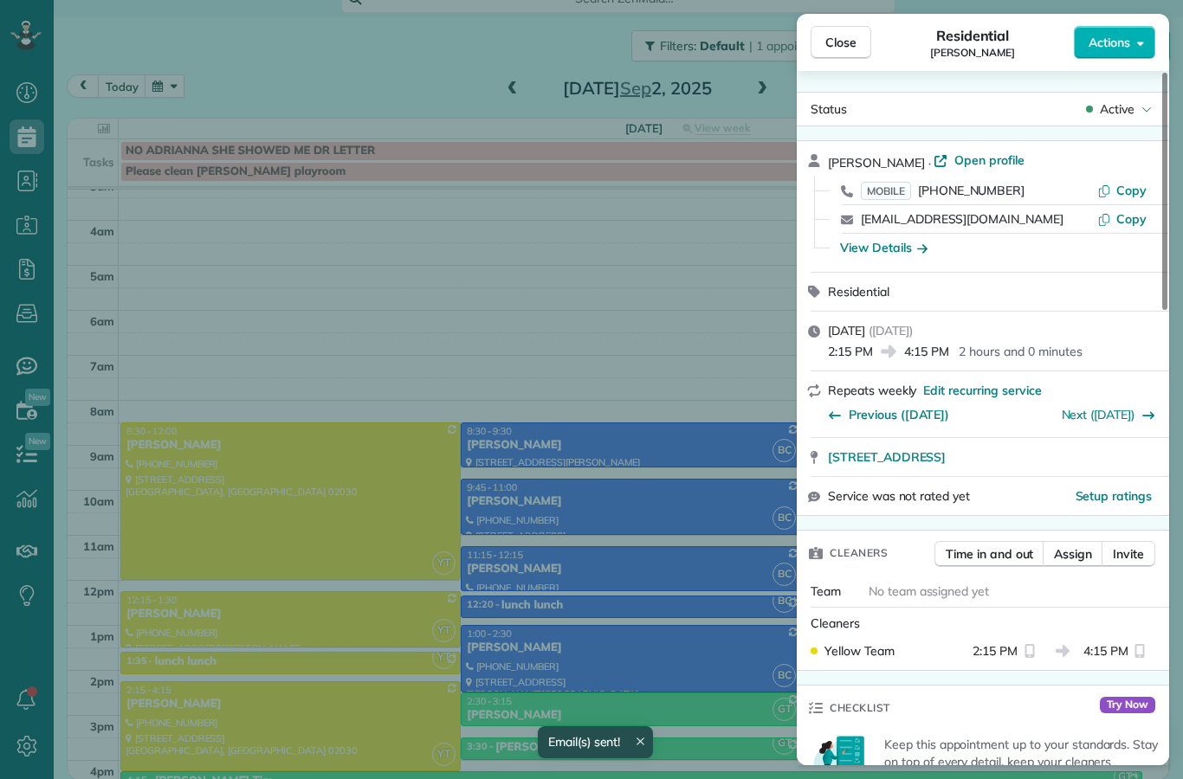
click at [682, 563] on div "Close Residential [PERSON_NAME] Actions Status Active [PERSON_NAME] · Open prof…" at bounding box center [591, 389] width 1183 height 779
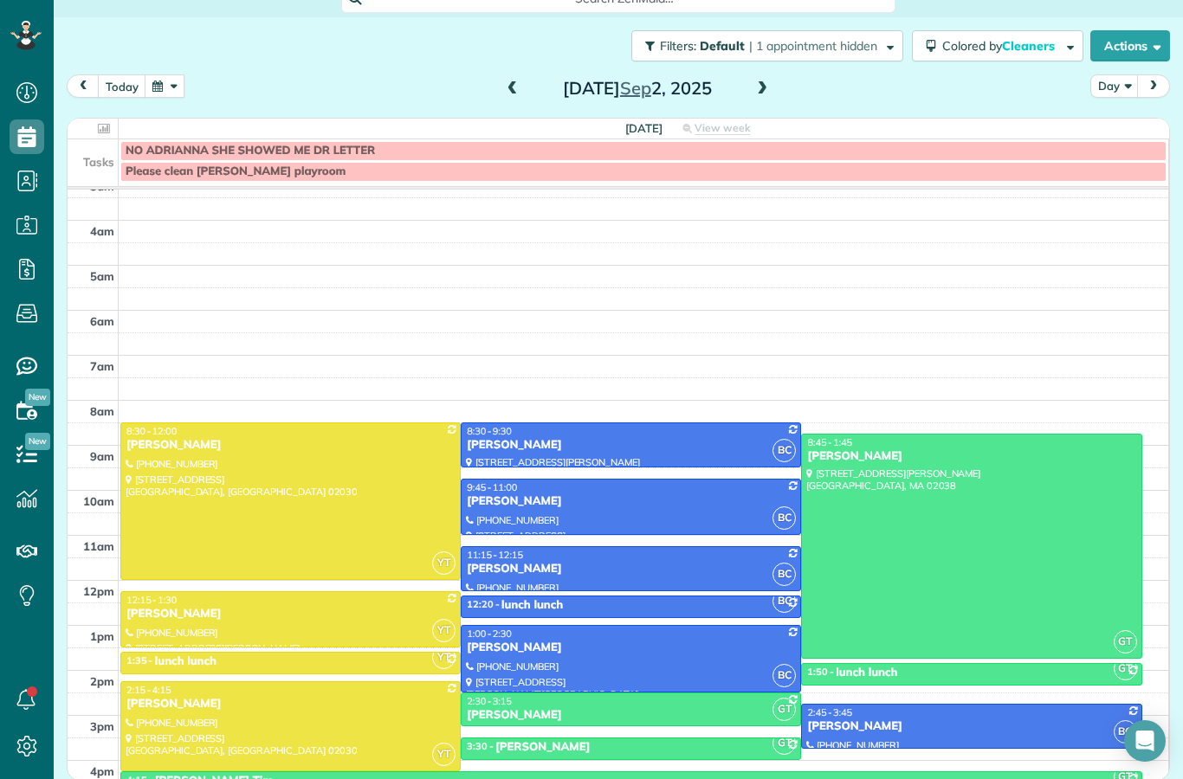
click at [120, 74] on button "today" at bounding box center [122, 85] width 49 height 23
